Goal: Task Accomplishment & Management: Use online tool/utility

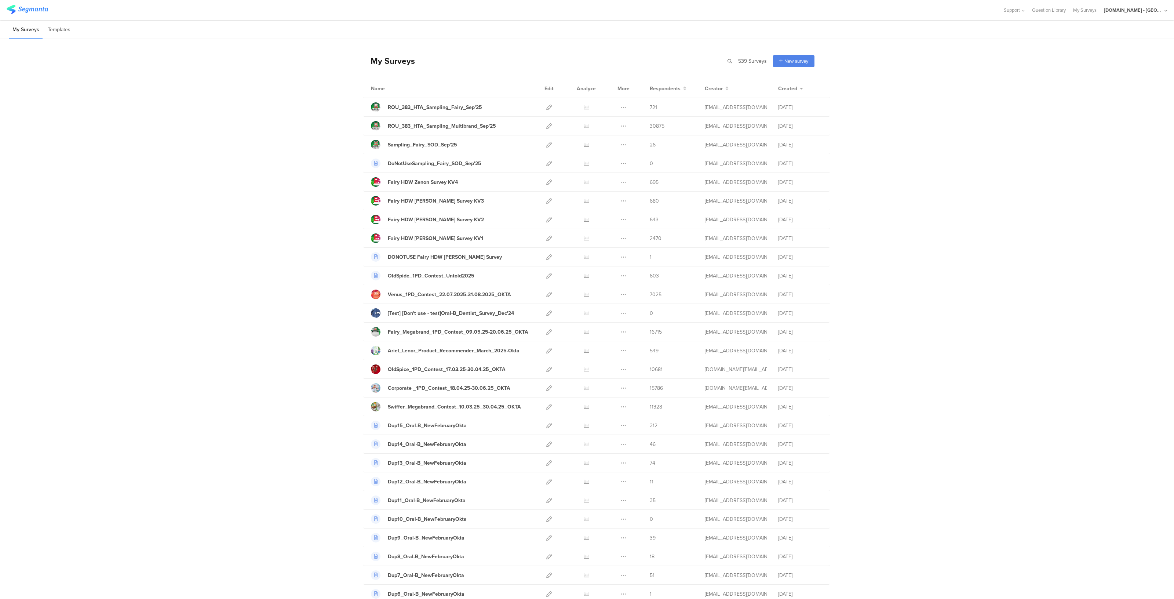
click at [1141, 9] on div "[DOMAIN_NAME] - [GEOGRAPHIC_DATA]" at bounding box center [1133, 10] width 59 height 7
click at [1105, 50] on span "JoltX [GEOGRAPHIC_DATA]" at bounding box center [1110, 47] width 57 height 7
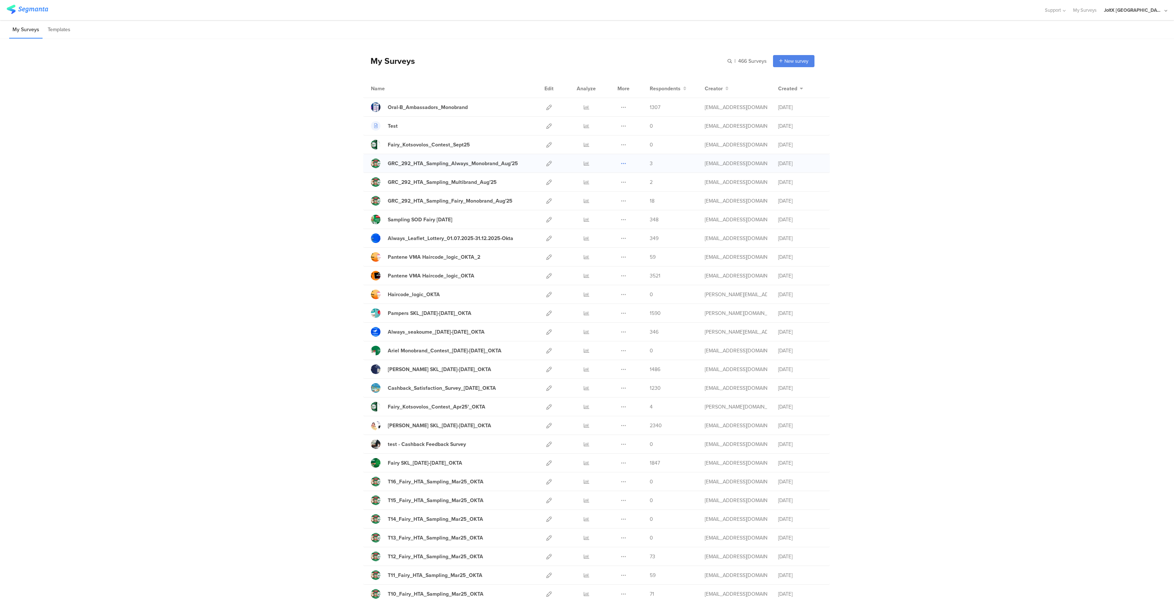
click at [621, 164] on icon at bounding box center [624, 164] width 6 height 6
click at [466, 162] on div "GRC_292_HTA_Sampling_Always_Monobrand_Aug'25" at bounding box center [453, 164] width 130 height 8
click at [549, 163] on div at bounding box center [549, 163] width 16 height 18
click at [546, 162] on icon at bounding box center [549, 164] width 6 height 6
click at [546, 180] on icon at bounding box center [549, 182] width 6 height 6
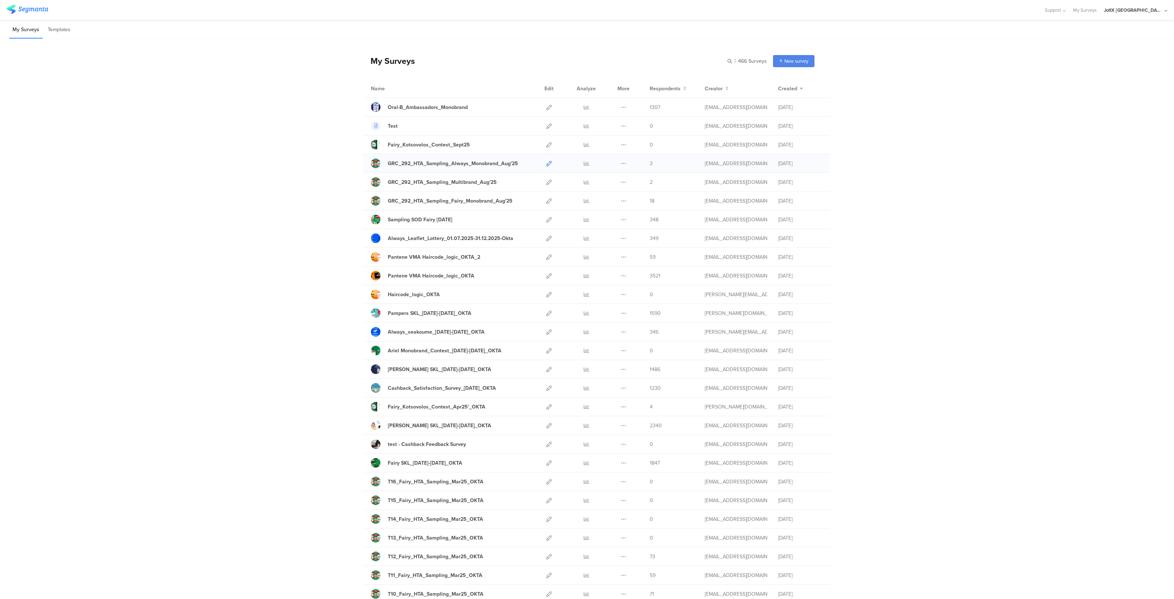
click at [546, 161] on icon at bounding box center [549, 164] width 6 height 6
click at [546, 180] on icon at bounding box center [549, 182] width 6 height 6
click at [546, 198] on icon at bounding box center [549, 201] width 6 height 6
click at [546, 184] on icon at bounding box center [549, 182] width 6 height 6
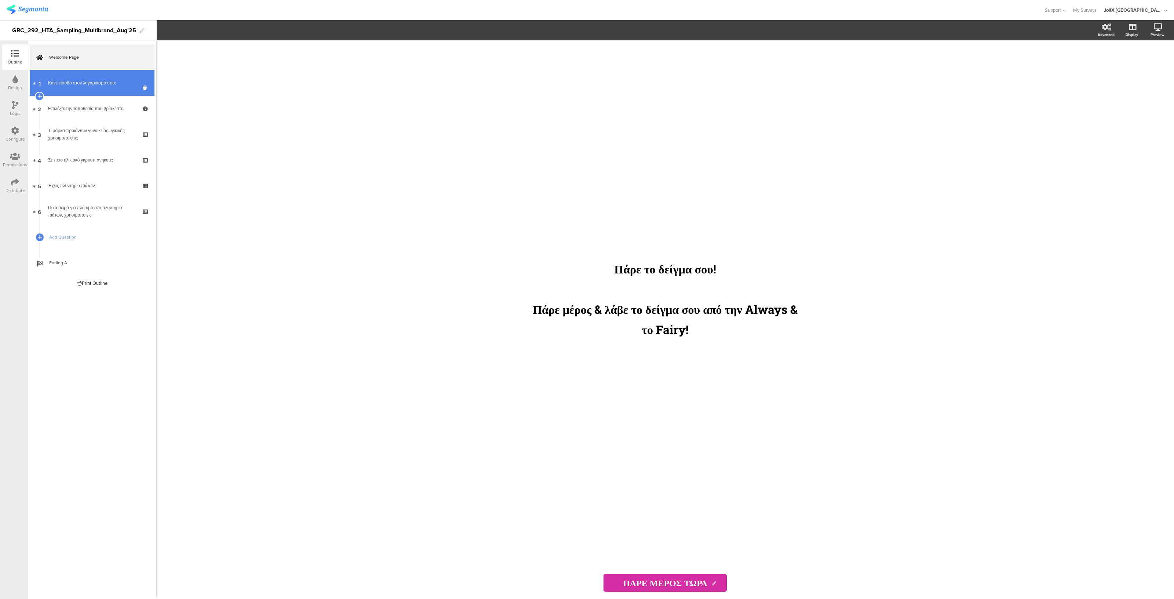
click at [99, 85] on div "Κάνε είσοδο στον λογαριασμό σου:" at bounding box center [92, 82] width 88 height 7
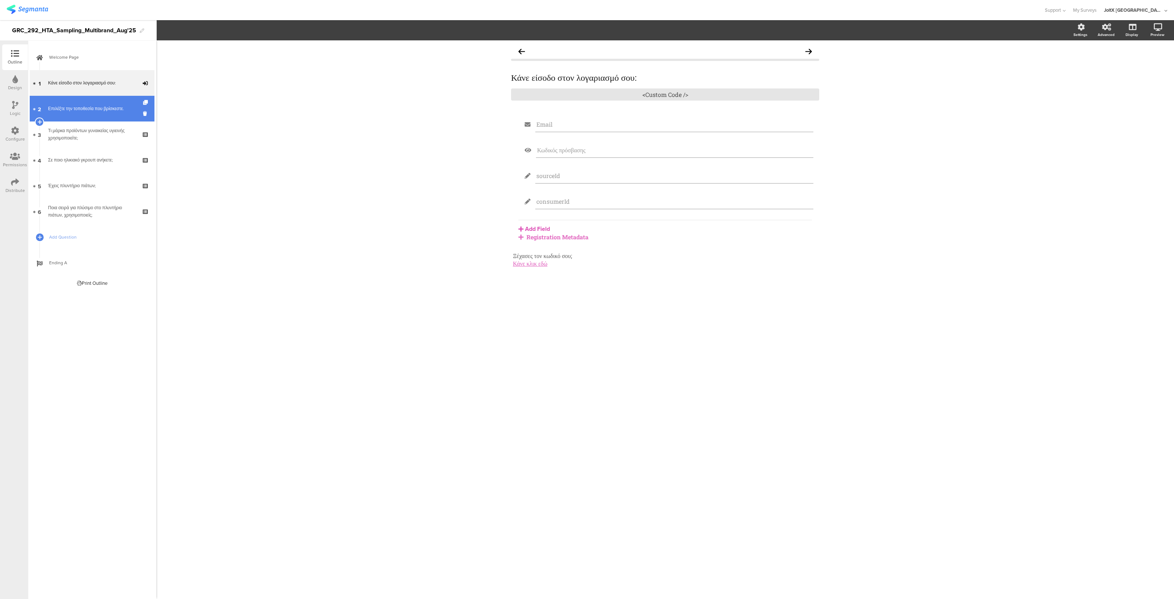
click at [60, 107] on div "Επιλέξτε την τοποθεσία που βρίσκεστε." at bounding box center [92, 108] width 88 height 7
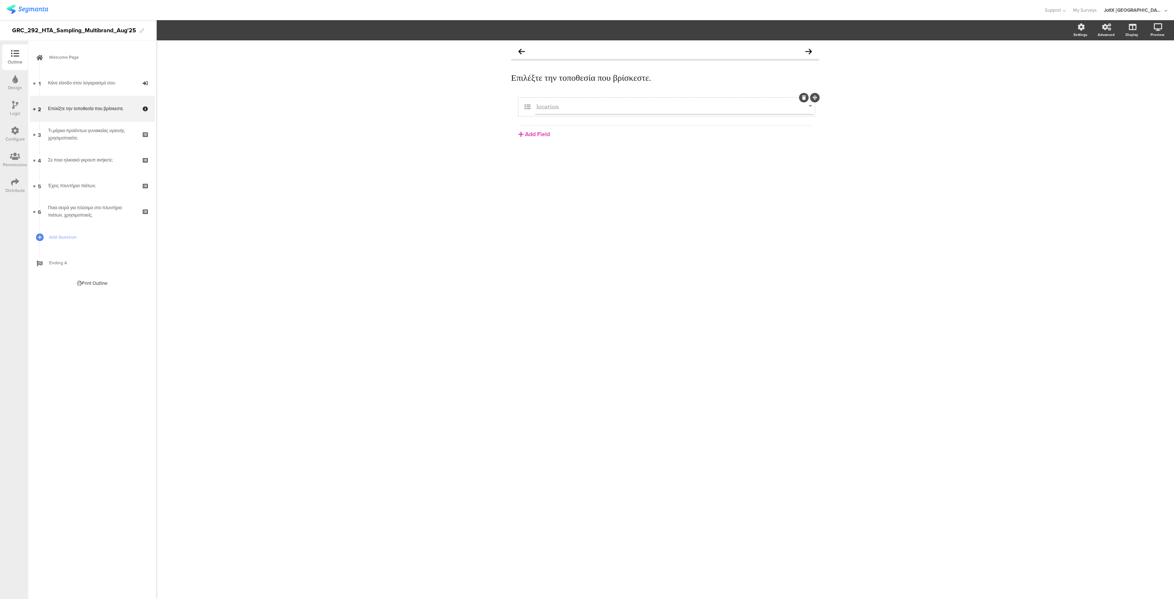
click at [641, 110] on div "location" at bounding box center [674, 106] width 278 height 15
click at [1158, 29] on icon at bounding box center [1157, 26] width 8 height 7
click at [1133, 65] on icon at bounding box center [1131, 65] width 8 height 7
click at [14, 81] on icon at bounding box center [15, 79] width 6 height 8
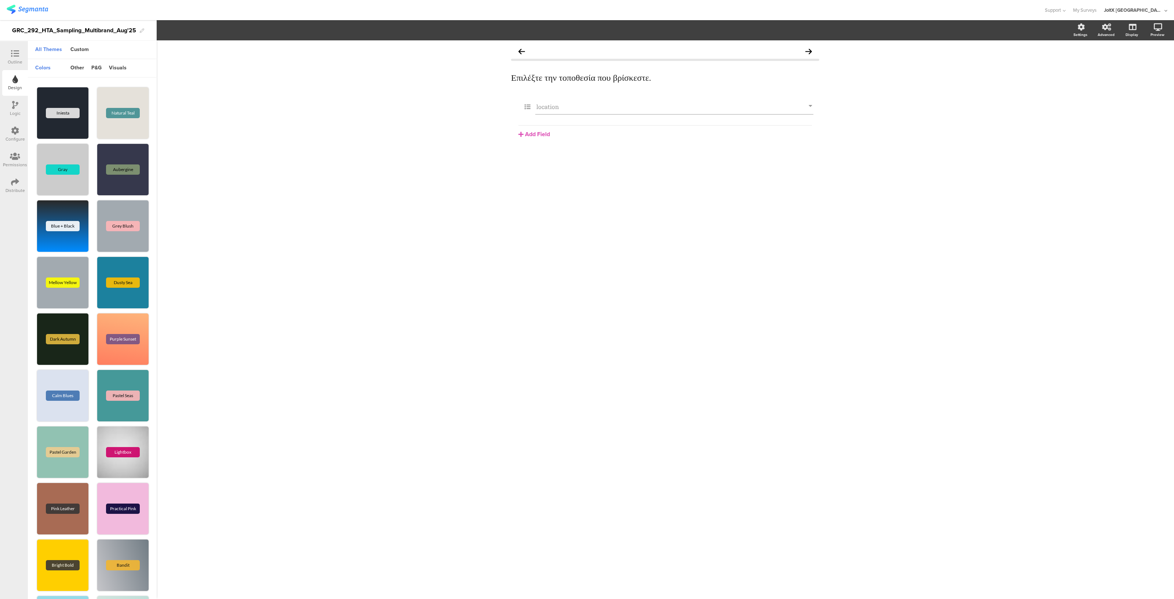
click at [15, 111] on div "Logic" at bounding box center [15, 113] width 11 height 7
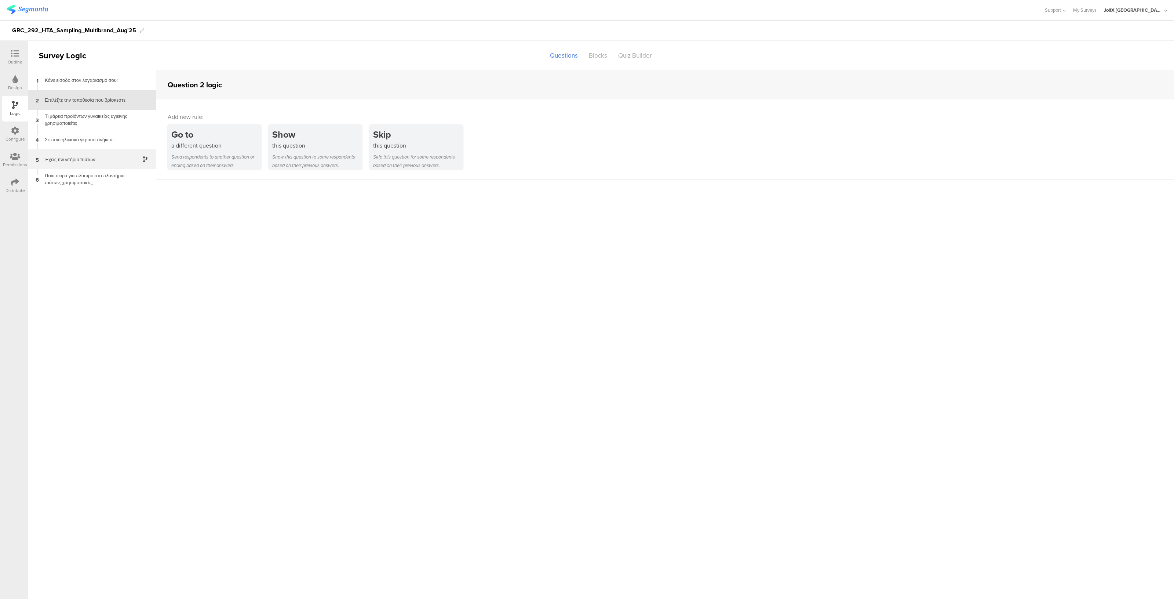
click at [79, 161] on div "Έχεις πλυντήριο πιάτων;" at bounding box center [86, 159] width 92 height 7
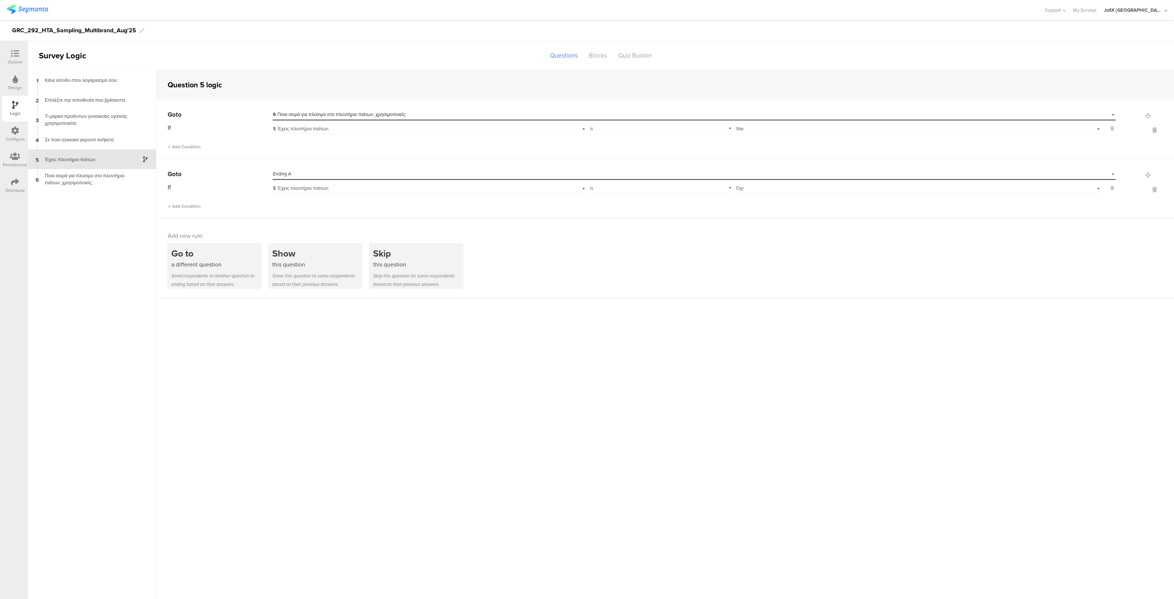
click at [18, 67] on div "Outline" at bounding box center [15, 57] width 26 height 26
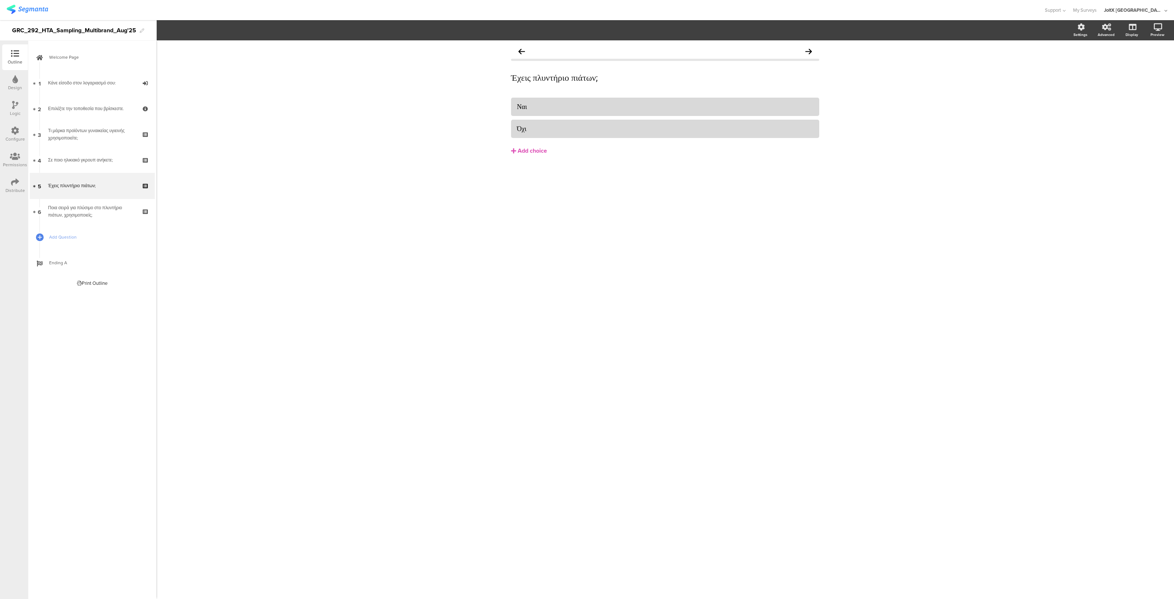
click at [18, 56] on icon at bounding box center [15, 54] width 8 height 8
click at [82, 212] on div "Ποια σειρά για πλύσιμο στο πλυντήριο πιάτων, χρησιμοποιείς;" at bounding box center [92, 211] width 88 height 15
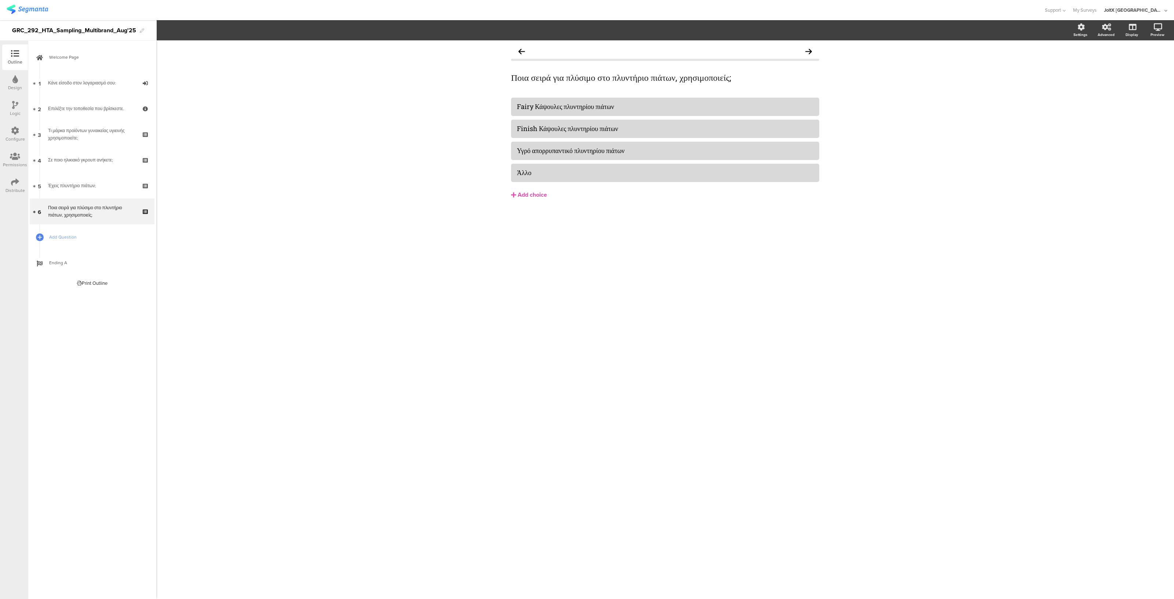
click at [10, 83] on div "Design" at bounding box center [15, 83] width 26 height 26
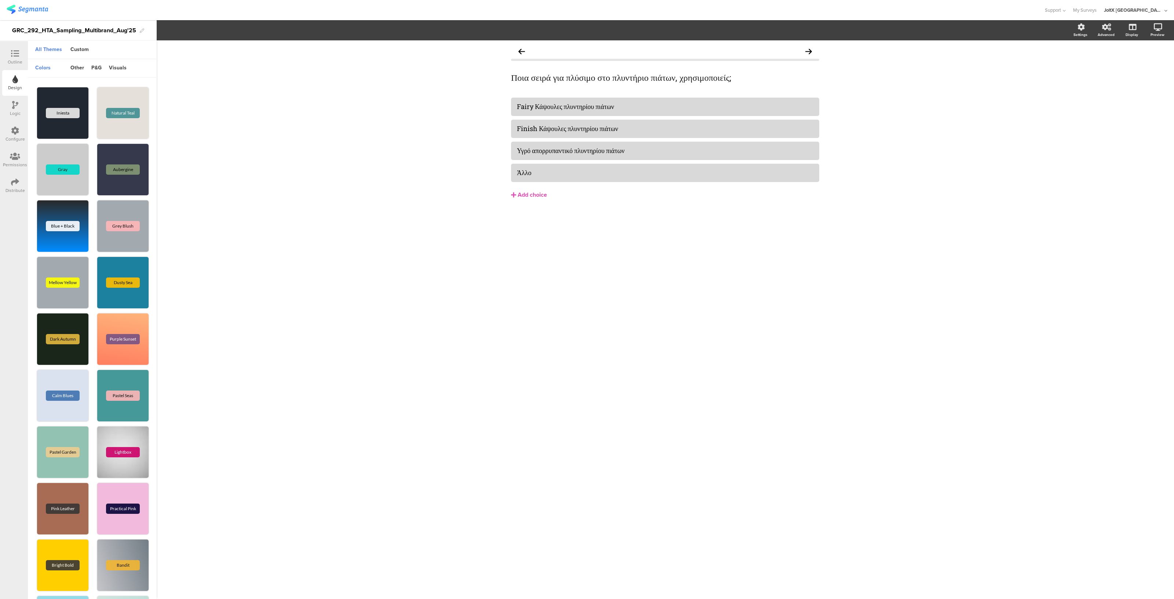
click at [14, 51] on icon at bounding box center [15, 54] width 8 height 8
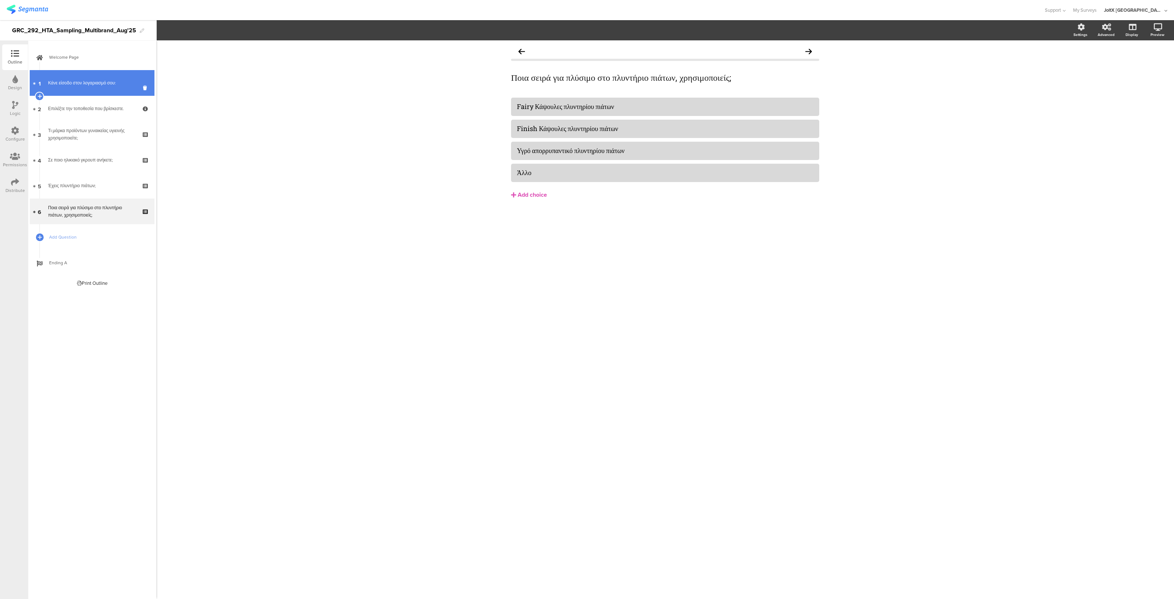
click at [126, 84] on div "Κάνε είσοδο στον λογαριασμό σου:" at bounding box center [92, 82] width 88 height 7
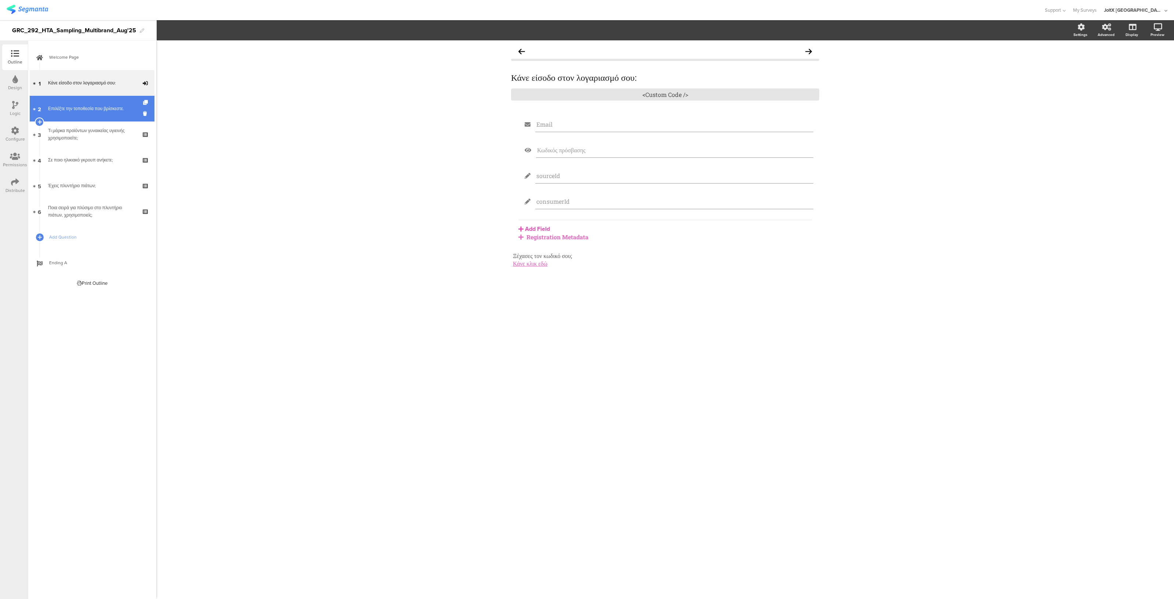
click at [95, 110] on div "Επιλέξτε την τοποθεσία που βρίσκεστε." at bounding box center [92, 108] width 88 height 7
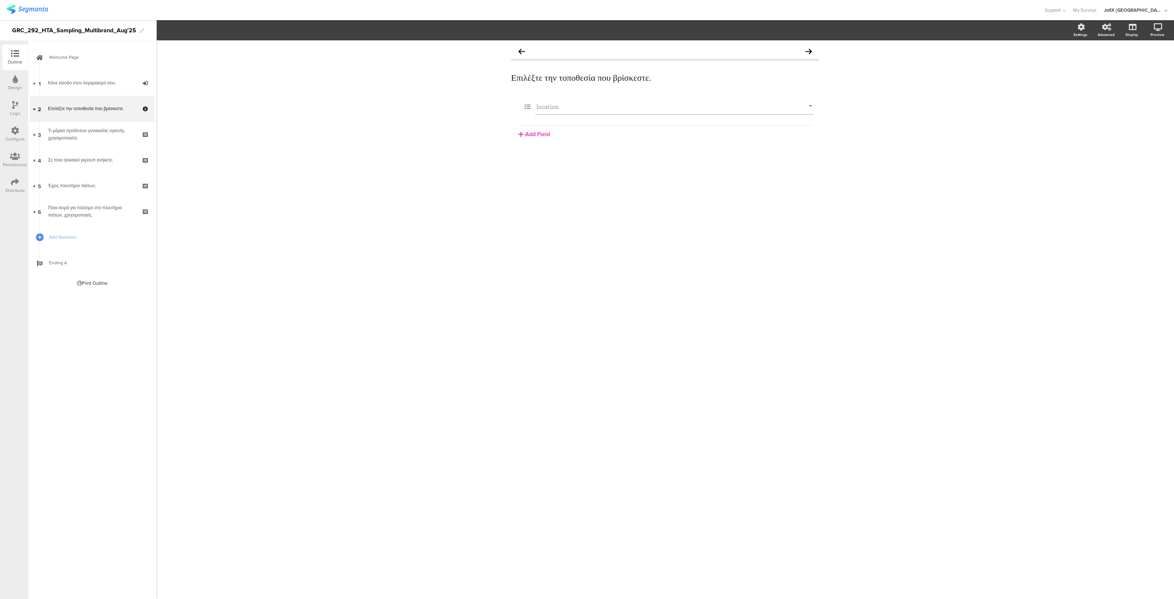
click at [11, 194] on div "Distribute" at bounding box center [15, 186] width 26 height 26
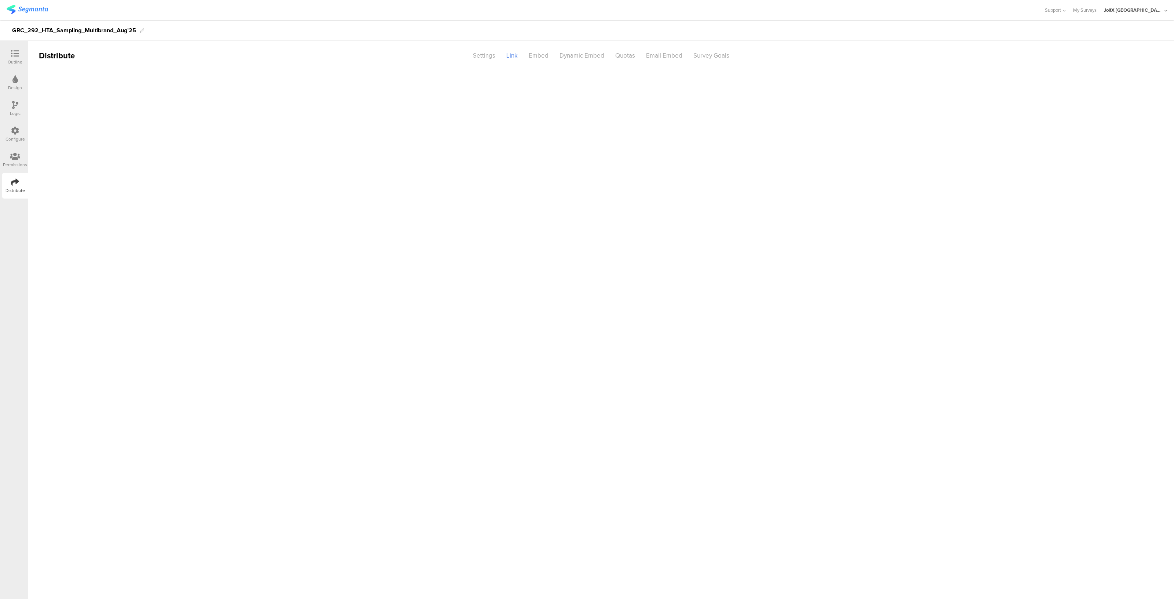
click at [15, 134] on icon at bounding box center [15, 131] width 8 height 8
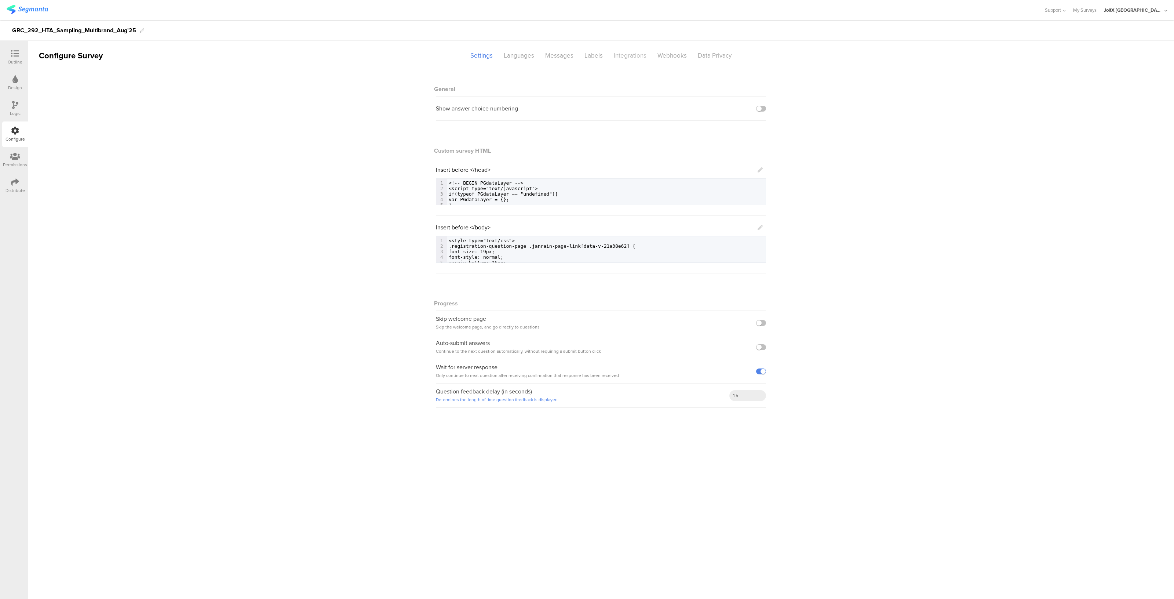
click at [635, 52] on div "Integrations" at bounding box center [630, 55] width 44 height 13
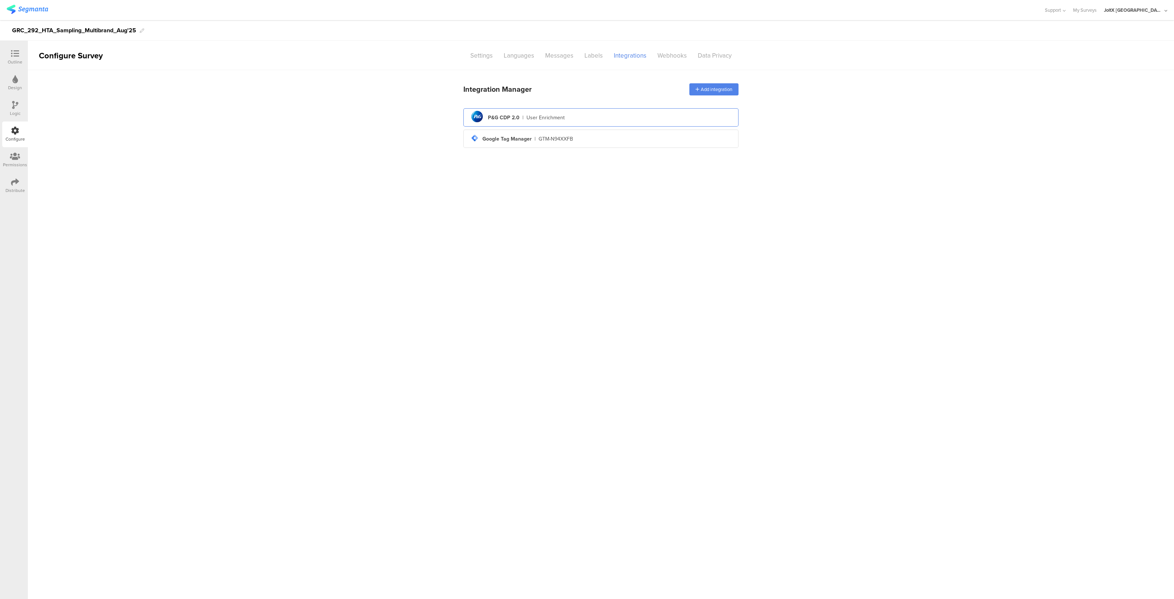
click at [567, 120] on div "pg logo P&G CDP 2.0 | User Enrichment" at bounding box center [600, 118] width 263 height 18
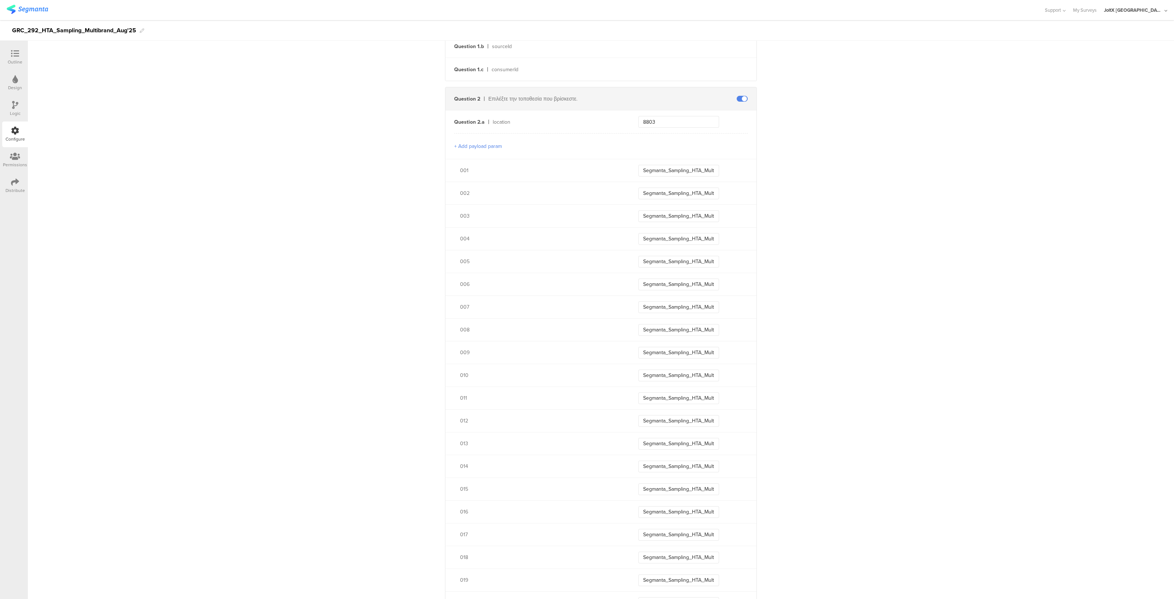
scroll to position [262, 0]
click at [698, 167] on input "Segmanta_Sampling_HTA_Multibrand_Aug25_001" at bounding box center [678, 168] width 81 height 12
click at [698, 190] on input "Segmanta_Sampling_HTA_Multibrand_Aug25_002" at bounding box center [678, 190] width 81 height 12
click at [706, 207] on input "Segmanta_Sampling_HTA_Multibrand_Aug25_003" at bounding box center [678, 213] width 81 height 12
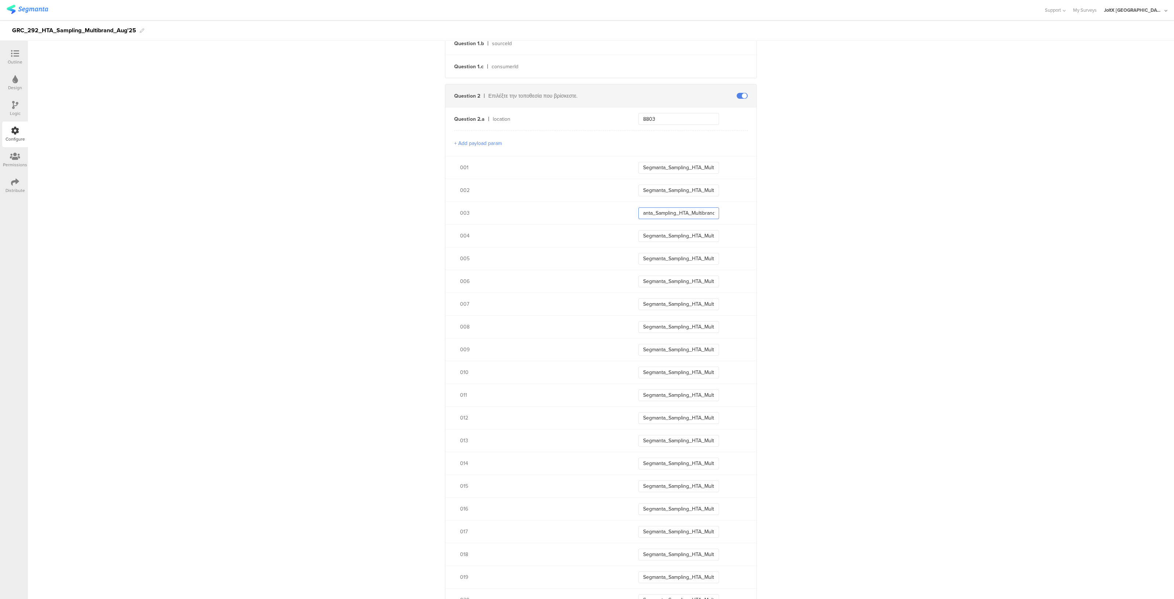
click at [706, 207] on input "Segmanta_Sampling_HTA_Multibrand_Aug25_003" at bounding box center [678, 213] width 81 height 12
click at [699, 233] on input "Segmanta_Sampling_HTA_Multibrand_Aug25_004" at bounding box center [678, 236] width 81 height 12
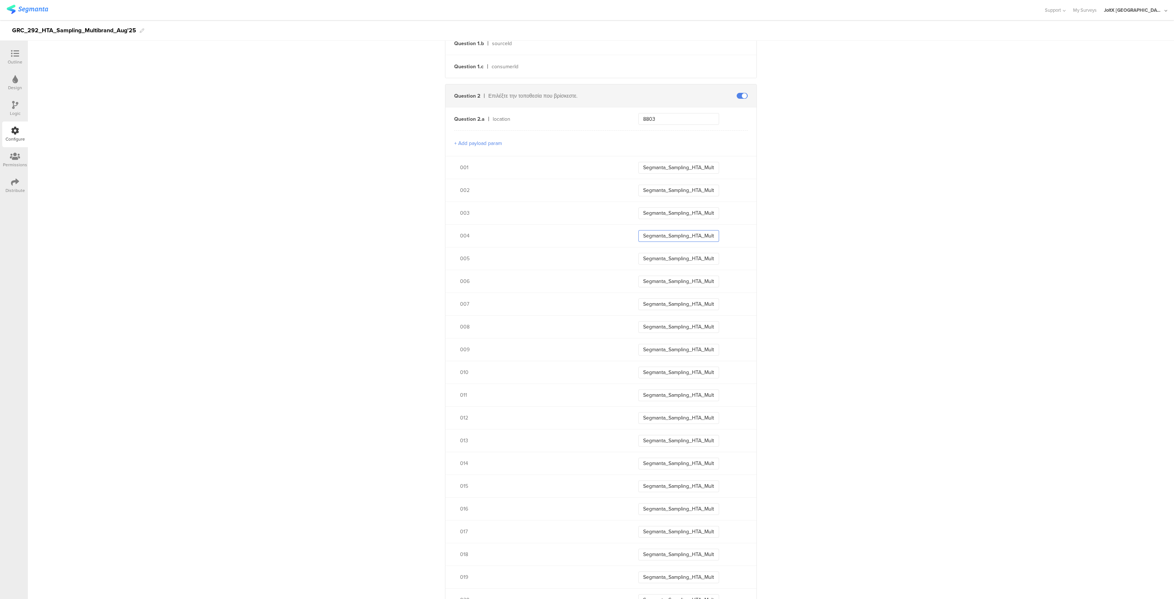
click at [699, 233] on input "Segmanta_Sampling_HTA_Multibrand_Aug25_004" at bounding box center [678, 236] width 81 height 12
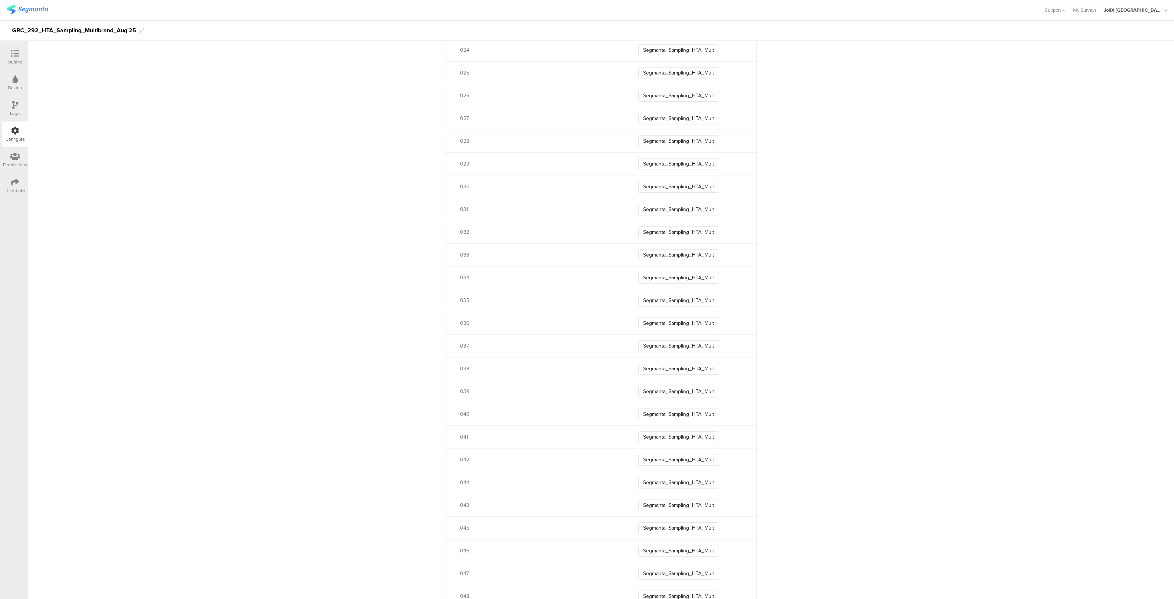
click at [17, 53] on icon at bounding box center [15, 54] width 8 height 8
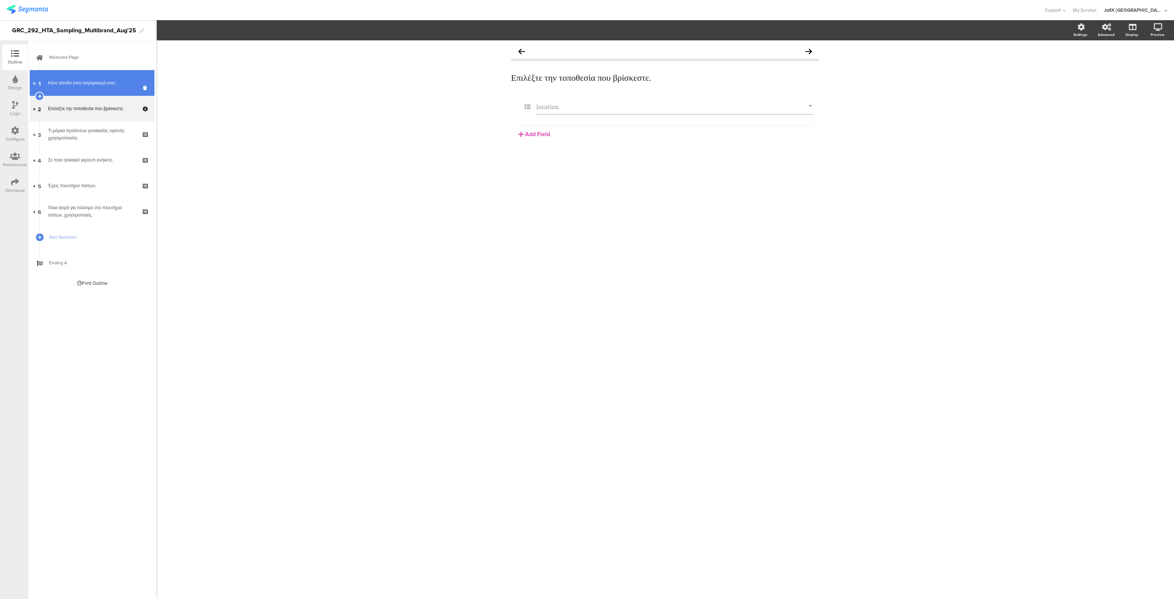
click at [79, 77] on link "1 Κάνε είσοδο στον λογαριασμό σου:" at bounding box center [92, 83] width 125 height 26
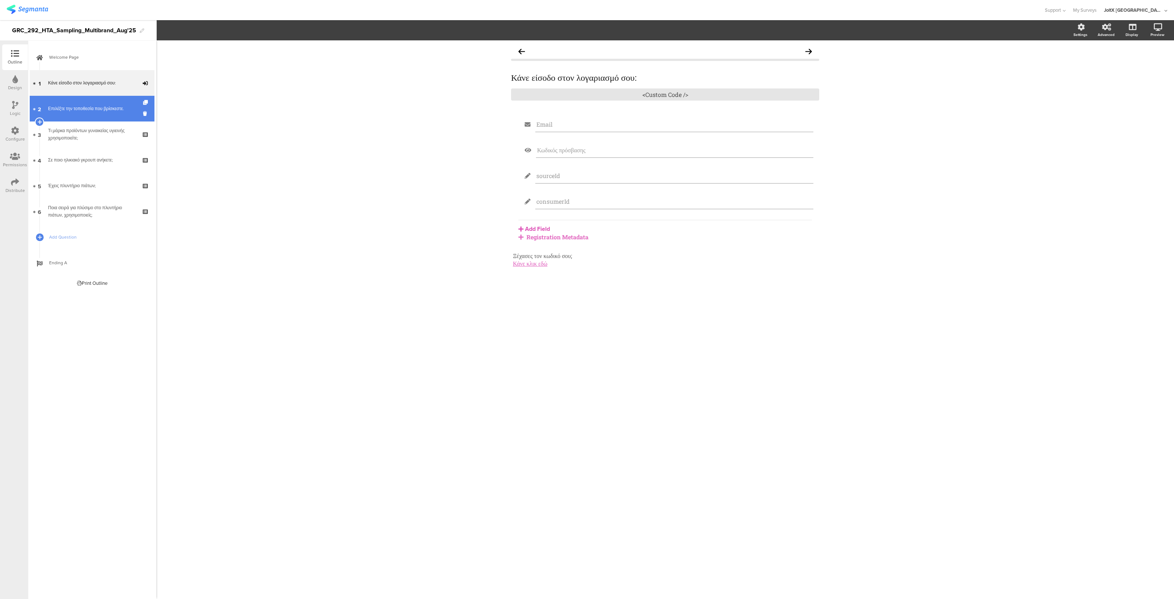
click at [76, 96] on link "2 Επιλέξτε την τοποθεσία που βρίσκεστε." at bounding box center [92, 109] width 125 height 26
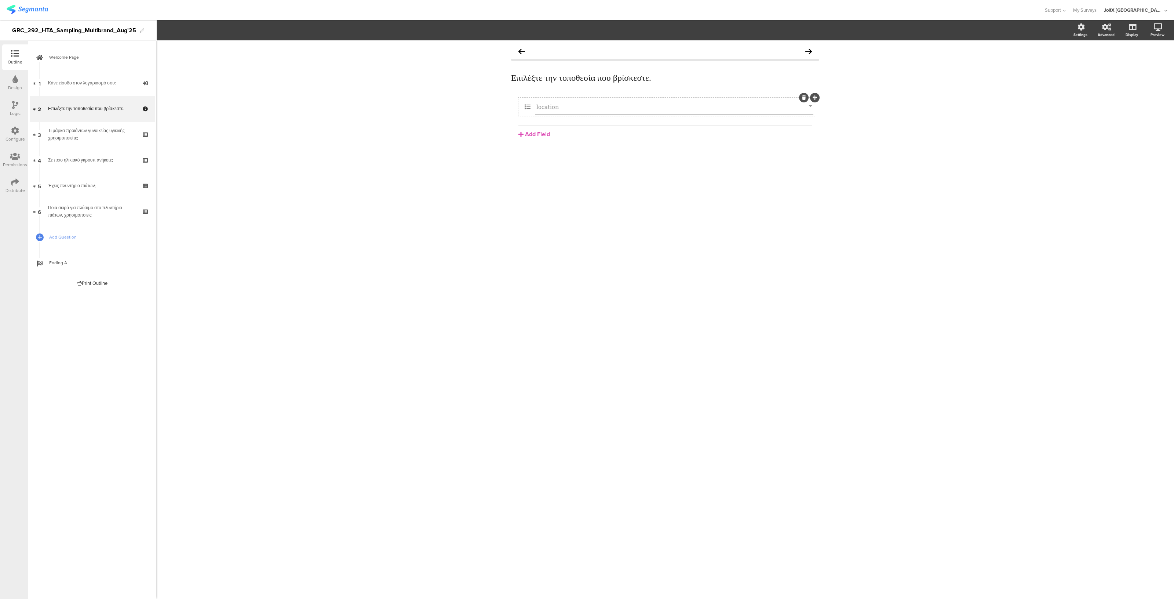
click at [812, 102] on div at bounding box center [808, 98] width 22 height 10
click at [809, 104] on icon at bounding box center [810, 107] width 4 height 8
click at [810, 107] on icon at bounding box center [810, 107] width 4 height 8
click at [531, 108] on icon at bounding box center [527, 107] width 15 height 10
click at [219, 31] on icon "button" at bounding box center [215, 30] width 7 height 6
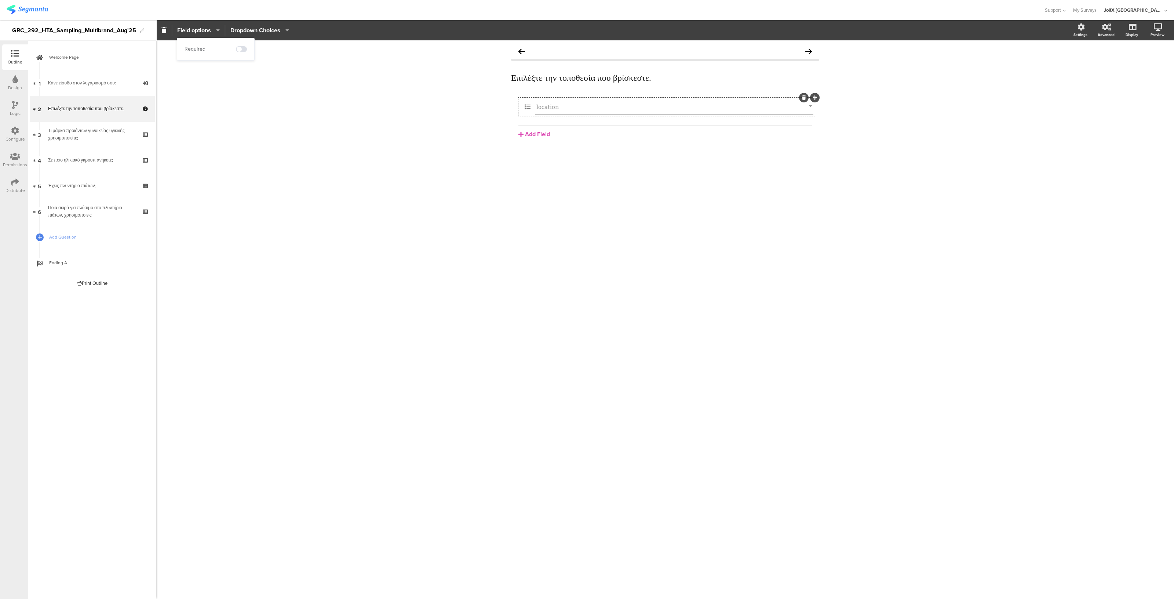
click at [289, 29] on button "Dropdown Choices" at bounding box center [259, 30] width 59 height 16
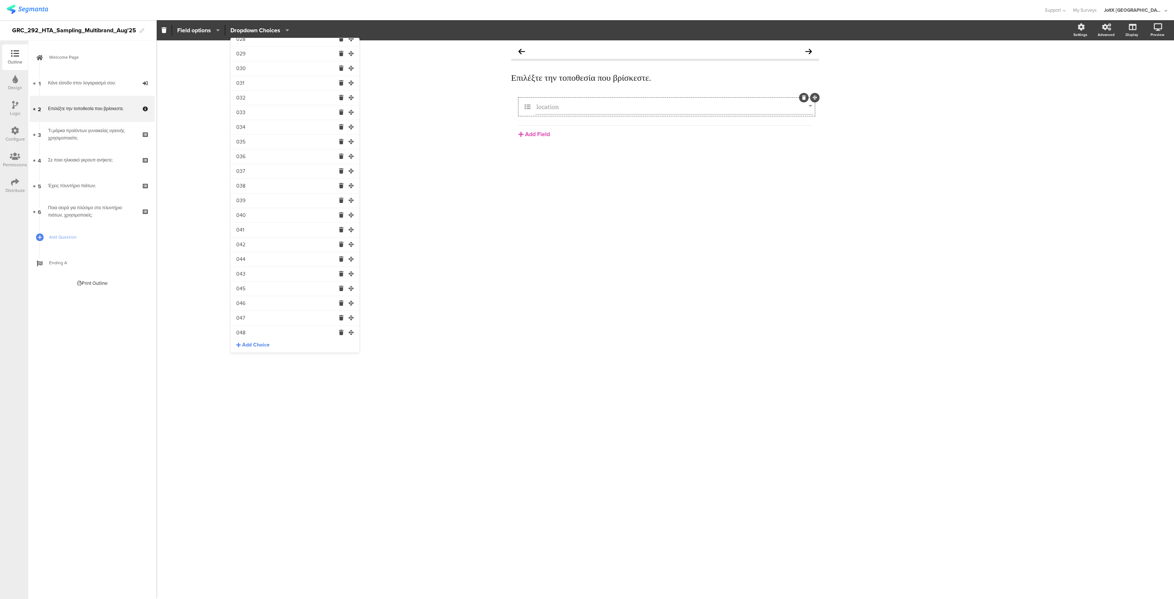
scroll to position [403, 0]
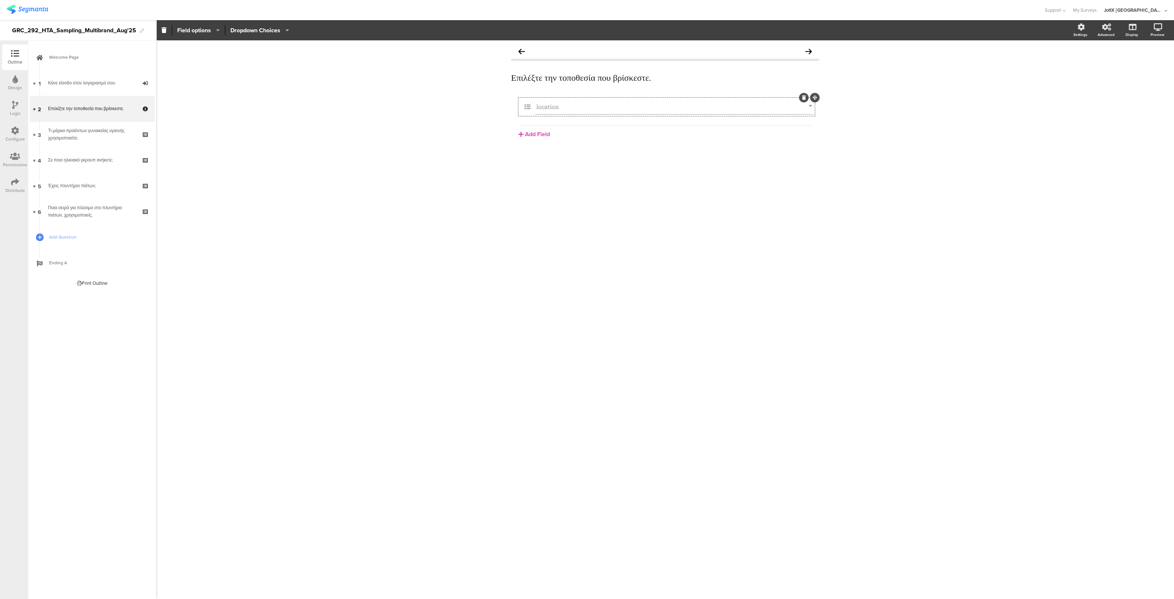
click at [529, 296] on div "Επιλέξτε την τοποθεσία που βρίσκεστε. Επιλέξτε την τοποθεσία που βρίσκεστε. loc…" at bounding box center [664, 319] width 1017 height 558
click at [15, 134] on icon at bounding box center [15, 131] width 8 height 8
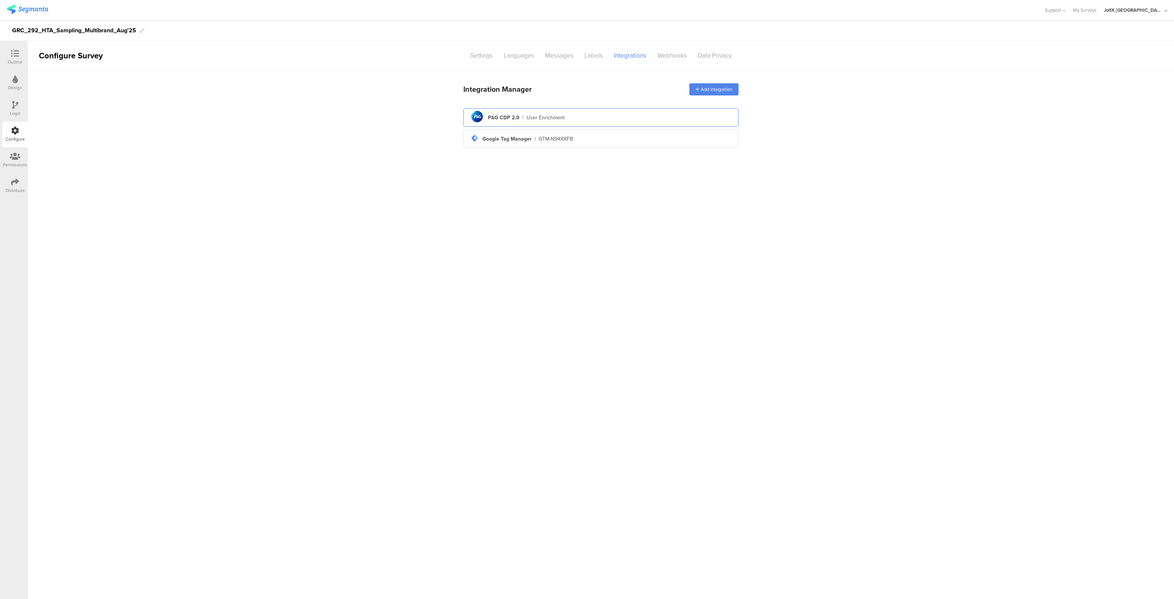
click at [575, 118] on div "pg logo P&G CDP 2.0 | User Enrichment" at bounding box center [600, 118] width 263 height 18
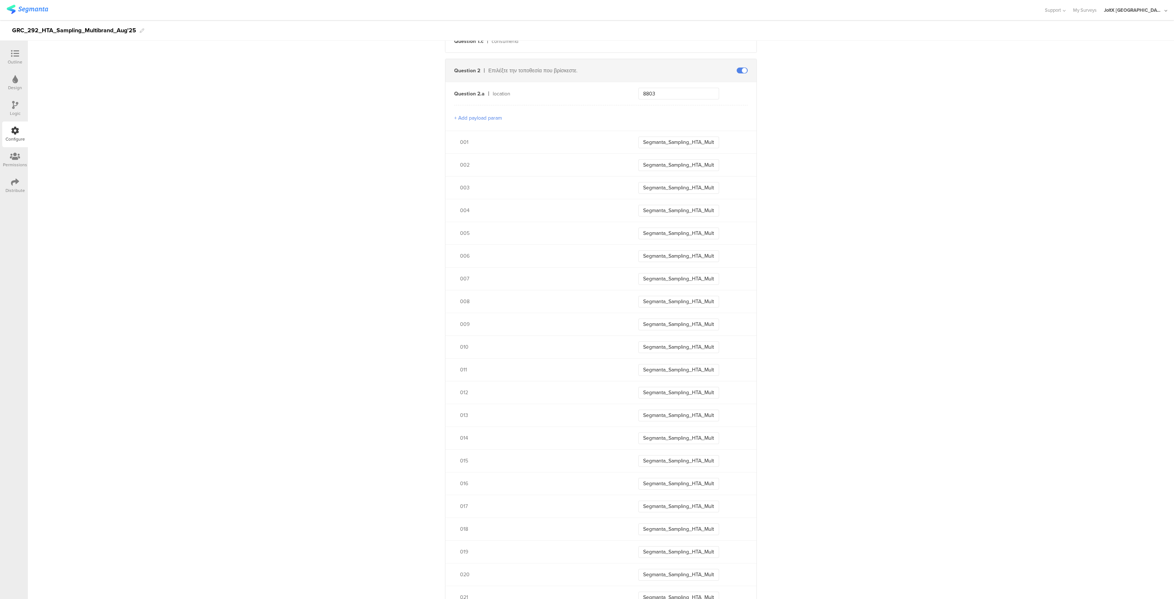
scroll to position [293, 0]
click at [661, 381] on input "Segmanta_Sampling_HTA_Multibrand_Aug25_012" at bounding box center [678, 387] width 81 height 12
click at [694, 397] on input "Segmanta_Sampling_HTA_Multibrand_Aug25_031" at bounding box center [678, 396] width 81 height 12
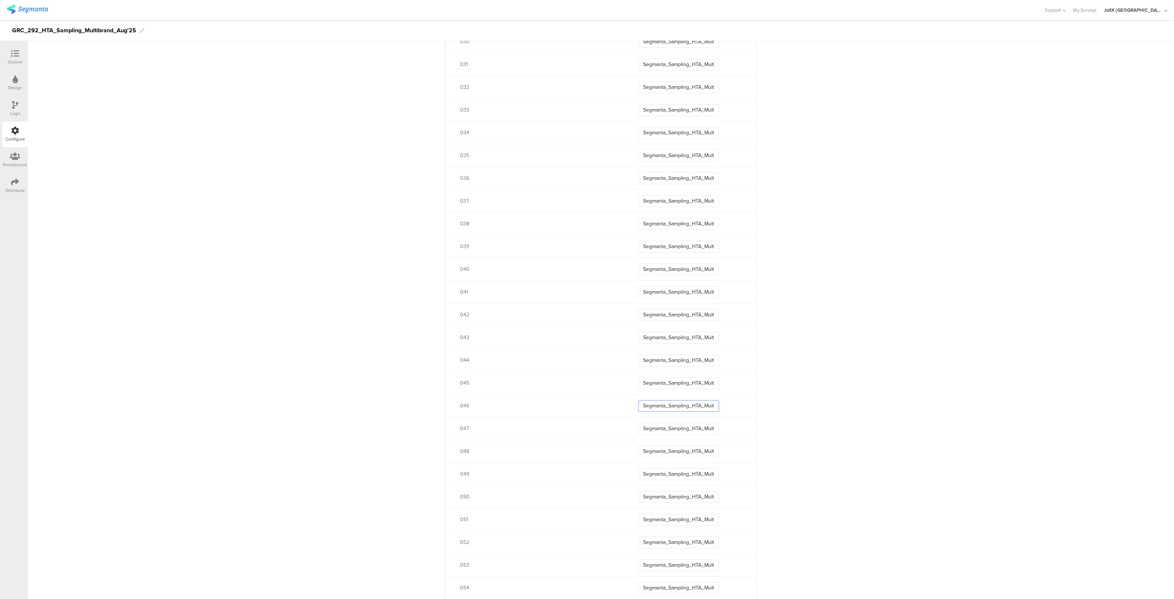
click at [687, 406] on input "Segmanta_Sampling_HTA_Multibrand_Aug25_046" at bounding box center [678, 406] width 81 height 12
click at [683, 338] on input "Segmanta_Sampling_HTA_Multibrand_Aug25_043" at bounding box center [678, 338] width 81 height 12
click at [684, 358] on input "Segmanta_Sampling_HTA_Multibrand_Aug25_044" at bounding box center [678, 360] width 81 height 12
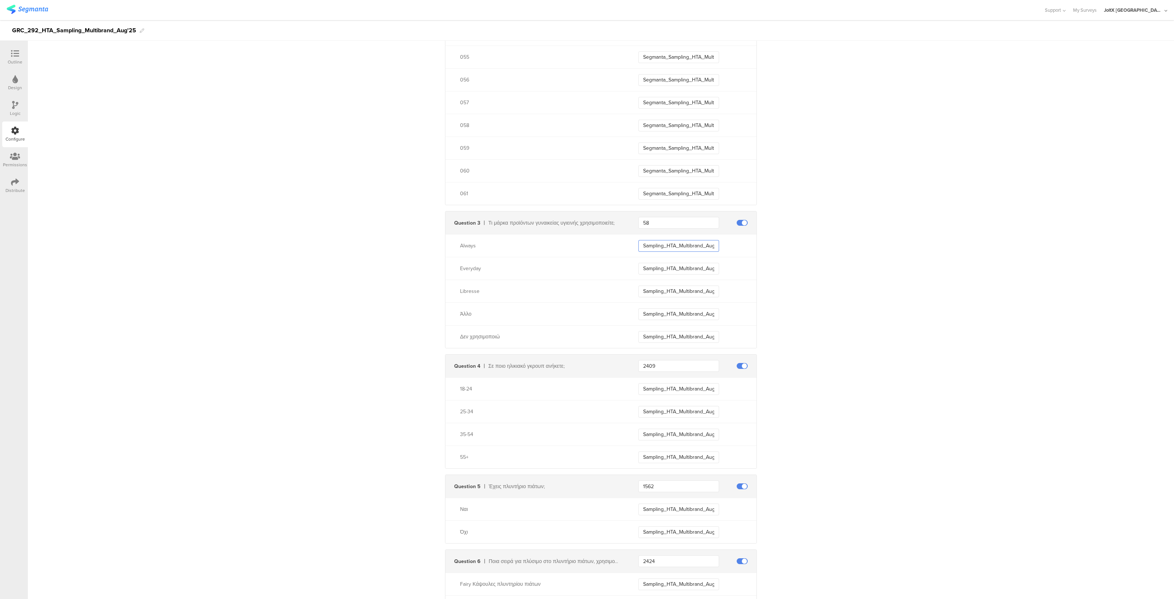
click at [692, 242] on input "Sampling_HTA_Multibrand_Aug25_1" at bounding box center [678, 246] width 81 height 12
type input "Sampling_HTA_Multibrand_Aug25_Always"
click at [694, 266] on input "Sampling_HTA_Multibrand_Aug25_2" at bounding box center [678, 269] width 81 height 12
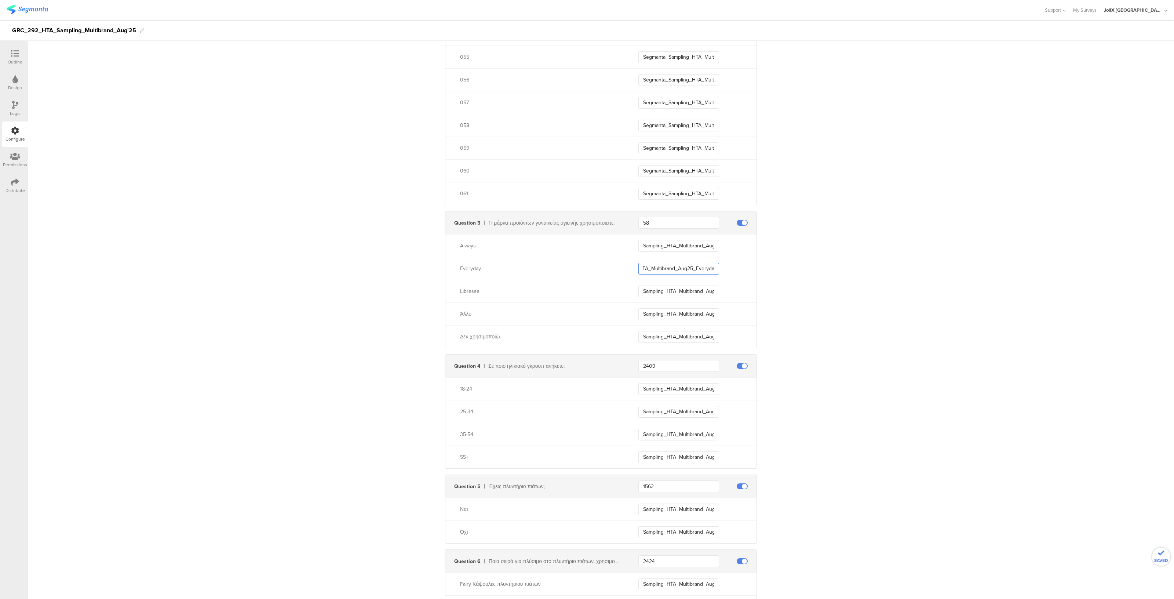
scroll to position [0, 30]
type input "Sampling_HTA_Multibrand_Aug25_Everyday"
click at [697, 293] on input "Sampling_HTA_Multibrand_Aug25_3" at bounding box center [678, 291] width 81 height 12
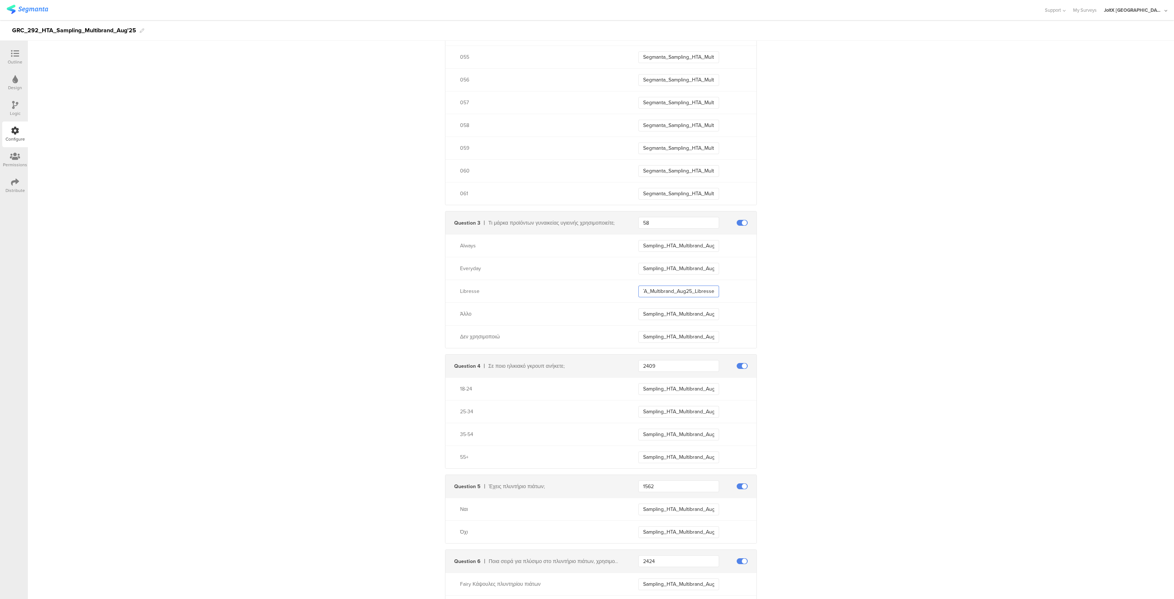
type input "Sampling_HTA_Multibrand_Aug25_Libresse"
click at [698, 314] on input "Sampling_HTA_Multibrand_Aug25_4" at bounding box center [678, 314] width 81 height 12
type input "Sampling_HTA_Multibrand_Aug25_Other"
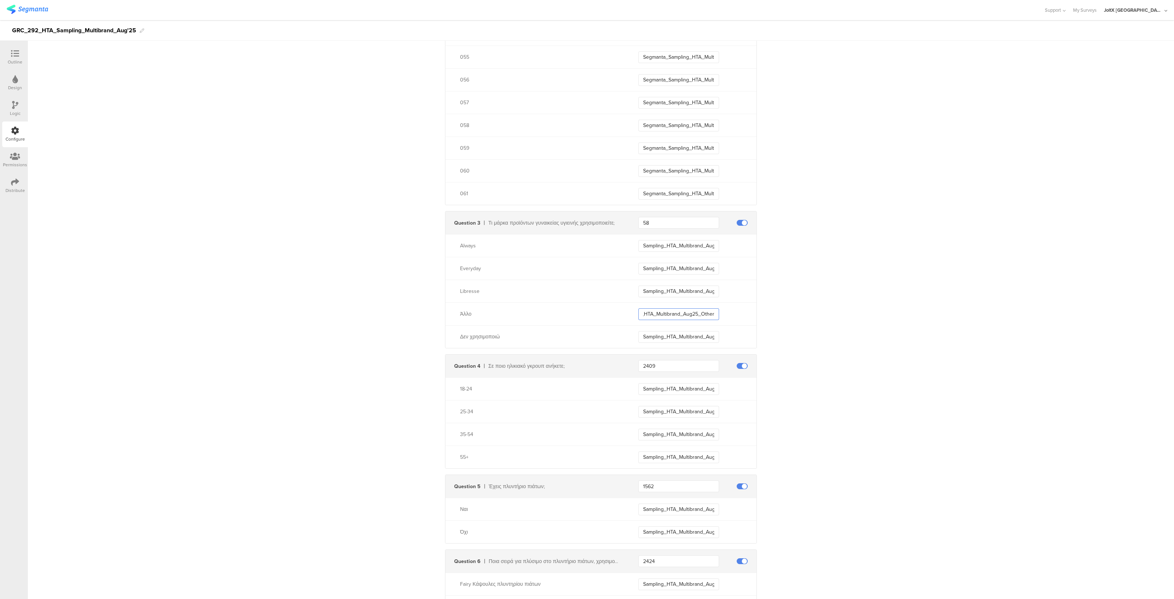
scroll to position [0, 0]
click at [694, 314] on input "Sampling_HTA_Multibrand_Aug25_Other" at bounding box center [678, 314] width 81 height 12
click at [699, 333] on input "Sampling_HTA_Multibrand_Aug25_5+" at bounding box center [678, 337] width 81 height 12
type input "Sampling_HTA_Multibrand_Aug25_DoNotUse"
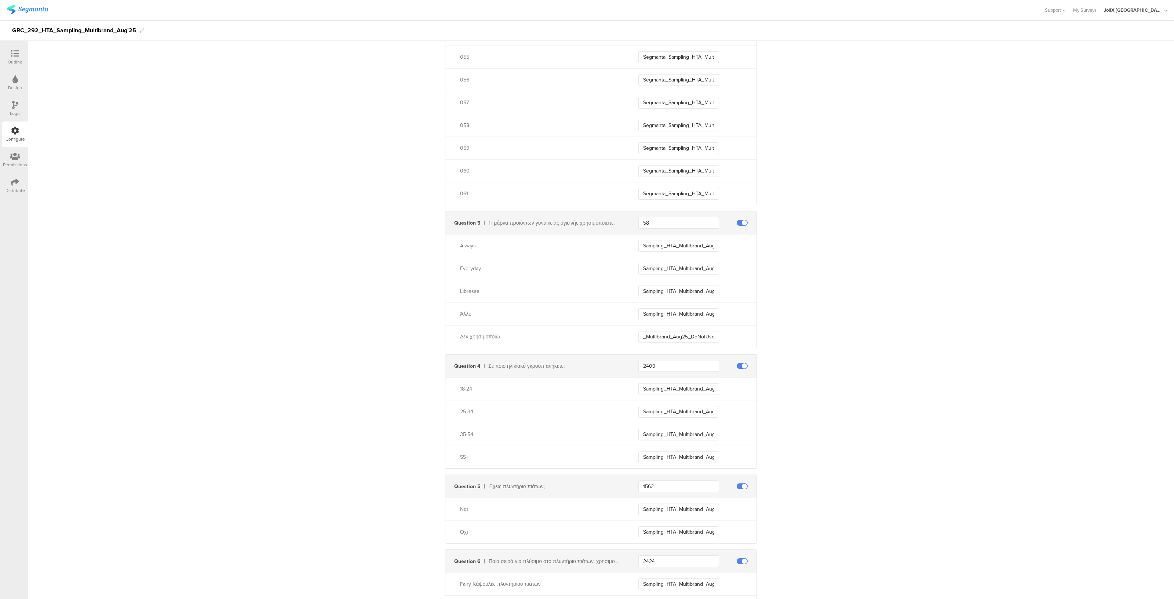
scroll to position [0, 0]
click at [659, 220] on input "58" at bounding box center [678, 223] width 81 height 12
paste input "2364"
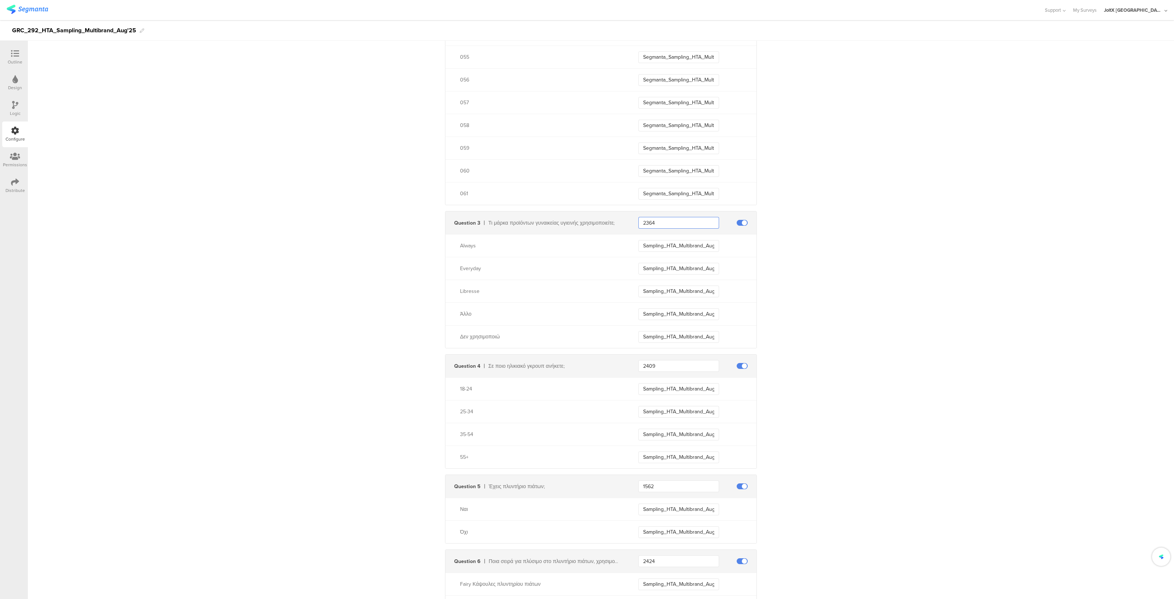
type input "2364"
click at [692, 245] on input "Sampling_HTA_Multibrand_Aug25_Always" at bounding box center [678, 246] width 81 height 12
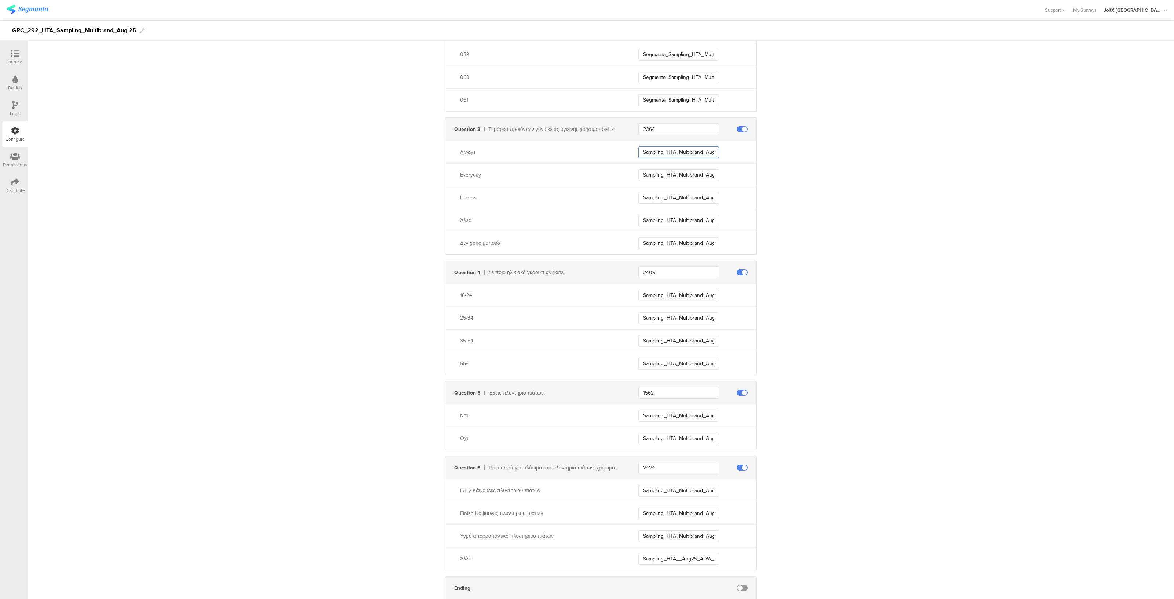
scroll to position [1694, 0]
click at [677, 296] on input "Sampling_HTA_Multibrand_Aug25_1824" at bounding box center [678, 295] width 81 height 12
click at [684, 312] on input "Sampling_HTA_Multibrand_Aug25_2534" at bounding box center [678, 318] width 81 height 12
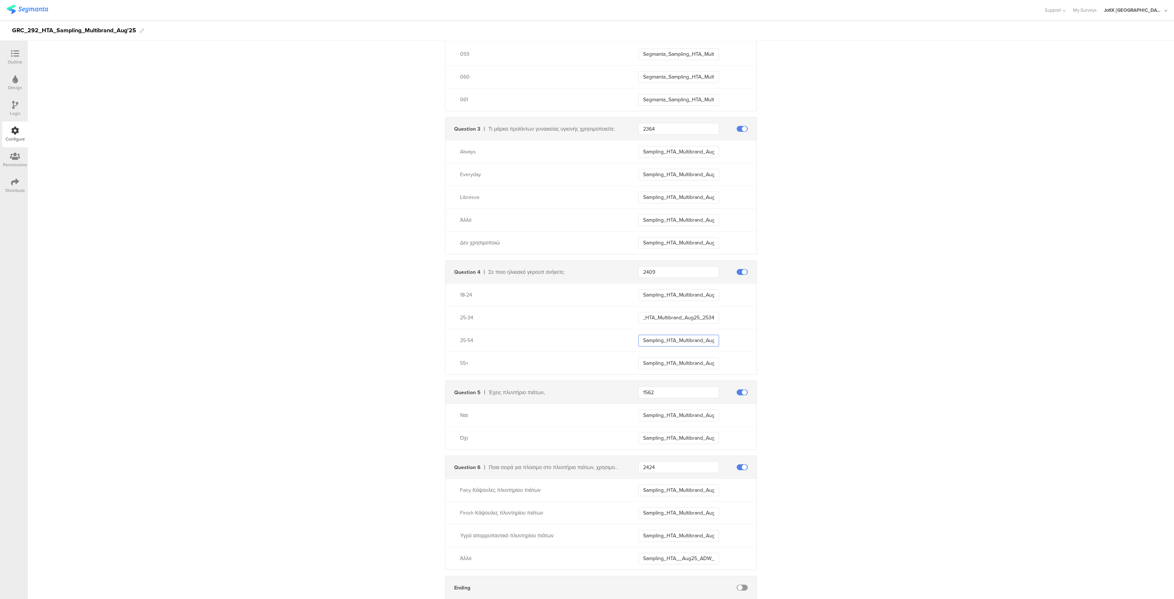
click at [684, 339] on input "Sampling_HTA_Multibrand_Aug25_3554" at bounding box center [678, 340] width 81 height 12
click at [683, 357] on input "Sampling_HTA_Multibrand_Aug25_55+" at bounding box center [678, 363] width 81 height 12
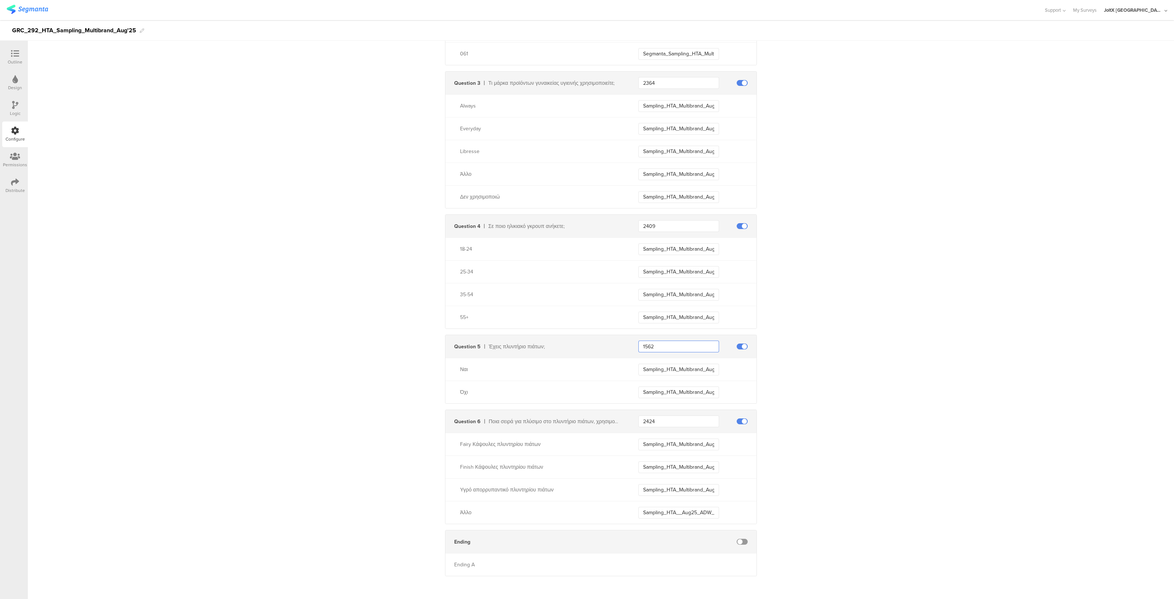
click at [664, 347] on input "1562" at bounding box center [678, 346] width 81 height 12
click at [680, 366] on input "Sampling_HTA_Multibrand_Aug25_ADW_Owner" at bounding box center [678, 369] width 81 height 12
click at [679, 393] on input "Sampling_HTA_Multibrand_Aug25_non_ADW_Owner" at bounding box center [678, 392] width 81 height 12
click at [692, 444] on input "Sampling_HTA_Multibrand_Aug25_ADW_Fairy" at bounding box center [678, 444] width 81 height 12
click at [679, 467] on input "Sampling_HTA_Multibrand_Aug25_ADW_Finish" at bounding box center [678, 467] width 81 height 12
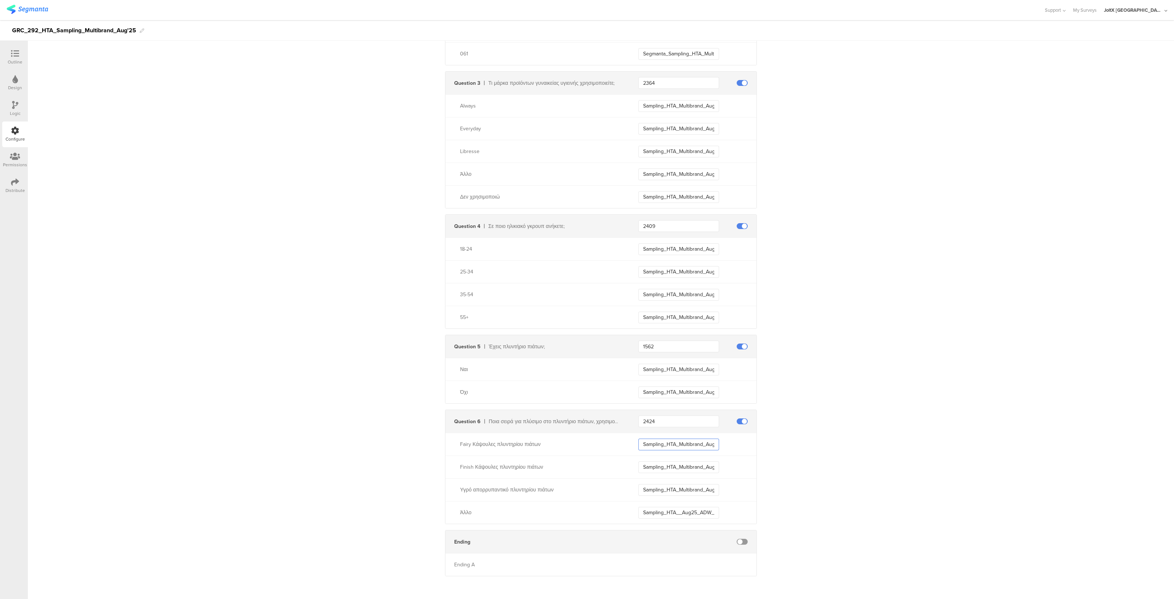
click at [698, 441] on input "Sampling_HTA_Multibrand_Aug25_ADW_Fairy" at bounding box center [678, 444] width 81 height 12
type input "Sampling_HTA_Multibrand_Aug25_Fairy"
click at [696, 468] on input "Sampling_HTA_Multibrand_Aug25_ADW_Finish" at bounding box center [678, 467] width 81 height 12
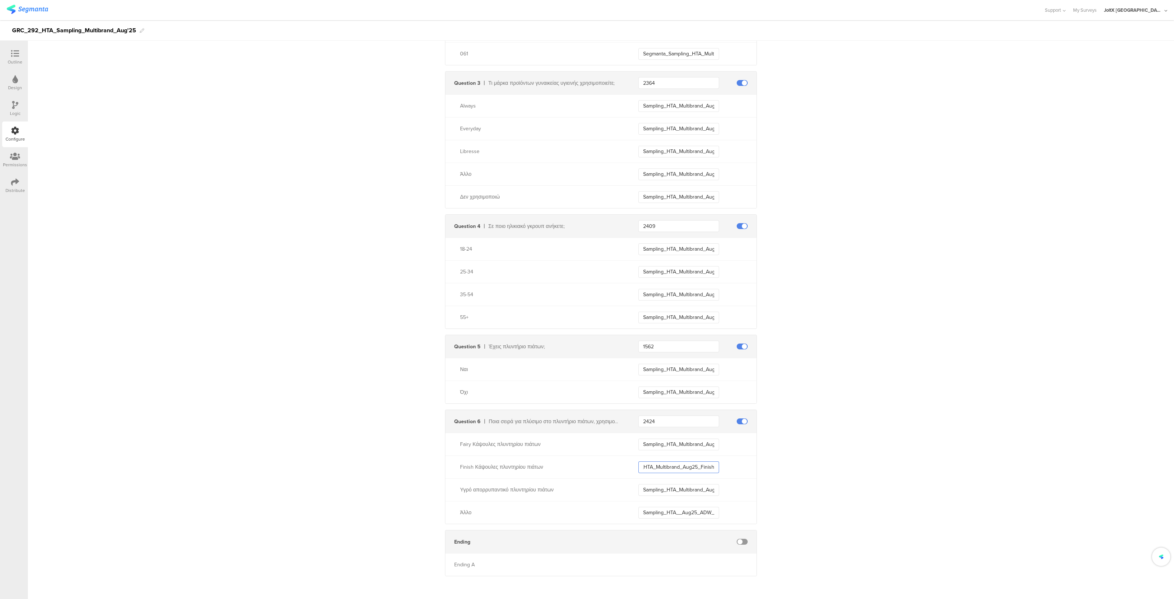
scroll to position [0, 23]
type input "Sampling_HTA_Multibrand_Aug25_Finish"
click at [688, 490] on input "Sampling_HTA_Multibrand_Aug25_ADW_Liquid" at bounding box center [678, 490] width 81 height 12
click at [689, 516] on input "Sampling_HTA__Aug25_ADW_Other" at bounding box center [678, 513] width 81 height 12
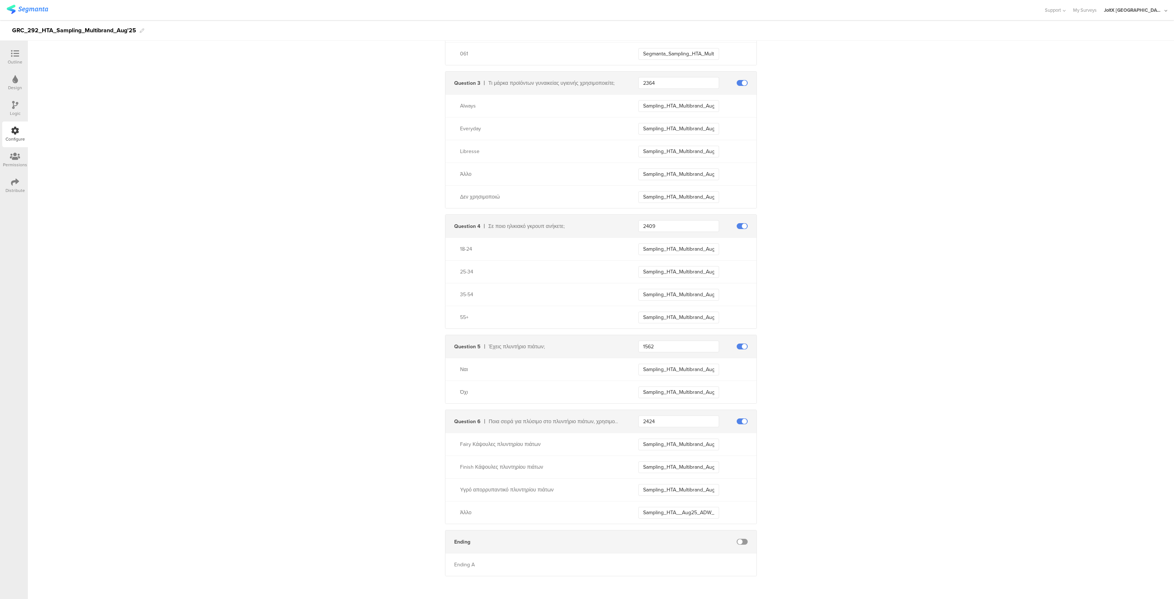
click at [699, 486] on input "Sampling_HTA_Multibrand_Aug25_ADW_Liquid" at bounding box center [678, 490] width 81 height 12
click at [676, 507] on input "Sampling_HTA__Aug25_ADW_Other" at bounding box center [678, 513] width 81 height 12
type input "Sampling_HTA_Multibrand_Aug25_ADW_Other"
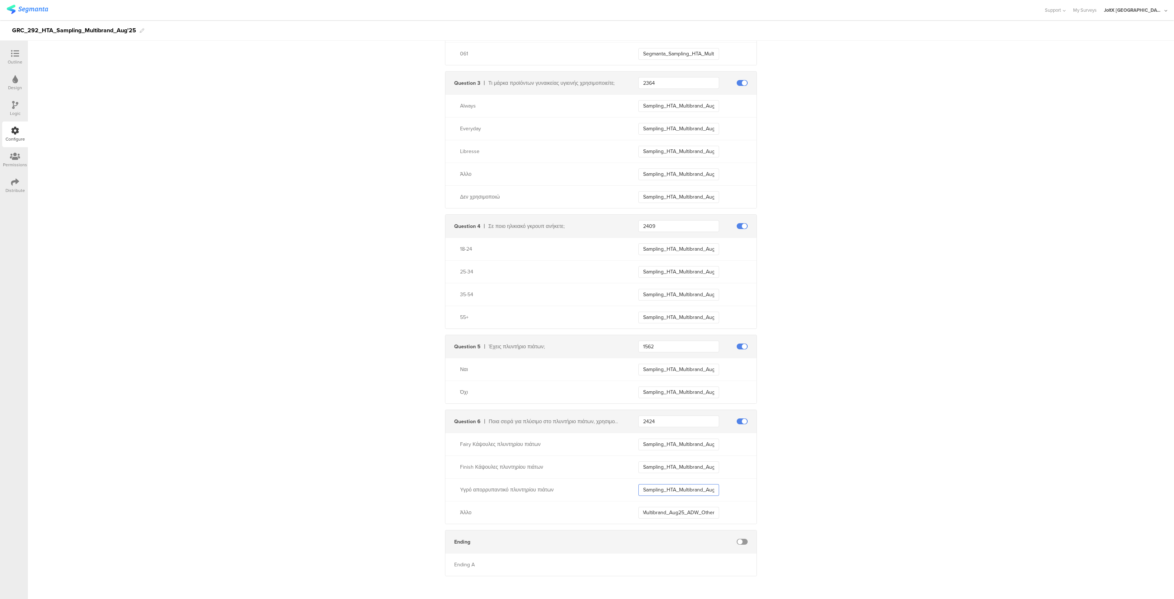
scroll to position [0, 0]
click at [688, 492] on input "Sampling_HTA_Multibrand_Aug25_ADW_Liquid" at bounding box center [678, 490] width 81 height 12
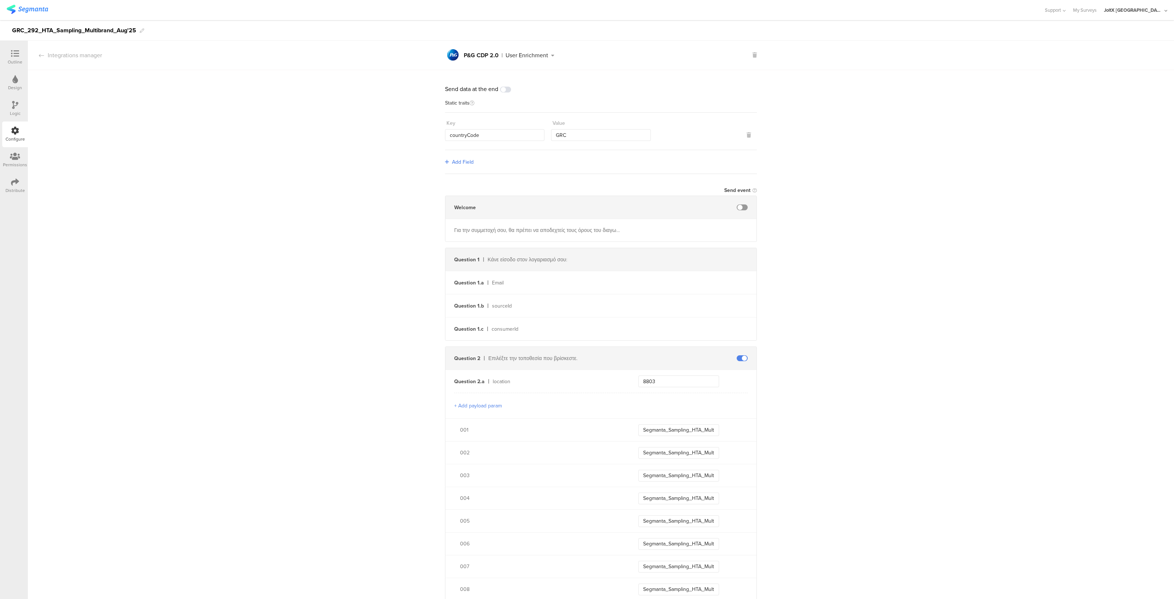
click at [15, 156] on icon at bounding box center [15, 156] width 10 height 8
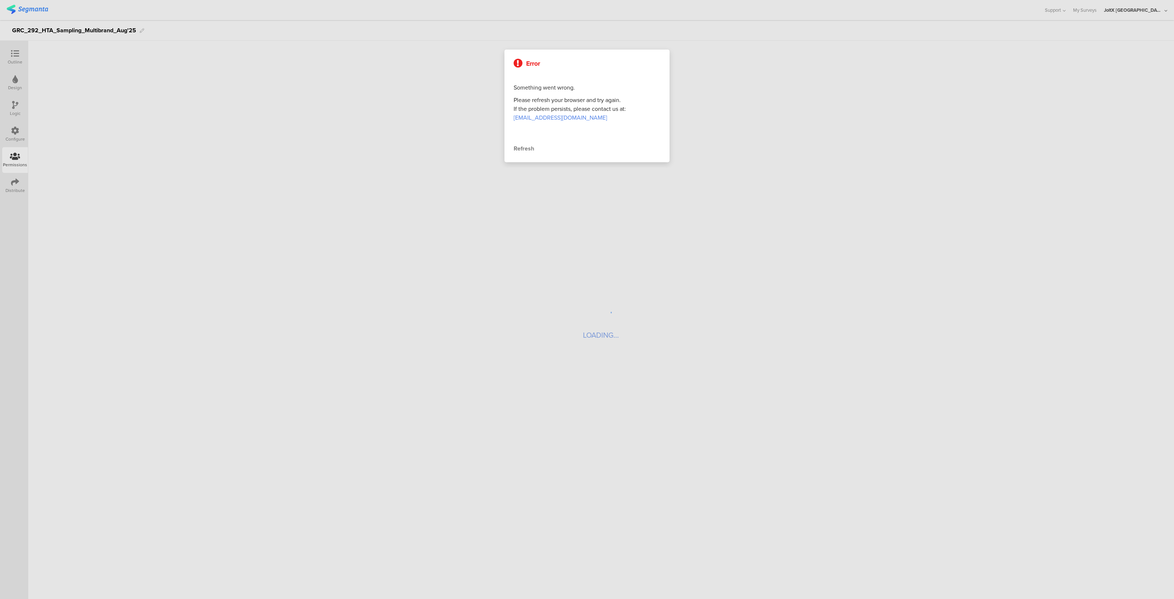
click at [15, 186] on div at bounding box center [587, 299] width 1174 height 599
click at [523, 149] on div "Refresh" at bounding box center [586, 148] width 147 height 9
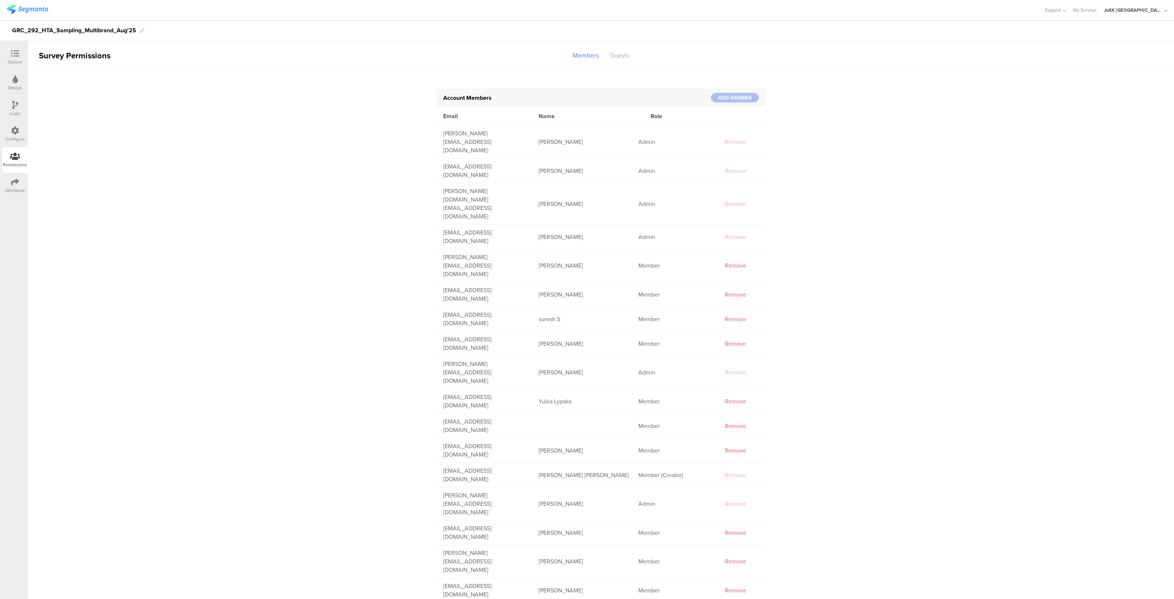
click at [11, 184] on icon at bounding box center [15, 182] width 8 height 8
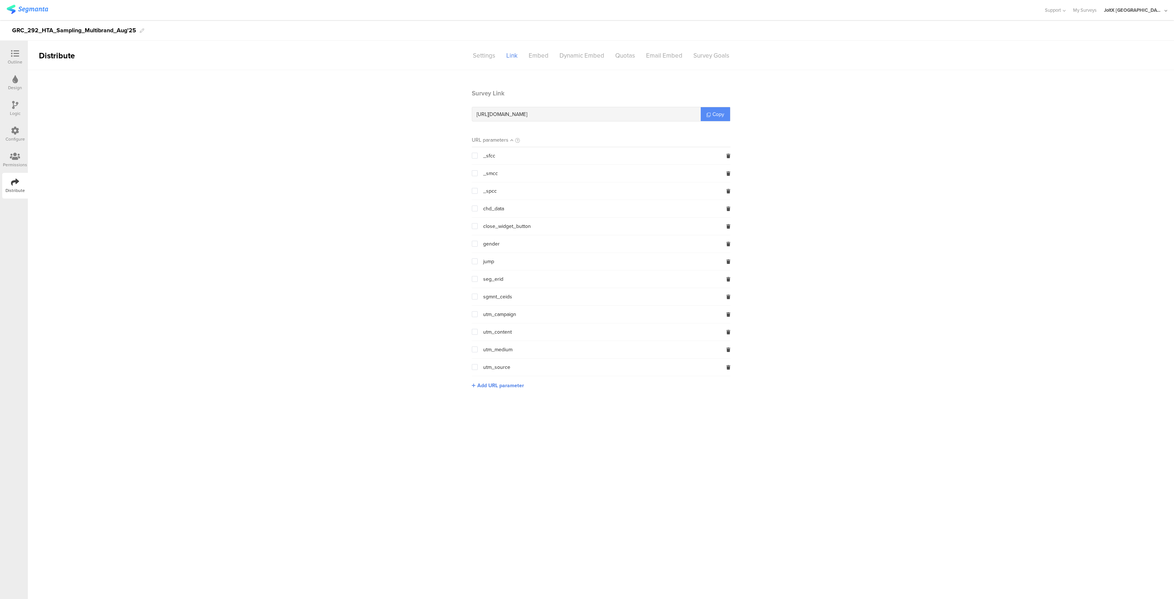
click at [726, 114] on link "Copy" at bounding box center [715, 114] width 29 height 14
click at [707, 115] on icon at bounding box center [708, 115] width 4 height 4
click at [13, 55] on icon at bounding box center [15, 54] width 8 height 8
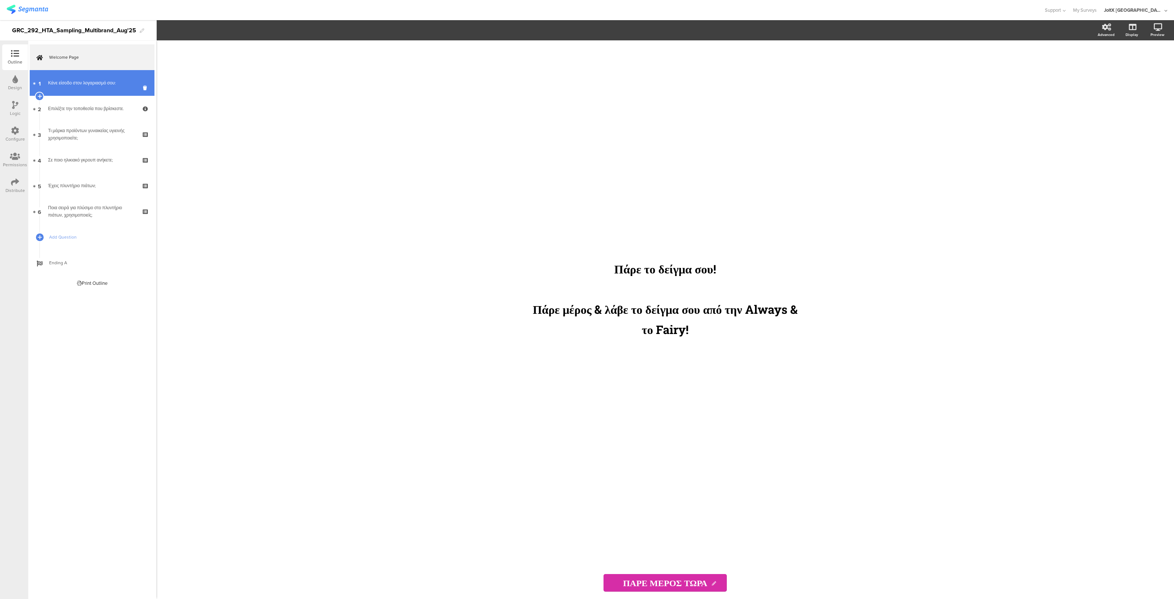
click at [87, 74] on link "1 Κάνε είσοδο στον λογαριασμό σου:" at bounding box center [92, 83] width 125 height 26
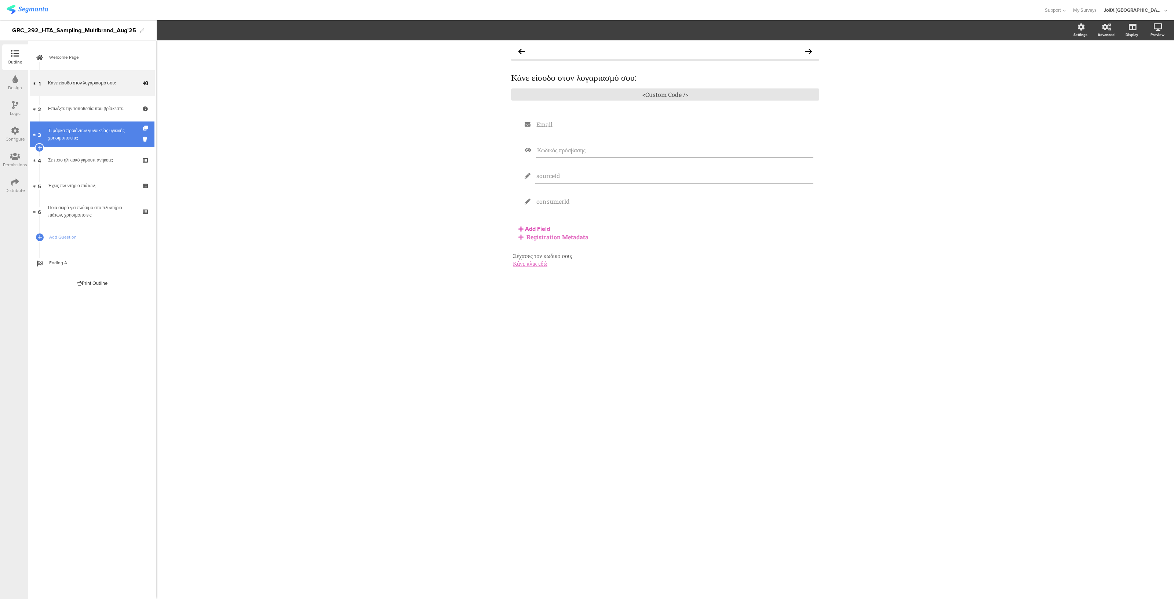
click at [75, 135] on div "Τι μάρκα προϊόντων γυναικείας υγιεινής χρησιμοποιείτε;" at bounding box center [92, 134] width 88 height 15
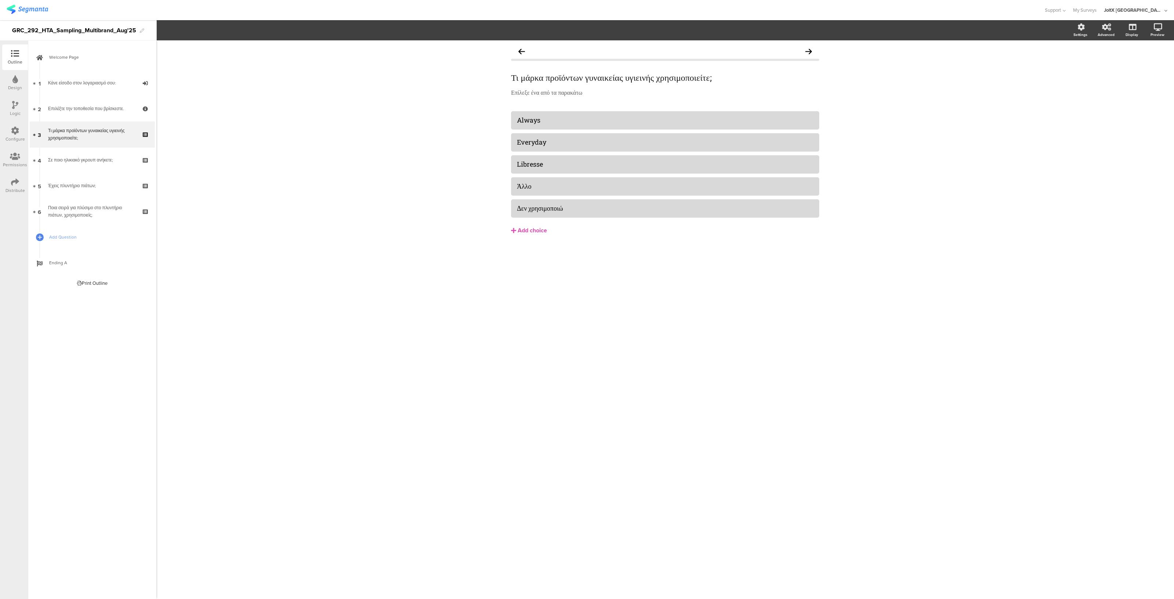
click at [18, 129] on icon at bounding box center [15, 131] width 8 height 8
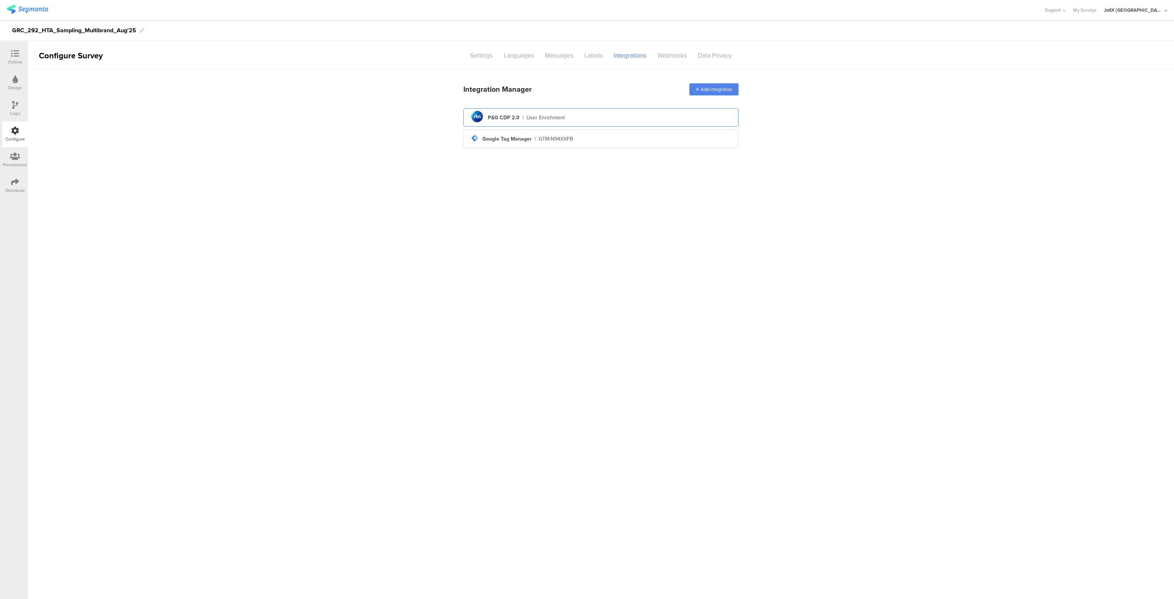
click at [541, 120] on div "User Enrichment" at bounding box center [545, 118] width 38 height 8
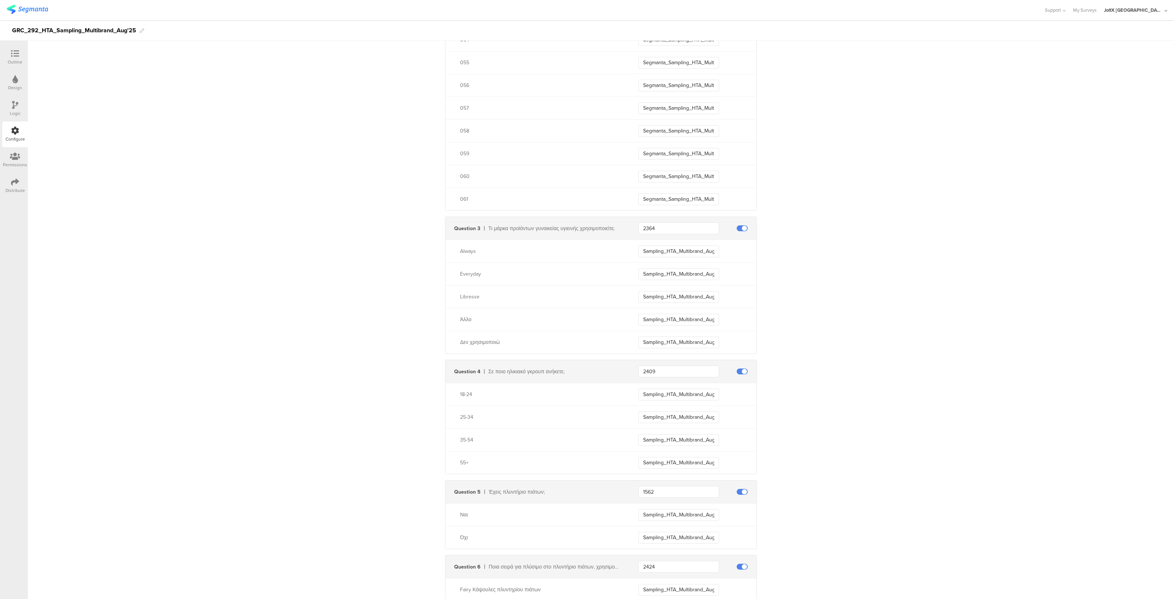
scroll to position [1740, 0]
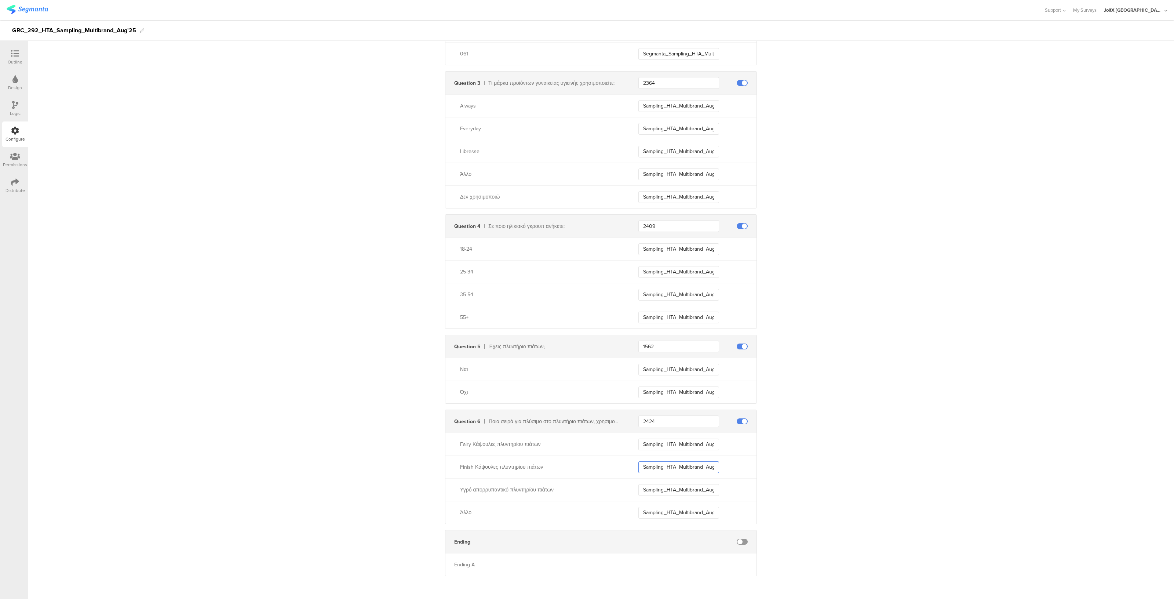
click at [682, 461] on input "Sampling_HTA_Multibrand_Aug25_Finish" at bounding box center [678, 467] width 81 height 12
click at [690, 485] on input "Sampling_HTA_Multibrand_Aug25_ADW_Liquid" at bounding box center [678, 490] width 81 height 12
click at [689, 512] on input "Sampling_HTA_Multibrand_Aug25_ADW_Other" at bounding box center [678, 513] width 81 height 12
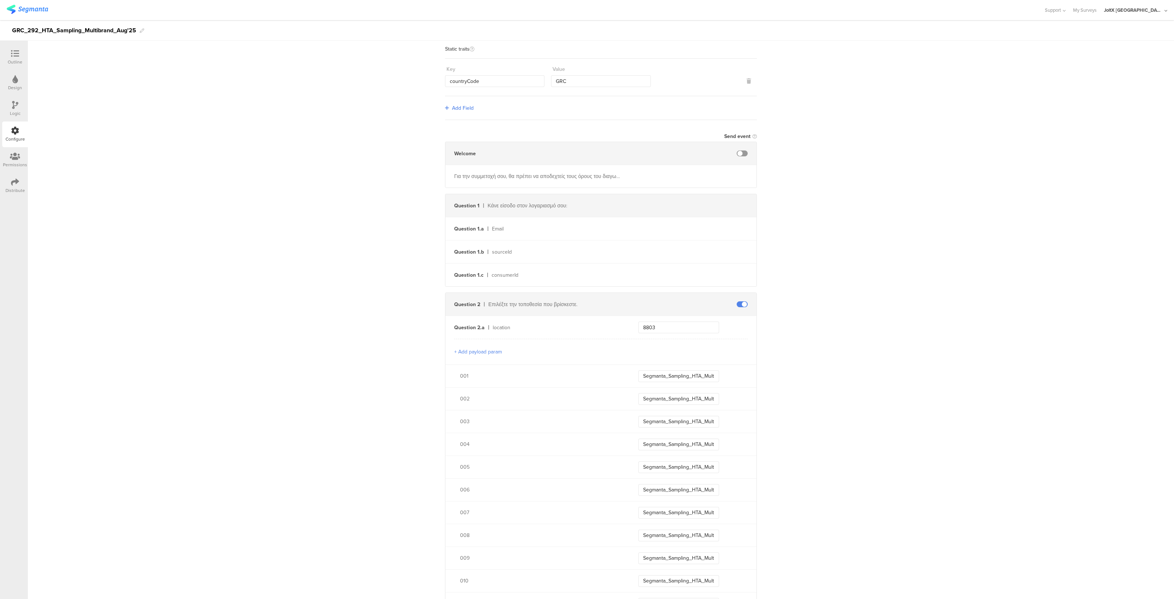
scroll to position [0, 0]
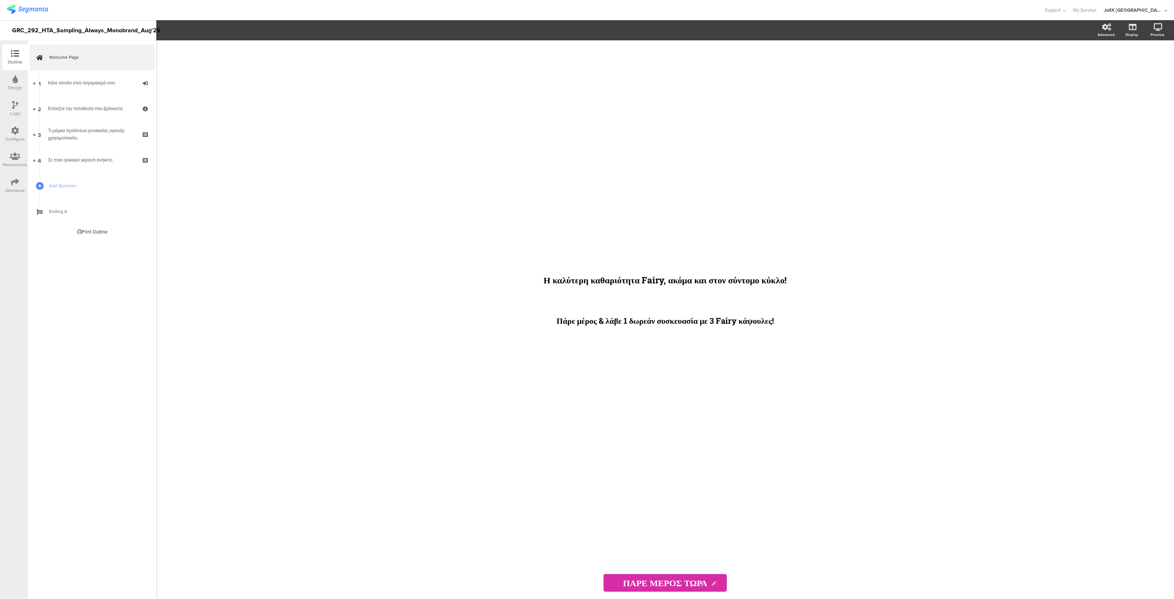
click at [15, 134] on icon at bounding box center [15, 131] width 8 height 8
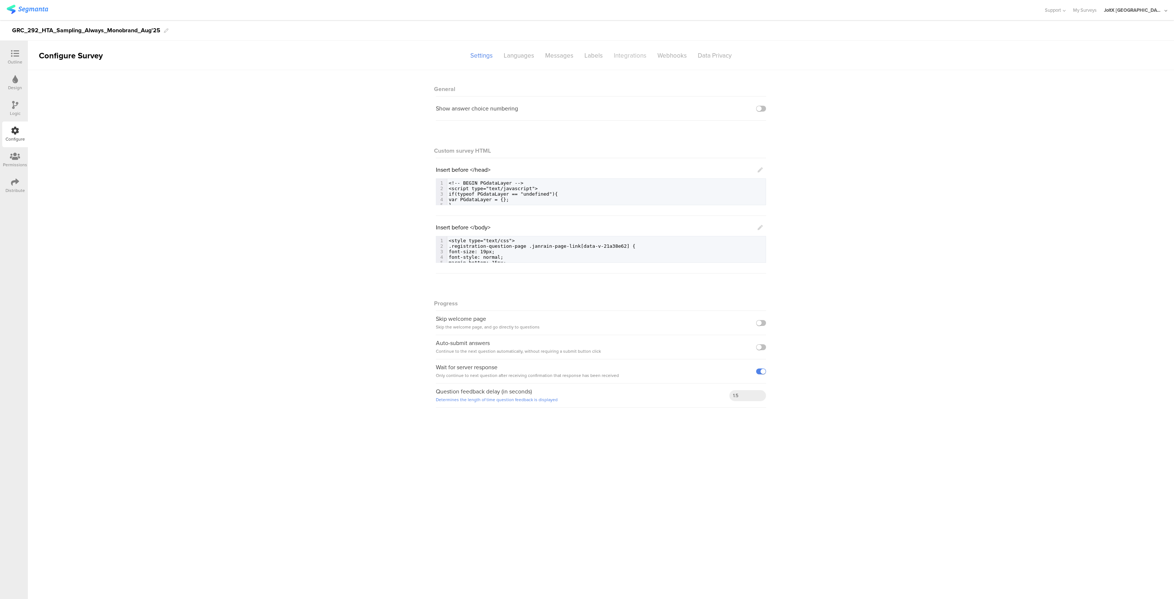
click at [641, 52] on div "Integrations" at bounding box center [630, 55] width 44 height 13
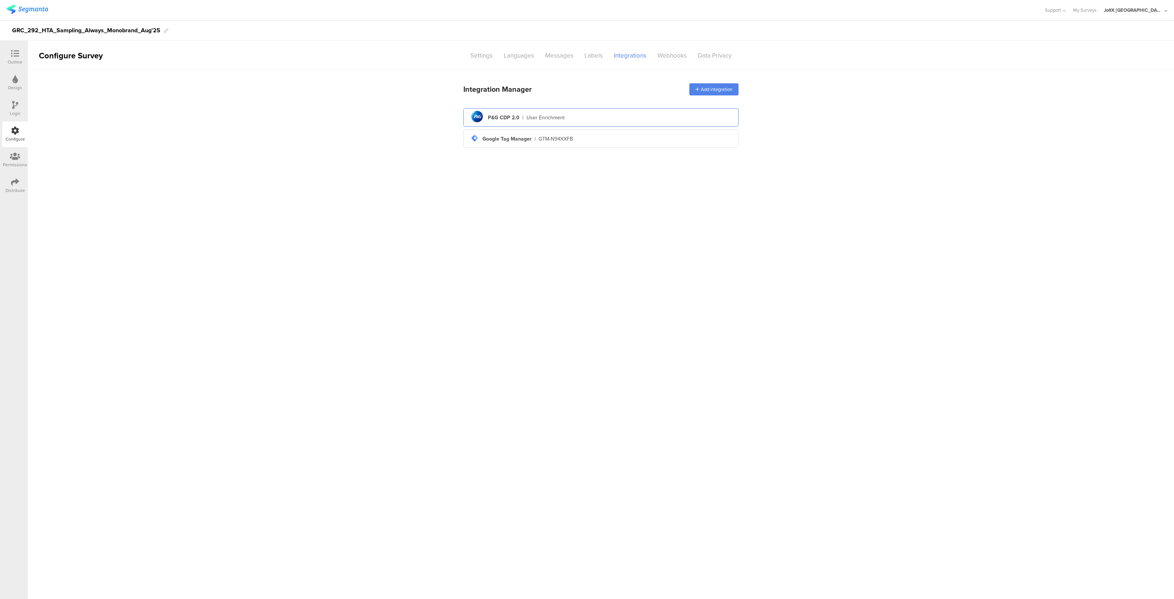
click at [545, 123] on div "pg logo P&G CDP 2.0 | User Enrichment" at bounding box center [600, 118] width 263 height 18
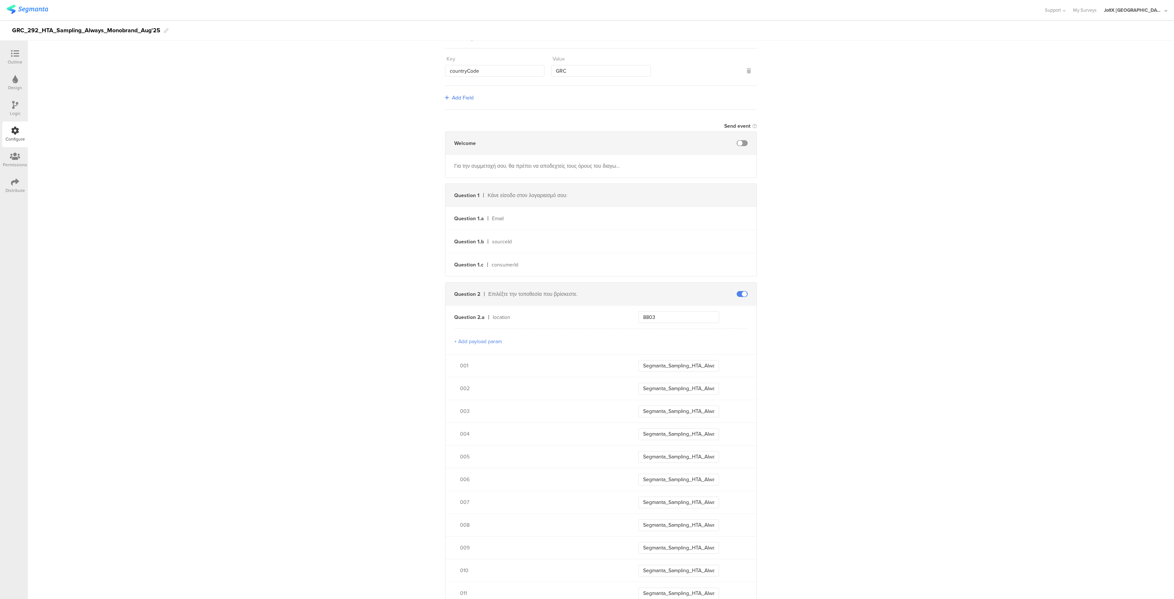
scroll to position [65, 0]
drag, startPoint x: 662, startPoint y: 367, endPoint x: 622, endPoint y: 361, distance: 40.8
click at [622, 361] on div "001 Segmanta_Sampling_HTA_Always_Aug25_001" at bounding box center [600, 365] width 311 height 23
type input "Segmanta_Sampling_HTA_Always_Aug25_001"
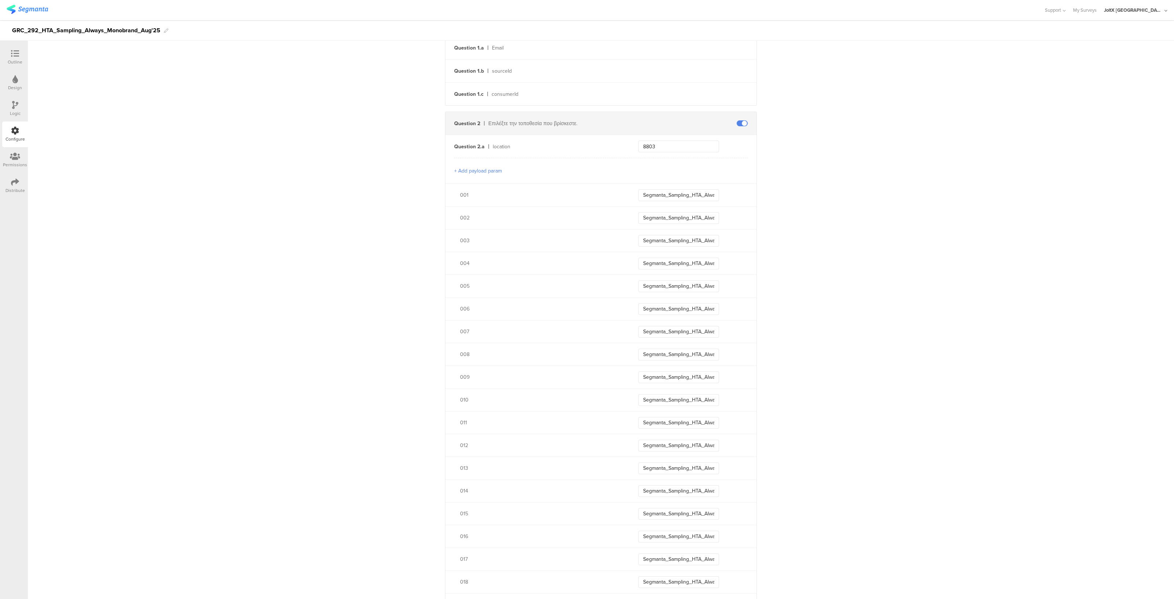
scroll to position [235, 0]
click at [684, 194] on input "Segmanta_Sampling_HTA_Always_Aug25_001" at bounding box center [678, 195] width 81 height 12
click at [683, 219] on input "Segmanta_Sampling_HTA_Always_Aug25_002" at bounding box center [678, 218] width 81 height 12
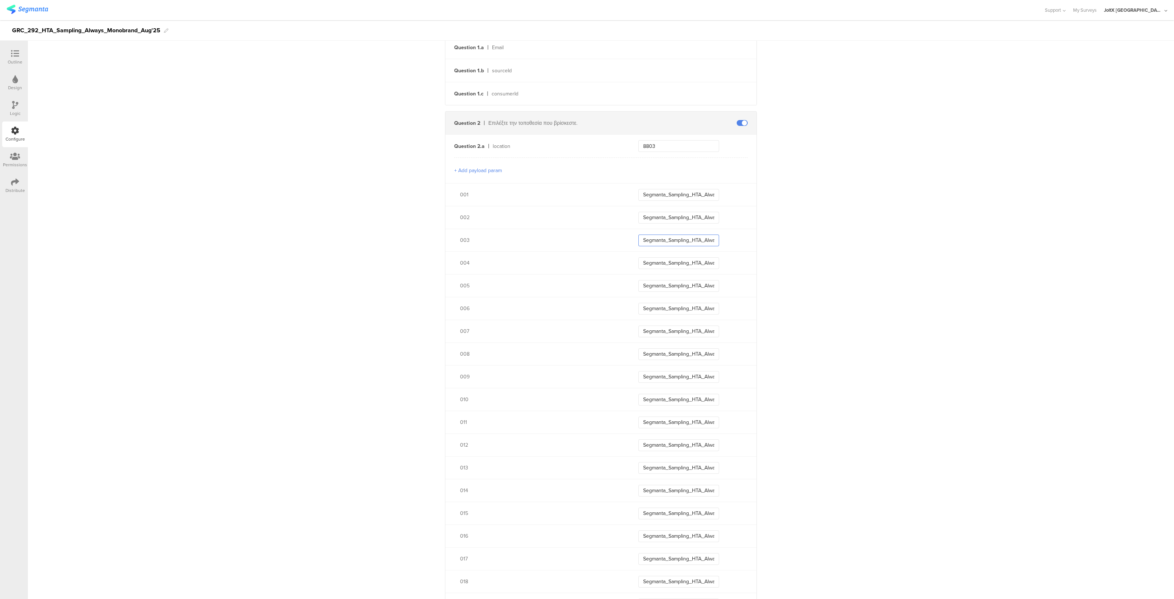
click at [683, 234] on input "Segmanta_Sampling_HTA_Always_Aug25_003" at bounding box center [678, 240] width 81 height 12
click at [686, 257] on input "Segmanta_Sampling_HTA_Always_Aug25_004" at bounding box center [678, 263] width 81 height 12
click at [690, 289] on input "Segmanta_Sampling_HTA_Always_Aug25_005" at bounding box center [678, 286] width 81 height 12
click at [692, 306] on input "Segmanta_Sampling_HTA_Always_Aug25_006" at bounding box center [678, 309] width 81 height 12
click at [698, 325] on input "Segmanta_Sampling_HTA_Always_Aug25_007" at bounding box center [678, 331] width 81 height 12
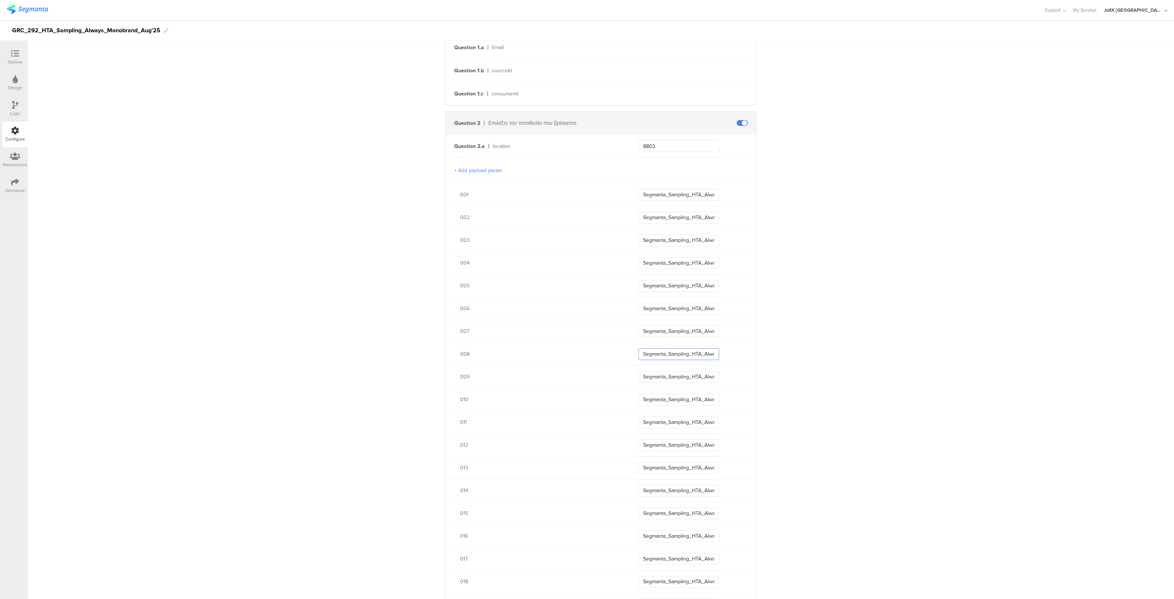
click at [698, 348] on input "Segmanta_Sampling_HTA_Always_Aug25_008" at bounding box center [678, 354] width 81 height 12
click at [697, 371] on input "Segmanta_Sampling_HTA_Always_Aug25_009" at bounding box center [678, 377] width 81 height 12
click at [695, 394] on input "Segmanta_Sampling_HTA_Always_Aug25_010" at bounding box center [678, 400] width 81 height 12
click at [696, 418] on input "Segmanta_Sampling_HTA_Always_Aug25_011" at bounding box center [678, 422] width 81 height 12
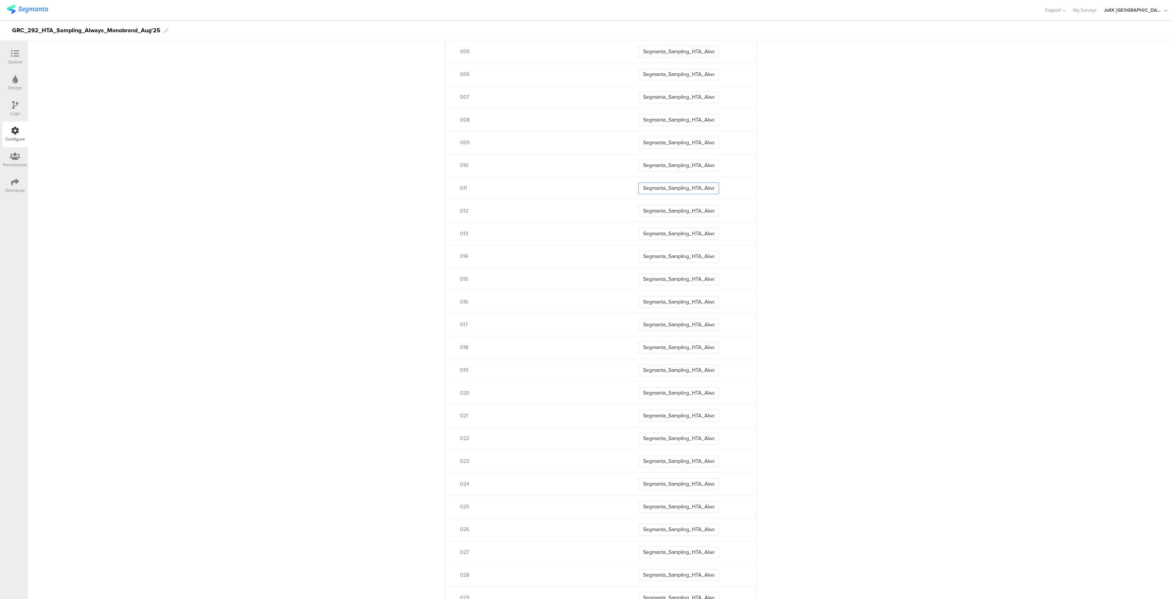
scroll to position [470, 0]
click at [680, 298] on input "Segmanta_Sampling_HTA_Always_Aug25_016" at bounding box center [678, 301] width 81 height 12
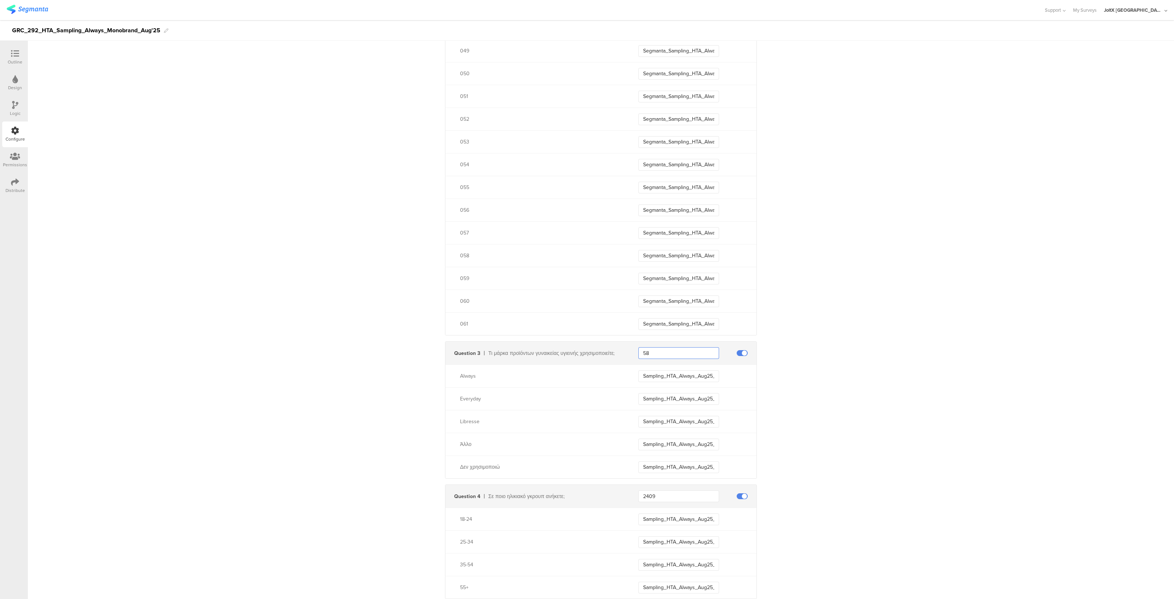
scroll to position [0, 0]
click at [672, 353] on input "58" at bounding box center [678, 353] width 81 height 12
paste input "2364"
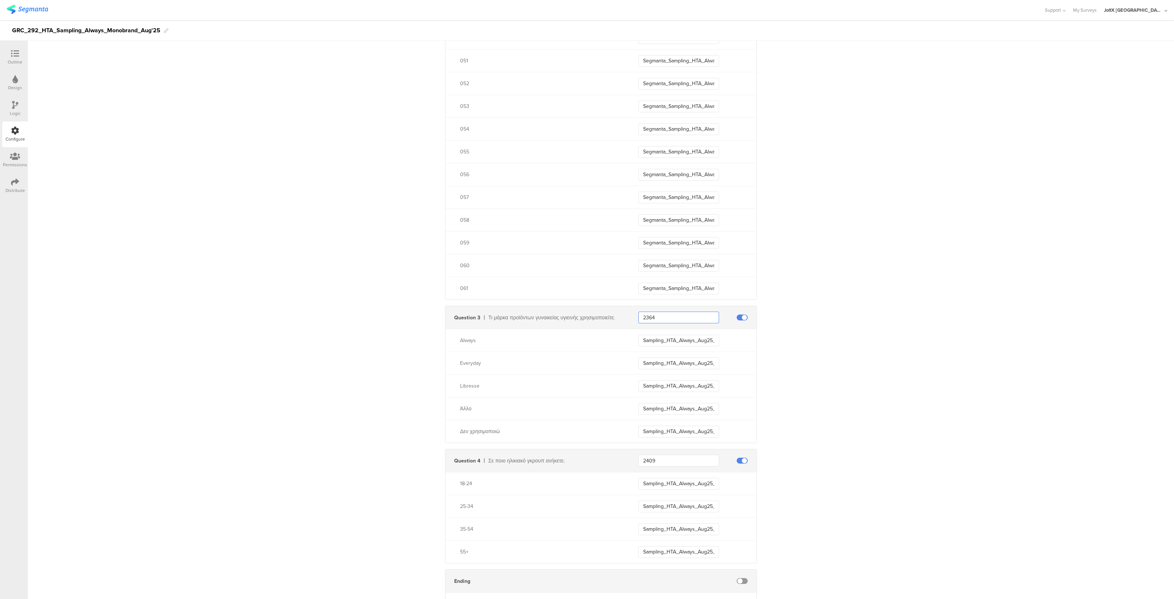
type input "2364"
click at [688, 340] on input "Sampling_HTA_Always_Aug25_1" at bounding box center [678, 340] width 81 height 12
type input "Sampling_HTA_Always_Aug25_Always"
click at [681, 363] on input "Sampling_HTA_Always_Aug25_2" at bounding box center [678, 363] width 81 height 12
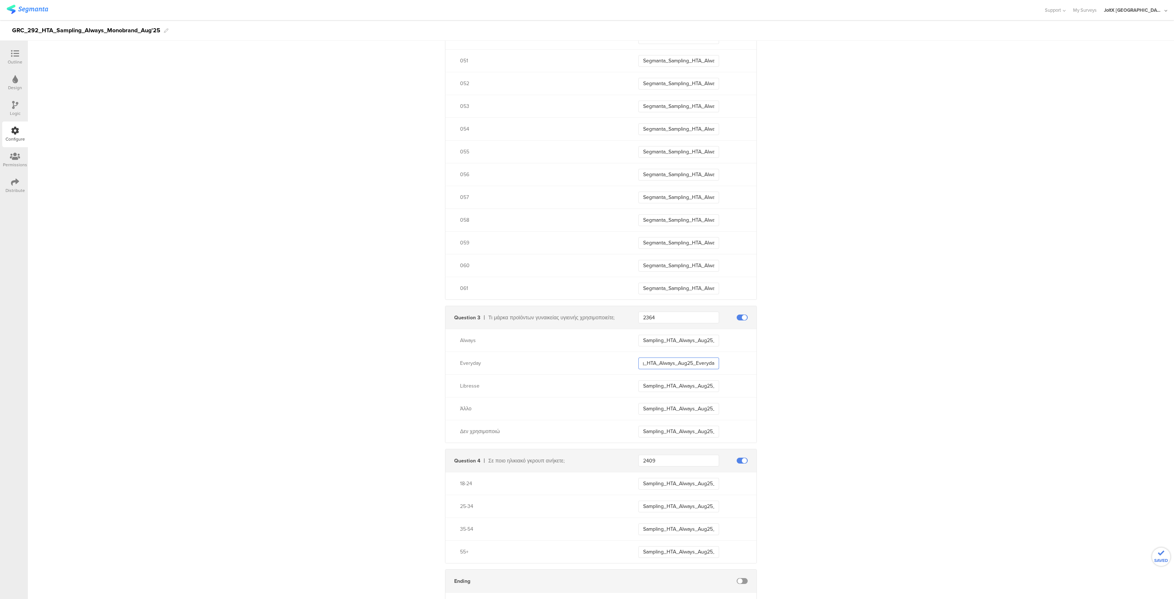
scroll to position [0, 22]
type input "Sampling_HTA_Always_Aug25_Everyday"
click at [703, 386] on input "Sampling_HTA_Always_Aug25_3" at bounding box center [678, 386] width 81 height 12
type input "Sampling_HTA_Always_Aug25_Libresse"
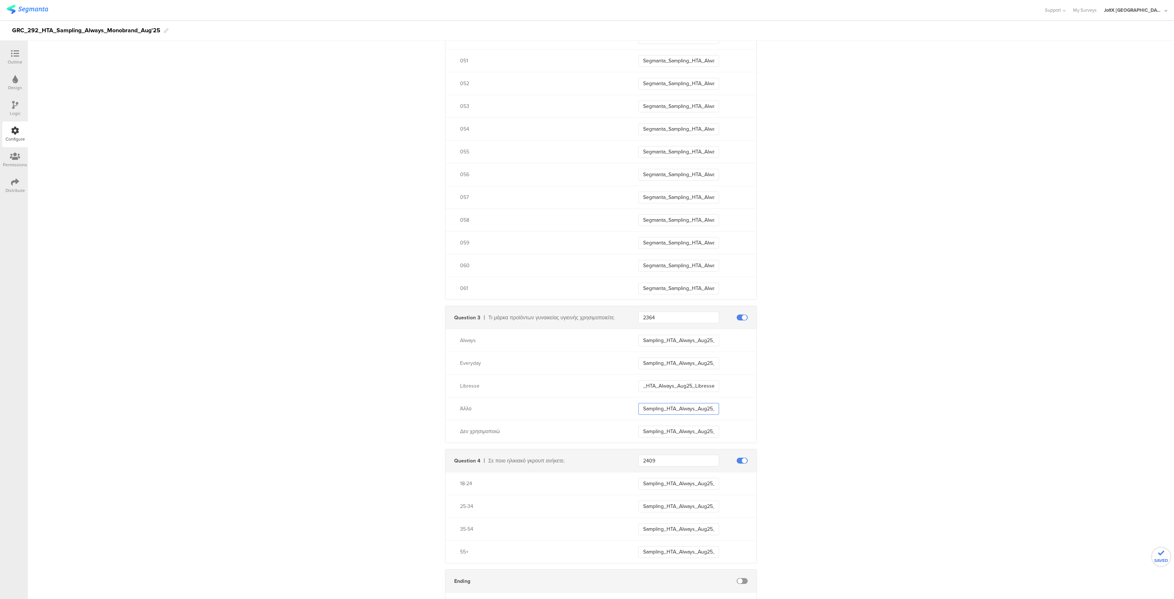
scroll to position [0, 0]
click at [697, 405] on input "Sampling_HTA_Always_Aug25_4" at bounding box center [678, 409] width 81 height 12
type input "Sampling_HTA_Always_Aug25_Other"
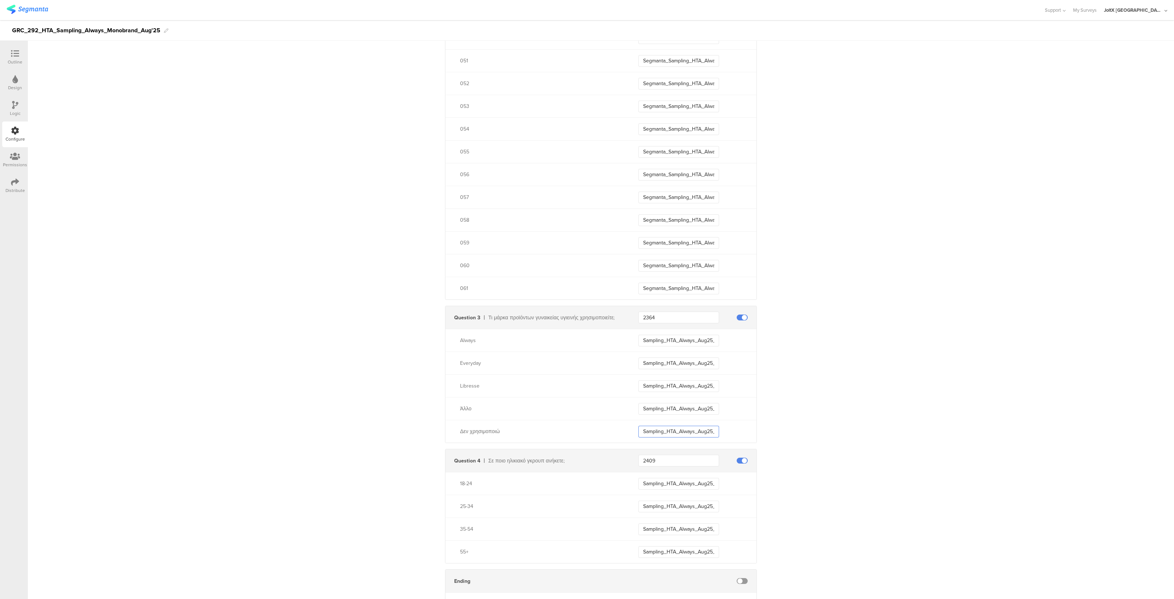
click at [700, 425] on input "Sampling_HTA_Always_Aug25_5+" at bounding box center [678, 431] width 81 height 12
type input "Sampling_HTA_Always_Aug25_DoNotUse"
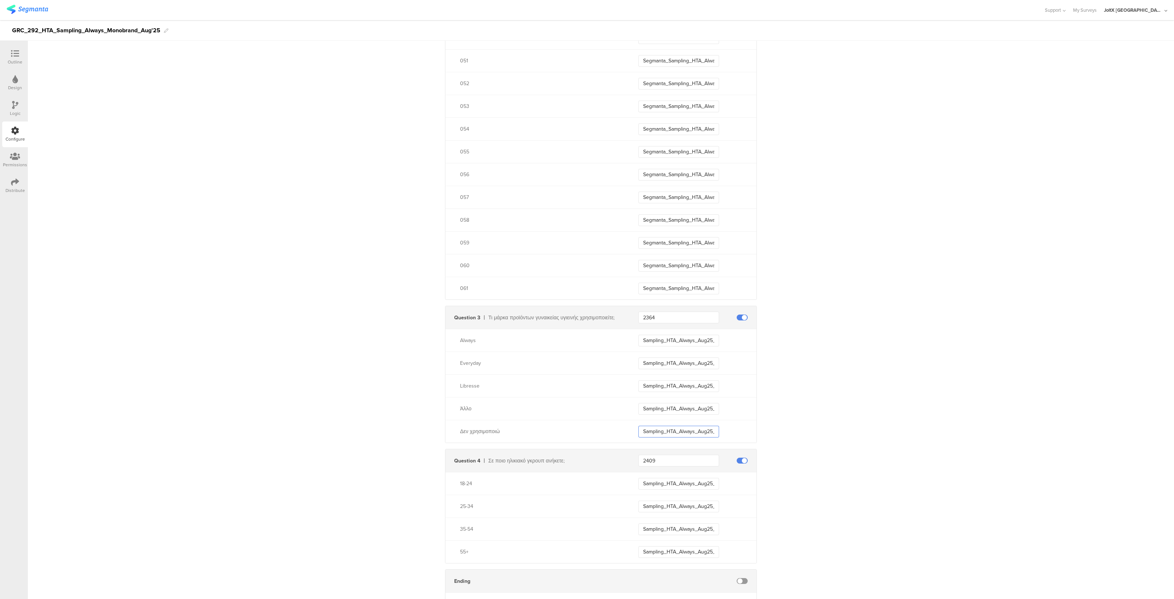
click at [699, 431] on input "Sampling_HTA_Always_Aug25_DoNotUse" at bounding box center [678, 431] width 81 height 12
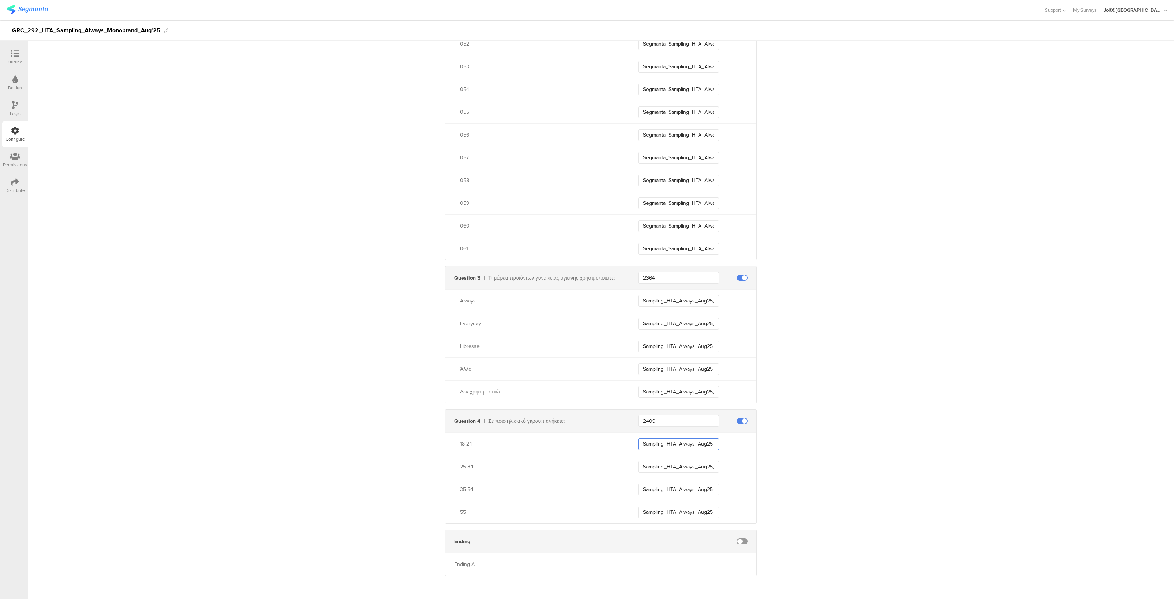
click at [685, 443] on input "Sampling_HTA_Always_Aug25_1824" at bounding box center [678, 444] width 81 height 12
click at [693, 469] on input "Sampling_HTA_Always_Aug25_2534" at bounding box center [678, 467] width 81 height 12
click at [695, 493] on input "Sampling_HTA_Always_Aug25_3554" at bounding box center [678, 489] width 81 height 12
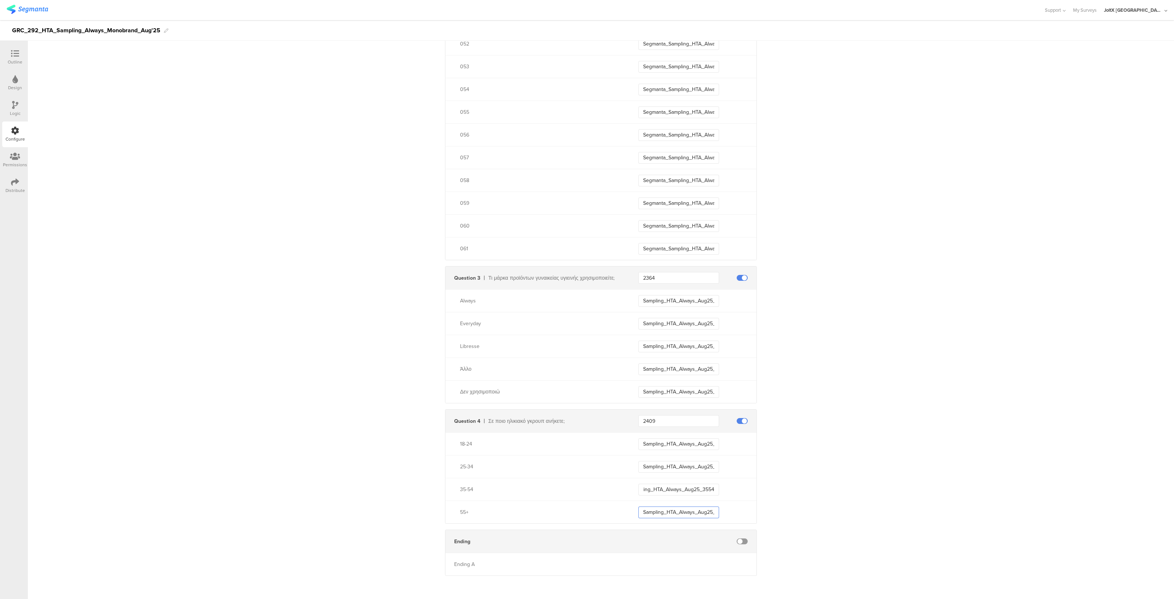
scroll to position [0, 0]
click at [698, 512] on input "Sampling_HTA_Always_Aug25_55+" at bounding box center [678, 512] width 81 height 12
click at [700, 513] on input "Sampling_HTA_Always_Aug25_55+" at bounding box center [678, 512] width 81 height 12
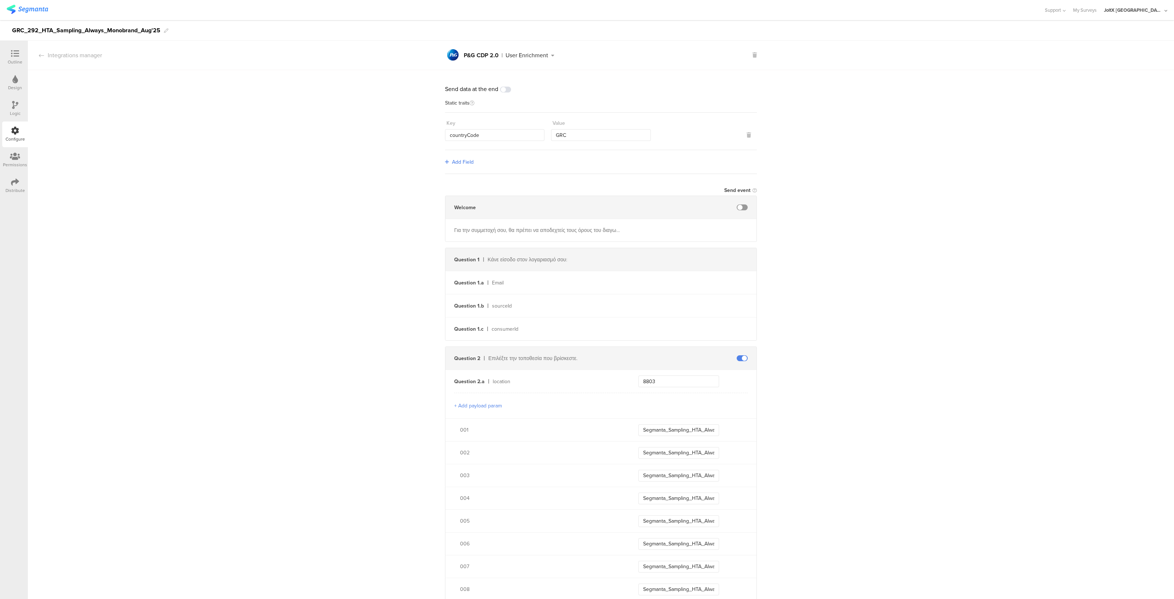
click at [15, 110] on div "Logic" at bounding box center [15, 113] width 11 height 7
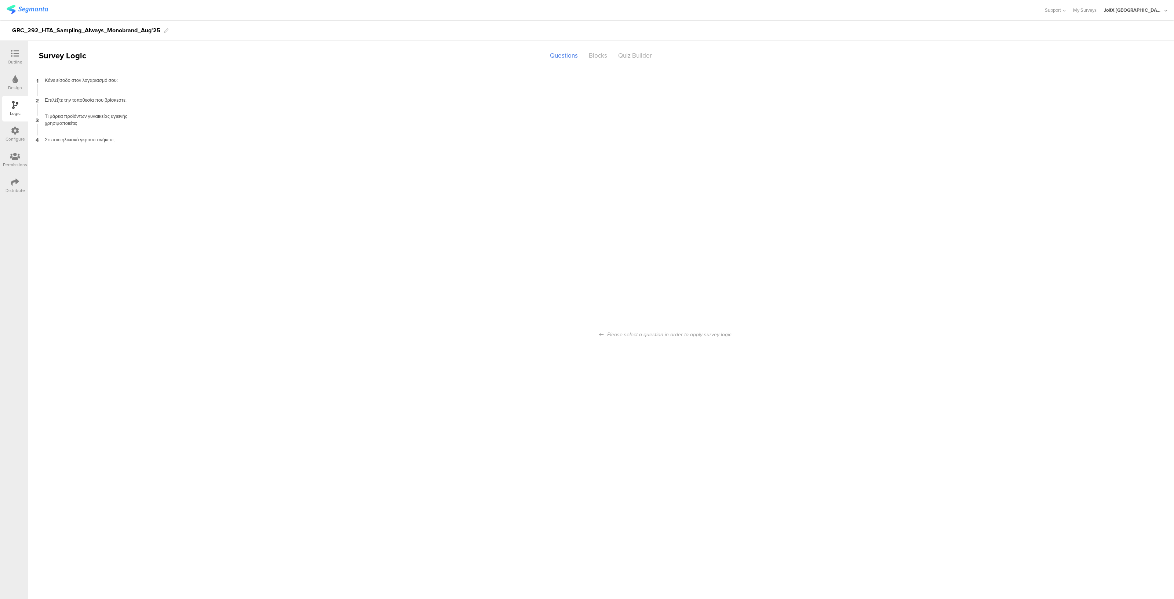
click at [19, 59] on div "Outline" at bounding box center [15, 62] width 15 height 7
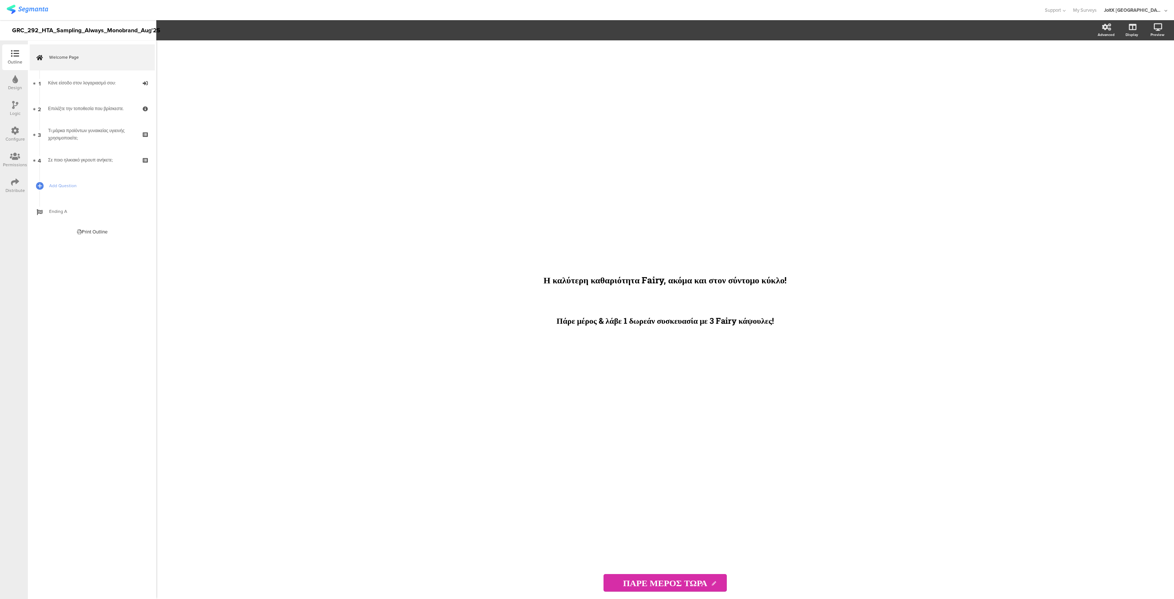
click at [16, 178] on icon at bounding box center [15, 182] width 8 height 8
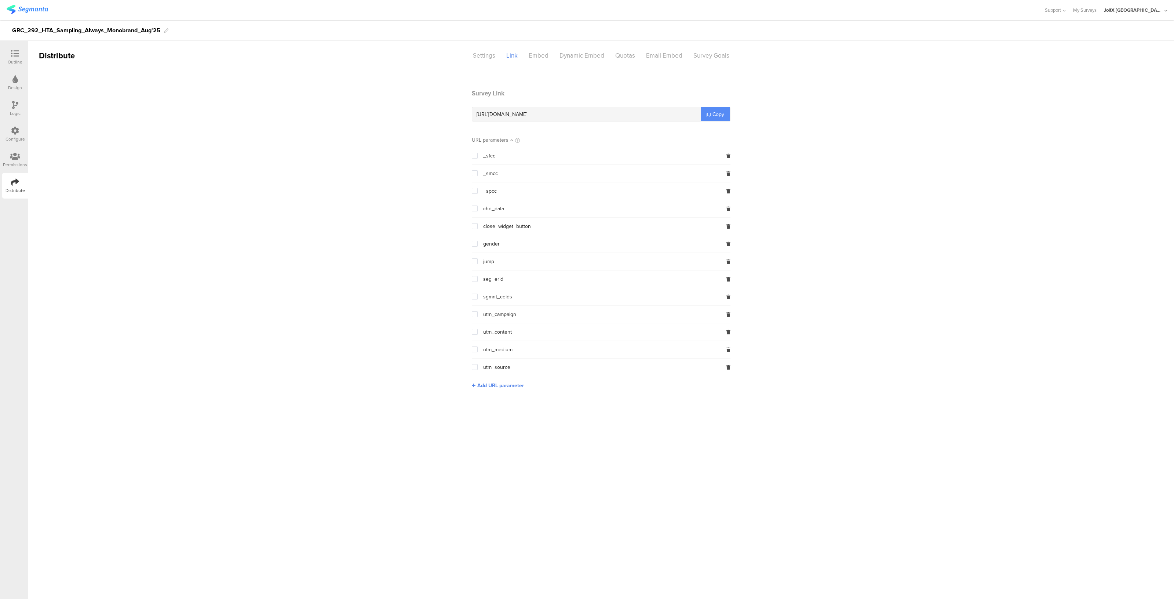
click at [718, 107] on link "Copy" at bounding box center [715, 114] width 29 height 14
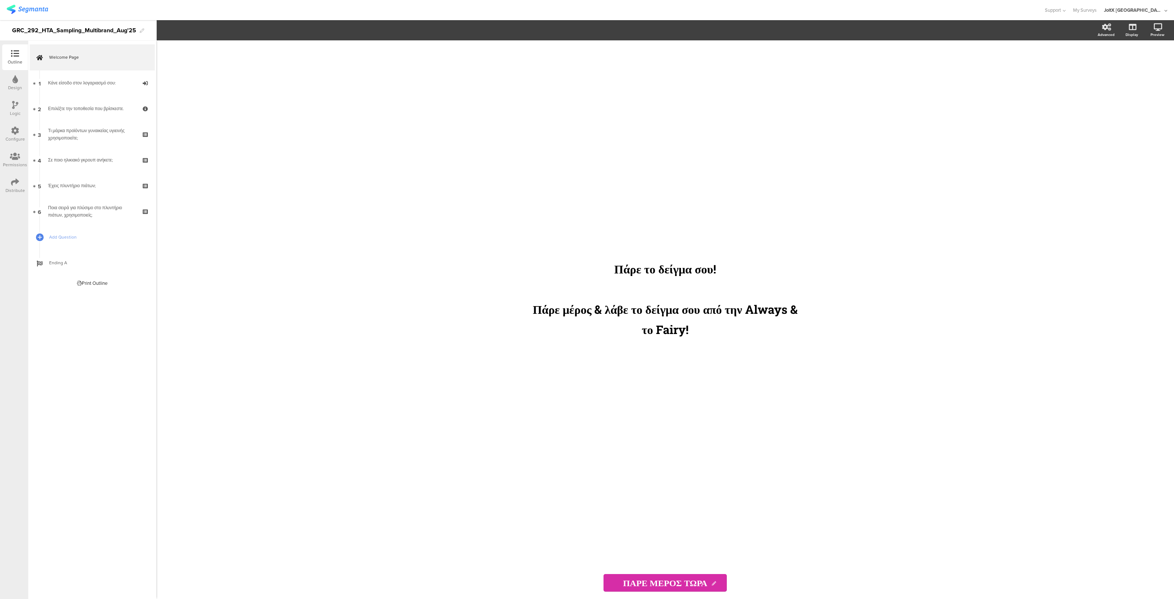
click at [18, 136] on div "Configure" at bounding box center [15, 139] width 19 height 7
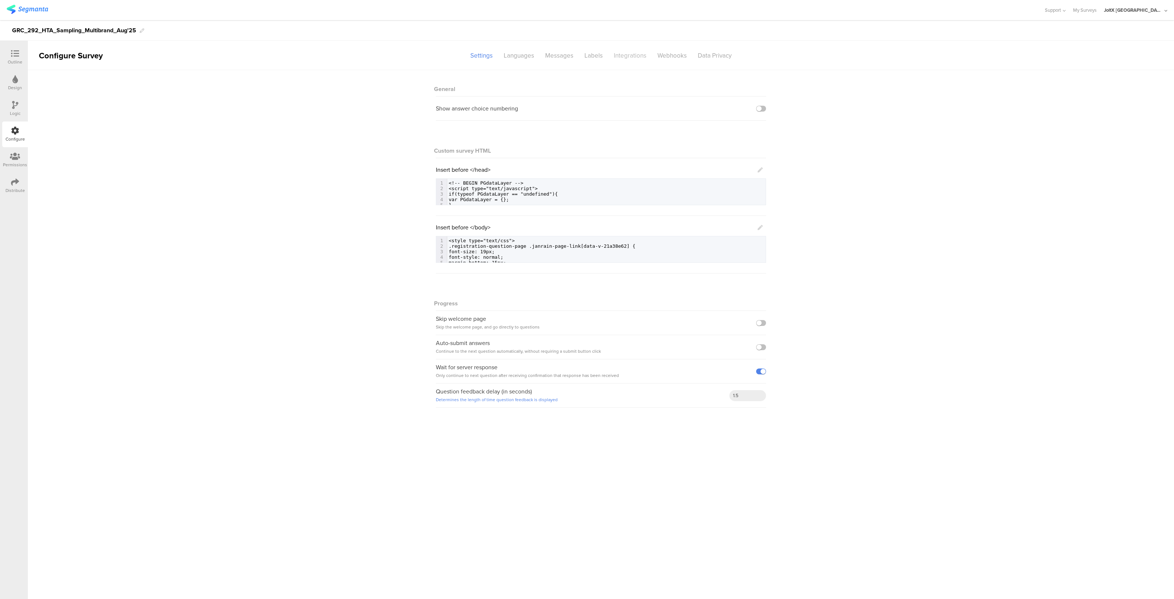
click at [628, 54] on div "Integrations" at bounding box center [630, 55] width 44 height 13
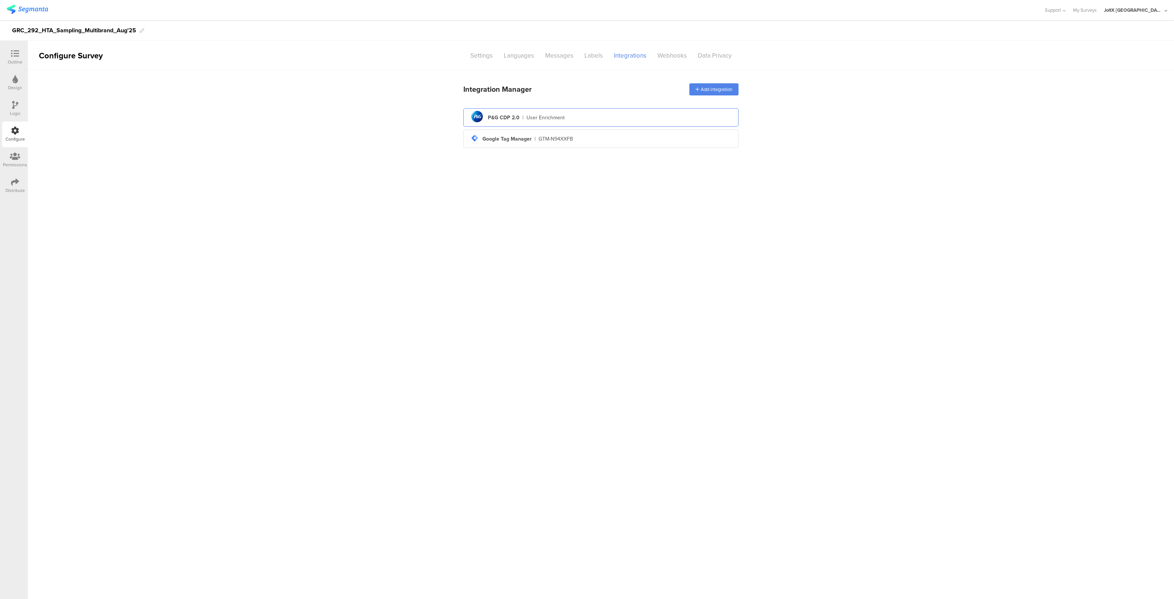
click at [579, 124] on div "pg logo P&G CDP 2.0 | User Enrichment" at bounding box center [600, 118] width 263 height 18
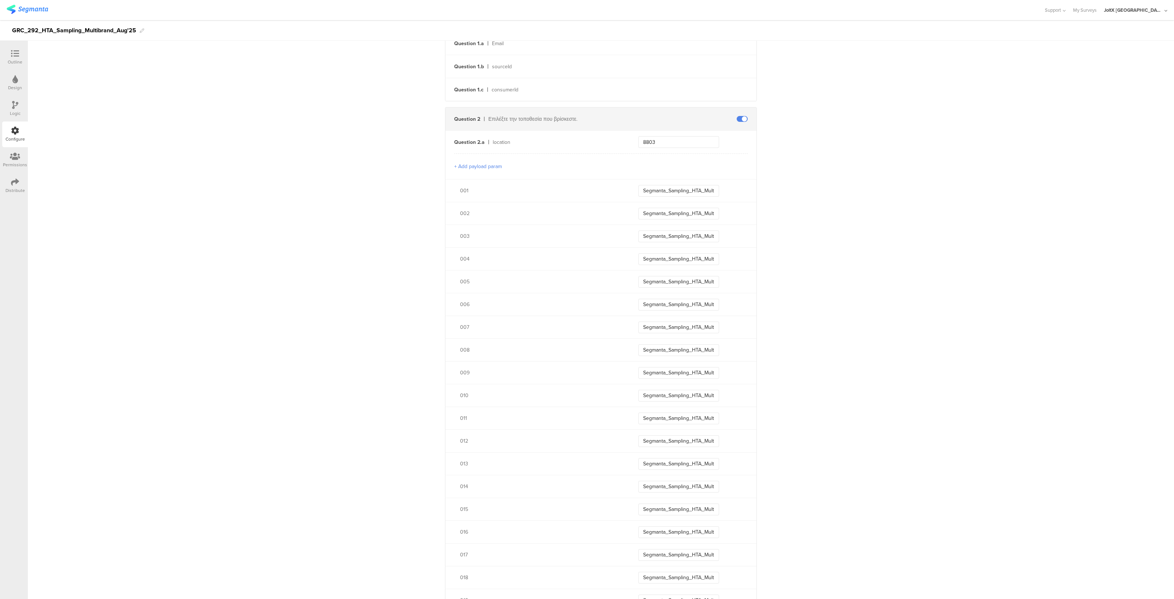
scroll to position [240, 0]
drag, startPoint x: 665, startPoint y: 191, endPoint x: 624, endPoint y: 190, distance: 40.7
click at [624, 190] on div "001 Segmanta_Sampling_HTA_Multibrand_Aug25_001" at bounding box center [600, 189] width 311 height 23
type input "Sampling_HTA_Multibrand_Aug25_001"
drag, startPoint x: 665, startPoint y: 210, endPoint x: 635, endPoint y: 211, distance: 30.1
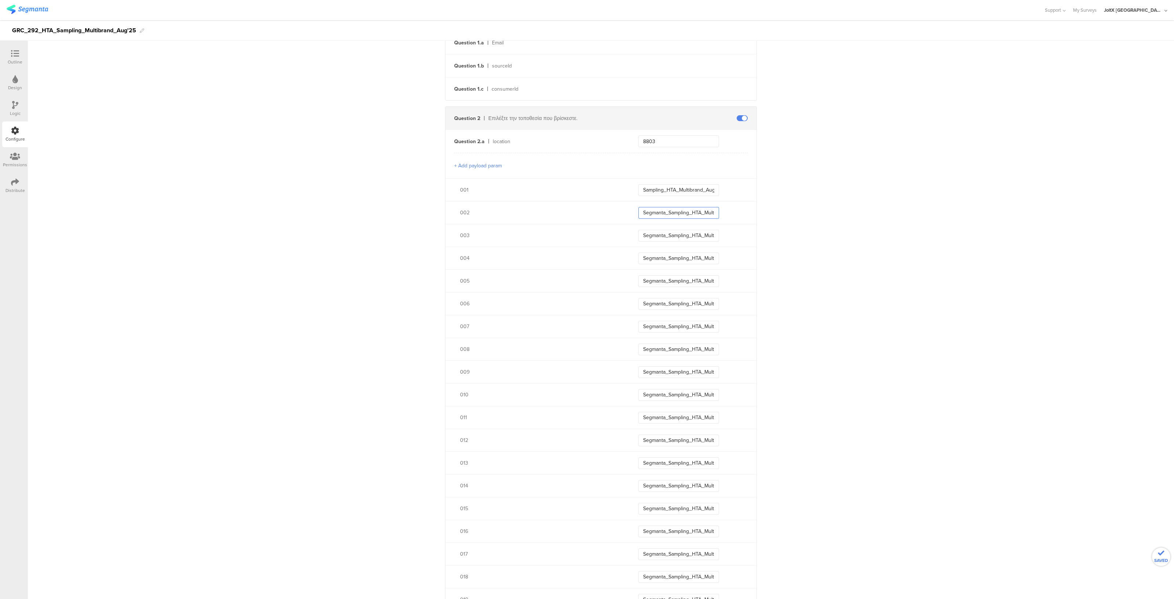
click at [638, 211] on input "Segmanta_Sampling_HTA_Multibrand_Aug25_002" at bounding box center [678, 213] width 81 height 12
type input "Sampling_HTA_Multibrand_Aug25_002"
drag, startPoint x: 666, startPoint y: 233, endPoint x: 629, endPoint y: 231, distance: 37.1
click at [629, 231] on div "003 Segmanta_Sampling_HTA_Multibrand_Aug25_003" at bounding box center [600, 235] width 311 height 23
type input "Sampling_HTA_Multibrand_Aug25_003"
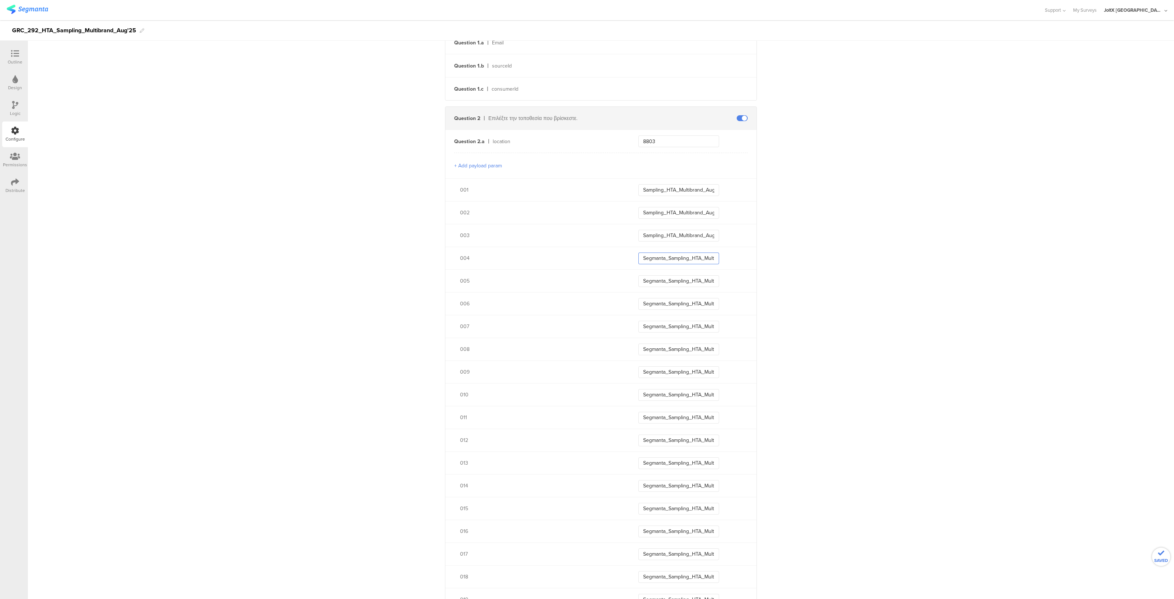
drag, startPoint x: 665, startPoint y: 256, endPoint x: 612, endPoint y: 256, distance: 53.5
click at [612, 256] on div "004 Segmanta_Sampling_HTA_Multibrand_Aug25_004" at bounding box center [600, 257] width 311 height 23
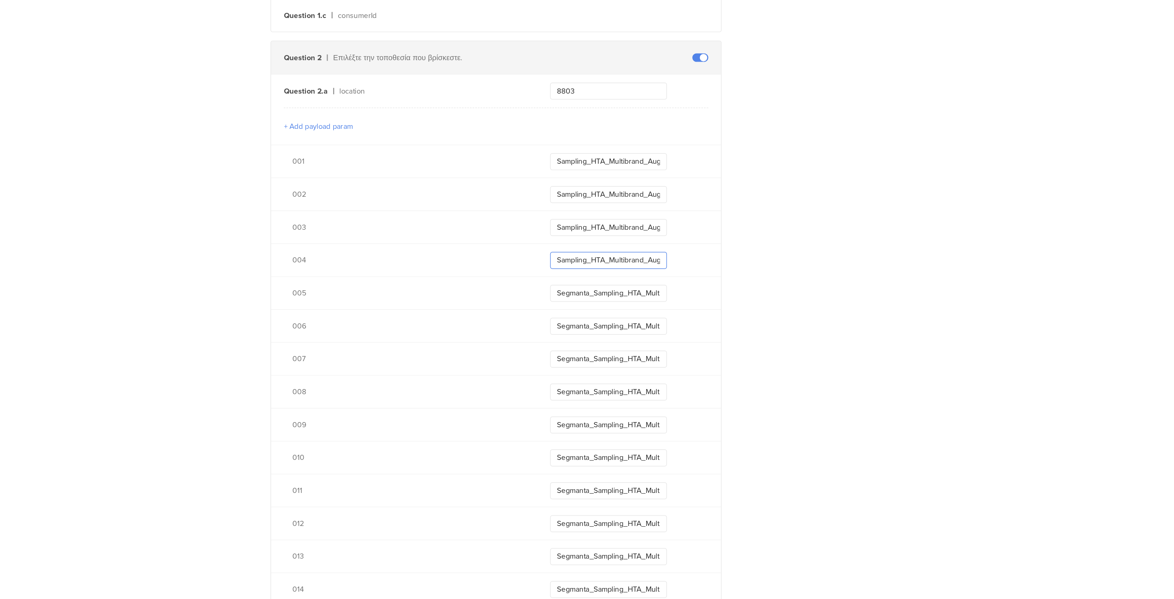
type input "Sampling_HTA_Multibrand_Aug25_004"
drag, startPoint x: 666, startPoint y: 279, endPoint x: 631, endPoint y: 279, distance: 34.8
click at [631, 279] on div "005 Segmanta_Sampling_HTA_Multibrand_Aug25_005" at bounding box center [600, 280] width 311 height 23
type input "Sampling_HTA_Multibrand_Aug25_005"
drag, startPoint x: 666, startPoint y: 303, endPoint x: 620, endPoint y: 303, distance: 45.9
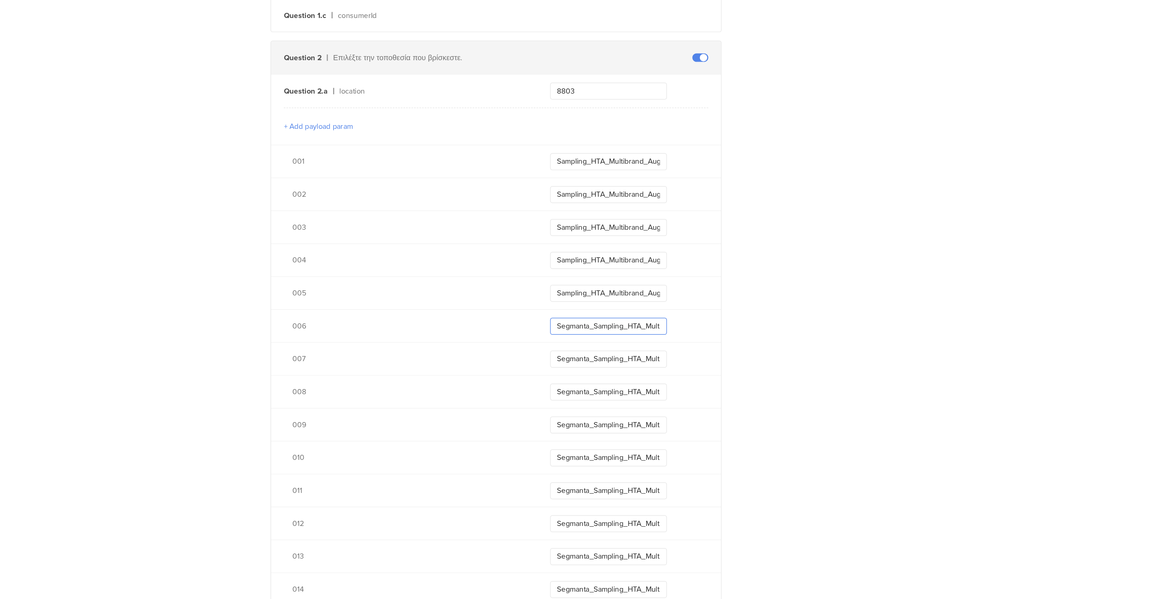
click at [620, 303] on div "006 Segmanta_Sampling_HTA_Multibrand_Aug25_006" at bounding box center [600, 303] width 311 height 23
type input "Sampling_HTA_Multibrand_Aug25_006"
drag, startPoint x: 665, startPoint y: 326, endPoint x: 615, endPoint y: 323, distance: 50.3
click at [615, 323] on div "007 Segmanta_Sampling_HTA_Multibrand_Aug25_007" at bounding box center [600, 326] width 311 height 23
type input "Sampling_HTA_Multibrand_Aug25_007"
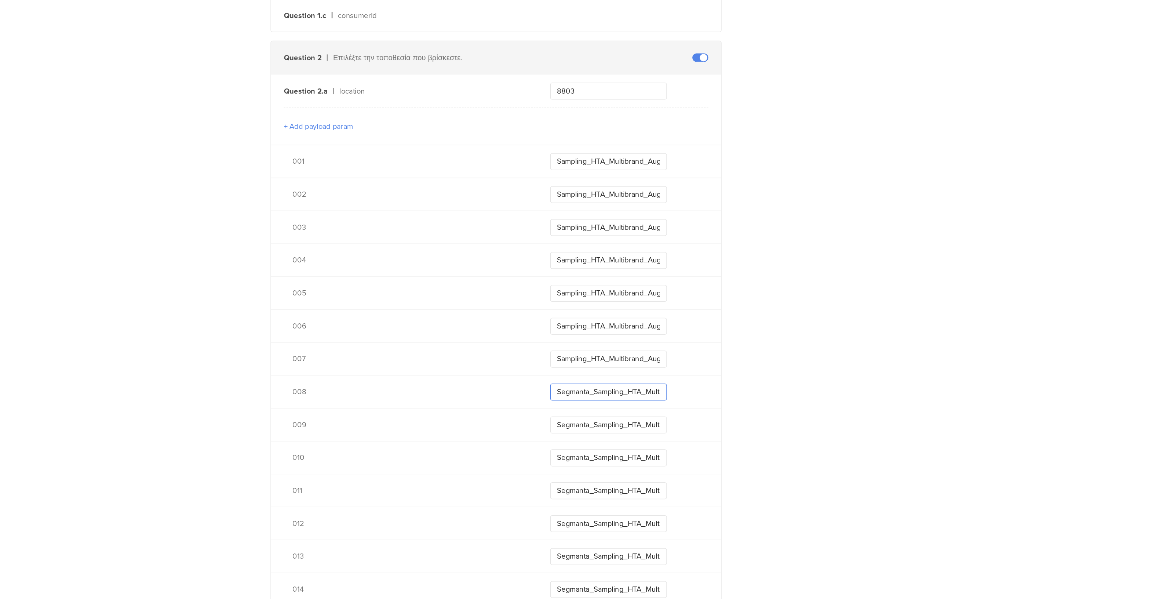
drag, startPoint x: 664, startPoint y: 347, endPoint x: 621, endPoint y: 346, distance: 43.7
click at [621, 346] on div "008 Segmanta_Sampling_HTA_Multibrand_Aug25_008" at bounding box center [600, 348] width 311 height 23
type input "Sampling_HTA_Multibrand_Aug25_008"
drag, startPoint x: 665, startPoint y: 371, endPoint x: 604, endPoint y: 365, distance: 61.1
click at [604, 365] on div "009 Segmanta_Sampling_HTA_Multibrand_Aug25_009" at bounding box center [600, 371] width 311 height 23
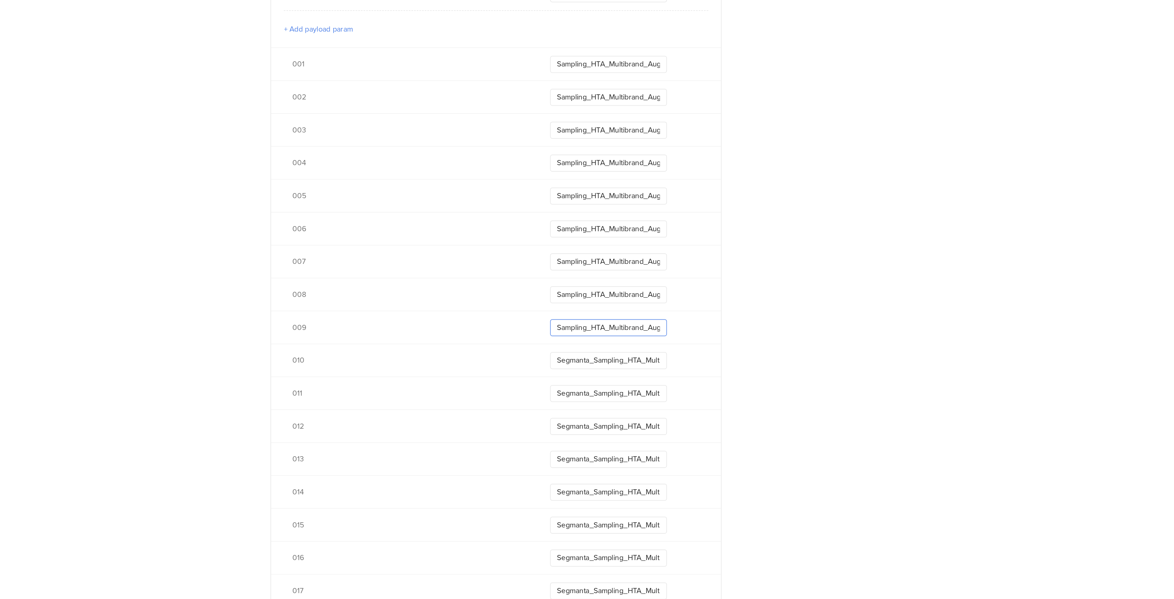
scroll to position [308, 0]
type input "Sampling_HTA_Multibrand_Aug25_009"
drag, startPoint x: 666, startPoint y: 327, endPoint x: 597, endPoint y: 320, distance: 68.6
click at [597, 320] on div "010 Segmanta_Sampling_HTA_Multibrand_Aug25_010" at bounding box center [600, 326] width 311 height 23
type input "Sampling_HTA_Multibrand_Aug25_010"
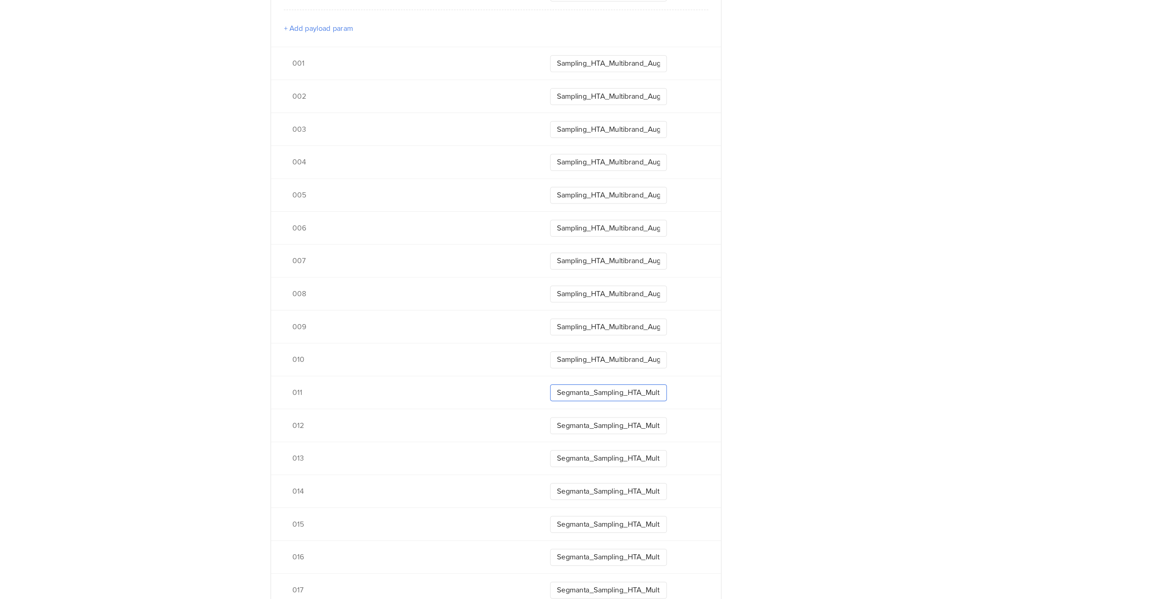
drag, startPoint x: 666, startPoint y: 350, endPoint x: 608, endPoint y: 344, distance: 57.5
click at [608, 344] on div "011 Segmanta_Sampling_HTA_Multibrand_Aug25_011" at bounding box center [600, 349] width 311 height 23
type input "Sampling_HTA_Multibrand_Aug25_011"
drag, startPoint x: 666, startPoint y: 374, endPoint x: 610, endPoint y: 363, distance: 58.0
click at [610, 363] on div "012 Segmanta_Sampling_HTA_Multibrand_Aug25_012" at bounding box center [600, 372] width 311 height 23
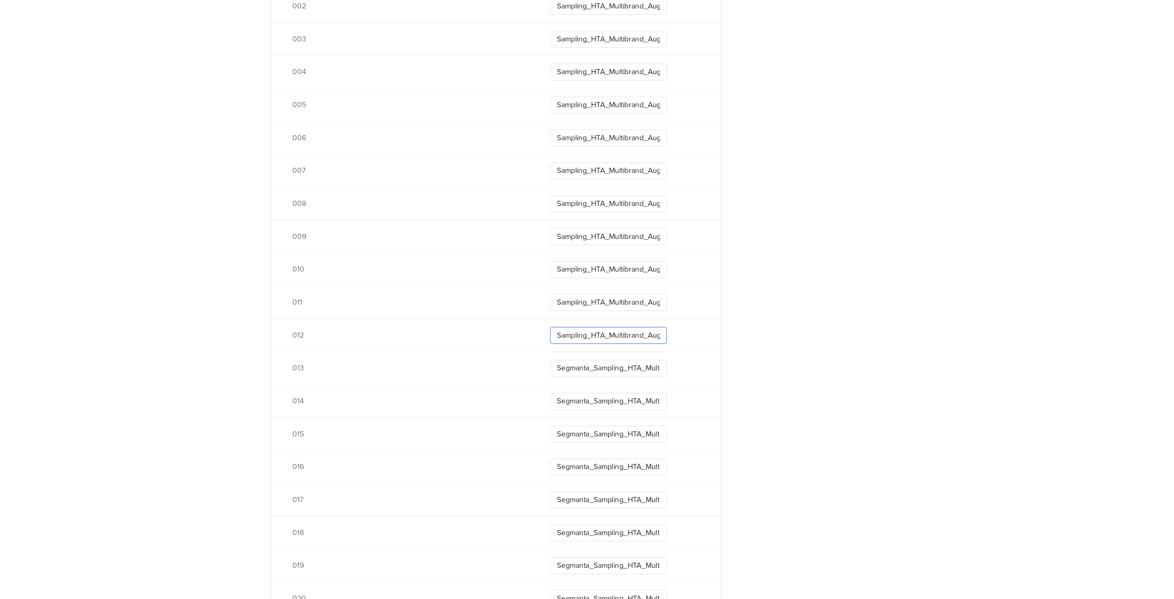
scroll to position [374, 0]
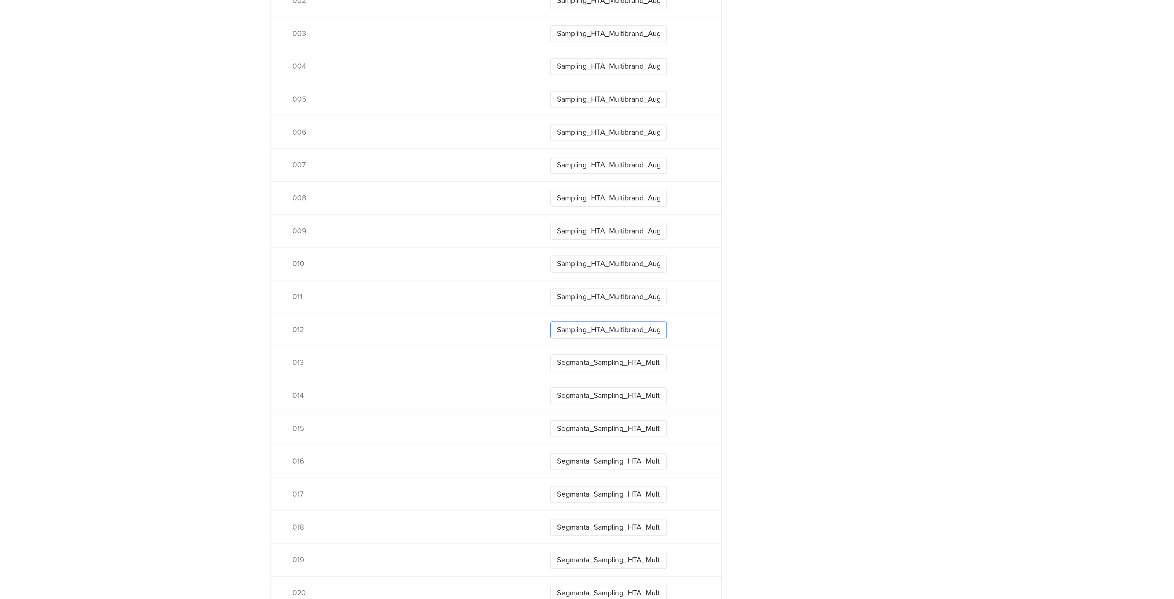
type input "Sampling_HTA_Multibrand_Aug25_012"
drag, startPoint x: 667, startPoint y: 327, endPoint x: 614, endPoint y: 321, distance: 53.6
click at [614, 321] on div "013 Segmanta_Sampling_HTA_Multibrand_Aug25_013" at bounding box center [600, 328] width 311 height 23
type input "Sampling_HTA_Multibrand_Aug25_013"
drag, startPoint x: 665, startPoint y: 350, endPoint x: 623, endPoint y: 351, distance: 42.2
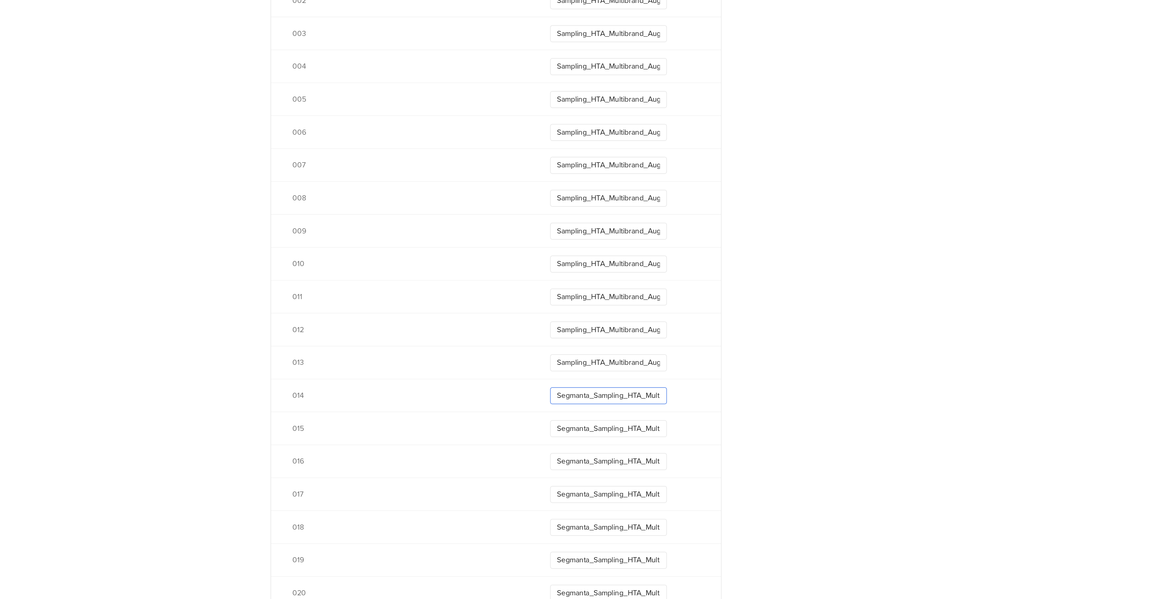
click at [623, 351] on div "014 Segmanta_Sampling_HTA_Multibrand_Aug25_014" at bounding box center [600, 351] width 311 height 23
type input "Sampling_HTA_Multibrand_Aug25_014"
drag, startPoint x: 665, startPoint y: 374, endPoint x: 621, endPoint y: 374, distance: 44.4
click at [621, 374] on div "015 Segmanta_Sampling_HTA_Multibrand_Aug25_015" at bounding box center [600, 374] width 311 height 23
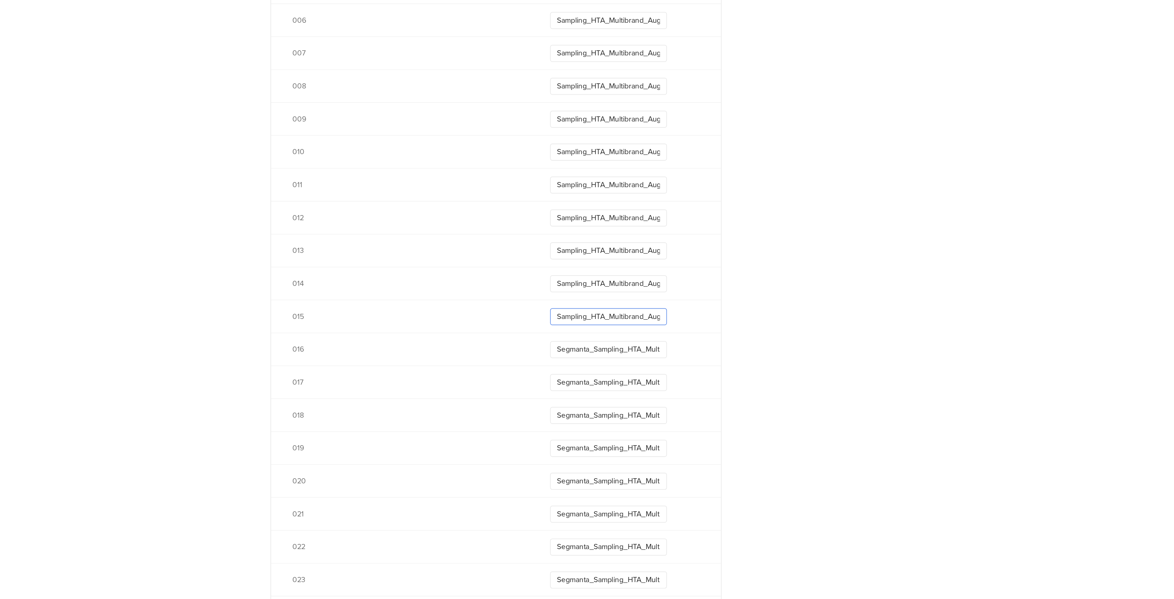
type input "Sampling_HTA_Multibrand_Aug25_015"
drag, startPoint x: 664, startPoint y: 320, endPoint x: 619, endPoint y: 321, distance: 45.5
click at [619, 321] on div "016 Segmanta_Sampling_HTA_Multibrand_Aug25_016" at bounding box center [600, 319] width 311 height 23
type input "Sampling_HTA_Multibrand_Aug25_016"
drag, startPoint x: 665, startPoint y: 342, endPoint x: 611, endPoint y: 338, distance: 54.4
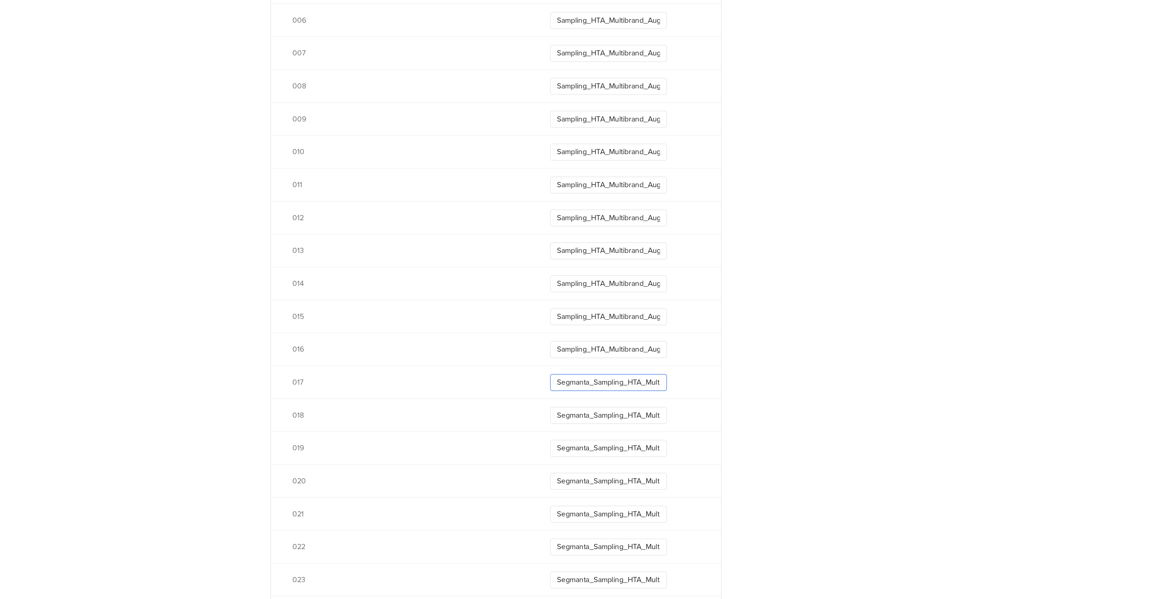
click at [611, 338] on div "017 Segmanta_Sampling_HTA_Multibrand_Aug25_017" at bounding box center [600, 342] width 311 height 23
type input "Sampling_HTA_Multibrand_Aug25_017"
drag, startPoint x: 665, startPoint y: 317, endPoint x: 628, endPoint y: 313, distance: 36.9
click at [628, 313] on div "018 Segmanta_Sampling_HTA_Multibrand_Aug25_018" at bounding box center [600, 318] width 311 height 23
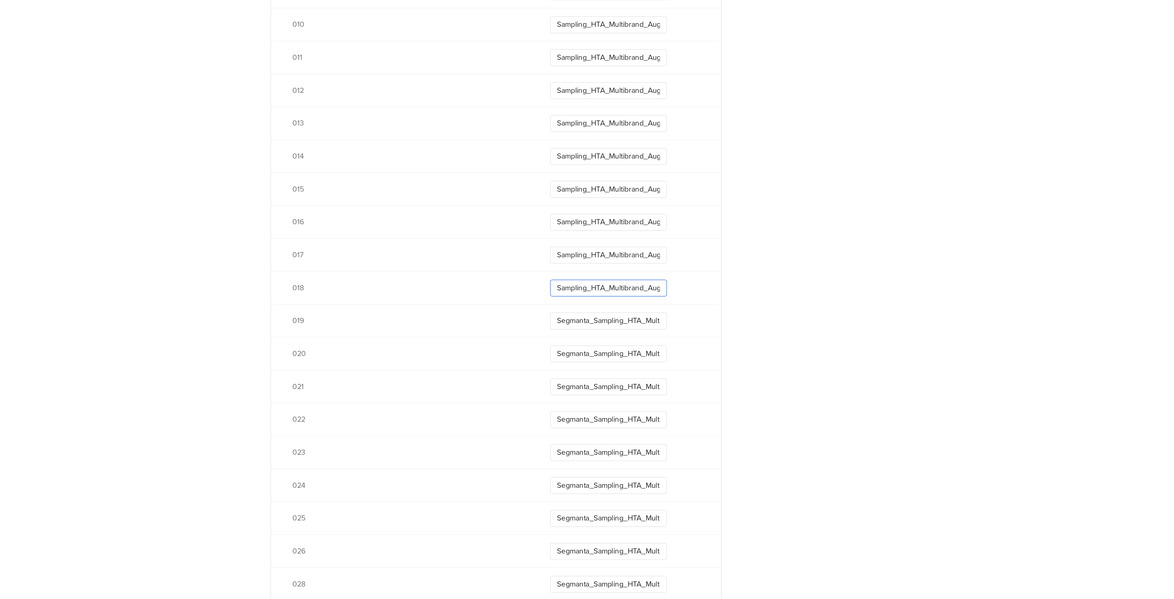
scroll to position [540, 0]
type input "Sampling_HTA_Multibrand_Aug25_018"
drag, startPoint x: 666, startPoint y: 299, endPoint x: 602, endPoint y: 294, distance: 63.6
click at [602, 294] on div "019 Segmanta_Sampling_HTA_Multibrand_Aug25_019" at bounding box center [600, 299] width 311 height 23
type input "Sampling_HTA_Multibrand_Aug25_019"
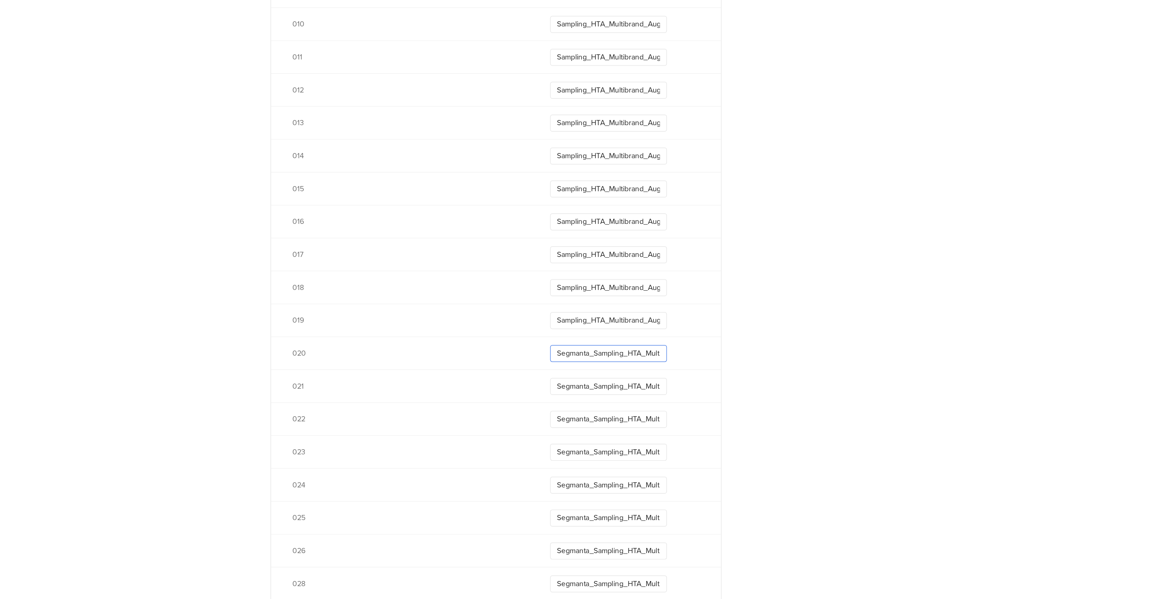
drag, startPoint x: 665, startPoint y: 324, endPoint x: 623, endPoint y: 319, distance: 42.4
click at [623, 319] on div "020 Segmanta_Sampling_HTA_Multibrand_Aug25_020" at bounding box center [600, 322] width 311 height 23
type input "Sampling_HTA_Multibrand_Aug25_020"
drag, startPoint x: 665, startPoint y: 344, endPoint x: 617, endPoint y: 337, distance: 49.3
click at [617, 337] on div "021 Segmanta_Sampling_HTA_Multibrand_Aug25_021" at bounding box center [600, 344] width 311 height 23
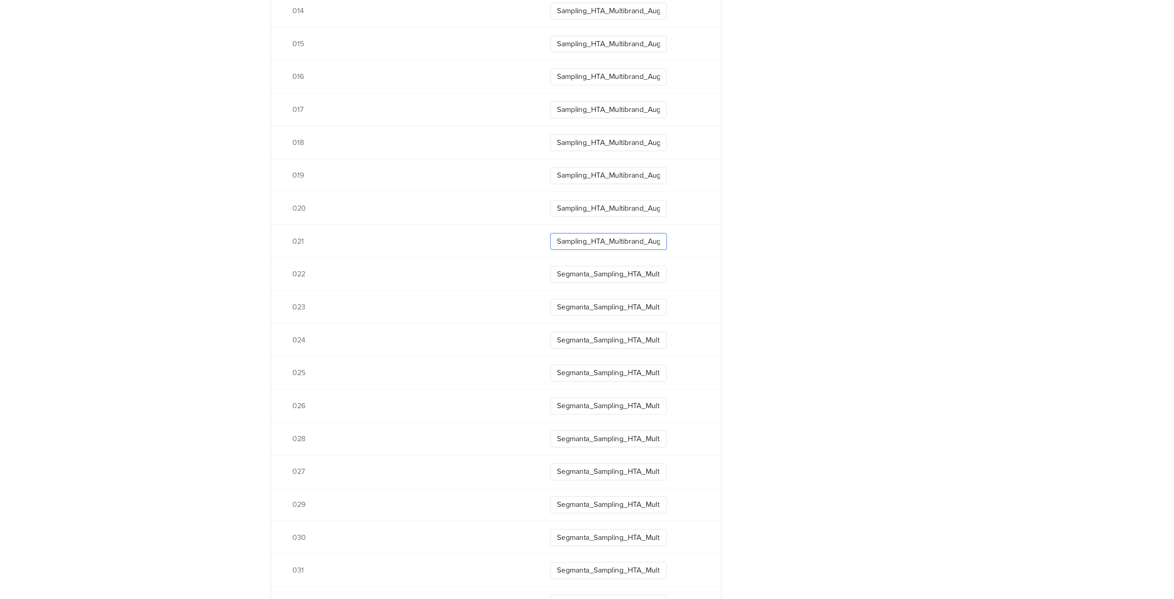
scroll to position [641, 0]
type input "Sampling_HTA_Multibrand_Aug25_021"
drag, startPoint x: 666, startPoint y: 267, endPoint x: 627, endPoint y: 264, distance: 38.6
click at [627, 264] on div "022 Segmanta_Sampling_HTA_Multibrand_Aug25_022" at bounding box center [600, 266] width 311 height 23
type input "Sampling_HTA_Multibrand_Aug25_022"
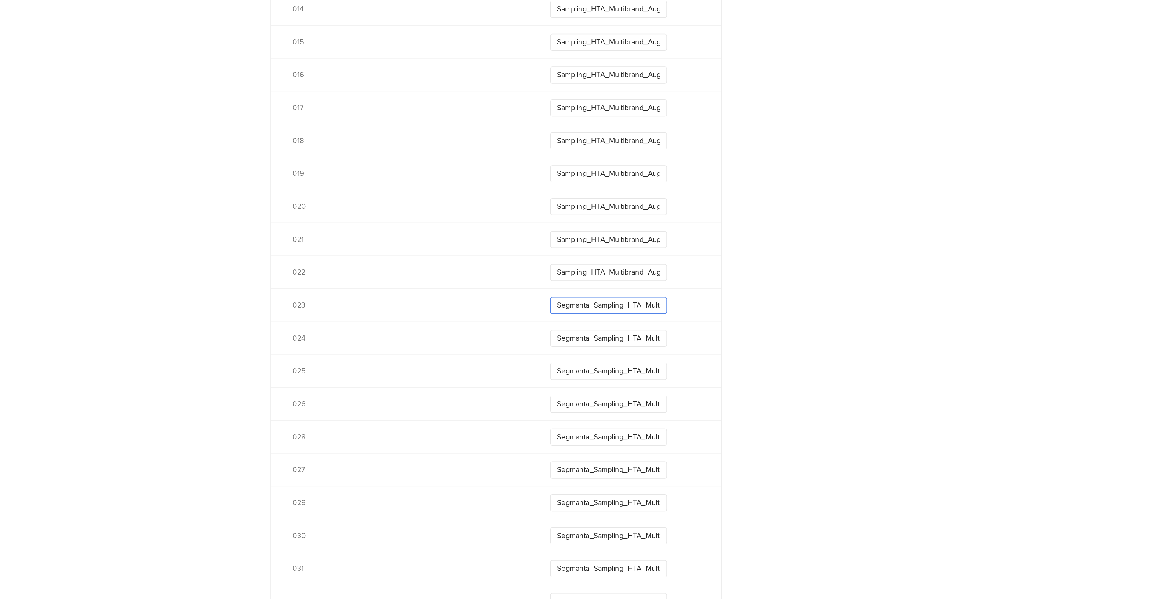
drag, startPoint x: 665, startPoint y: 289, endPoint x: 617, endPoint y: 286, distance: 48.1
click at [617, 286] on div "023 Segmanta_Sampling_HTA_Multibrand_Aug25_023" at bounding box center [600, 289] width 311 height 23
type input "Sampling_HTA_Multibrand_Aug25_023"
drag, startPoint x: 665, startPoint y: 313, endPoint x: 625, endPoint y: 311, distance: 40.8
click at [625, 311] on div "024 Segmanta_Sampling_HTA_Multibrand_Aug25_024" at bounding box center [600, 311] width 311 height 23
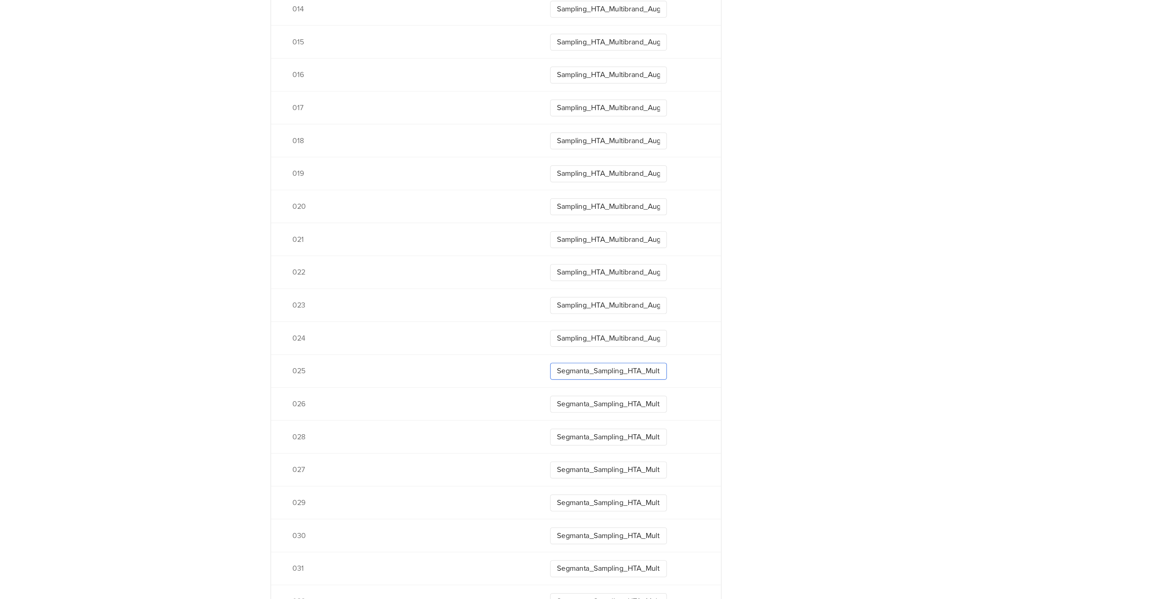
drag, startPoint x: 666, startPoint y: 335, endPoint x: 619, endPoint y: 333, distance: 47.7
click at [619, 333] on div "025 Segmanta_Sampling_HTA_Multibrand_Aug25_025" at bounding box center [600, 334] width 311 height 23
type input "Segmanta_Sampling_HTA_Multibrand_Aug25_024"
type input "Segmanta_Sampling_HTA_Multibrand_Aug25_023"
type input "Segmanta_Sampling_HTA_Multibrand_Aug25_022"
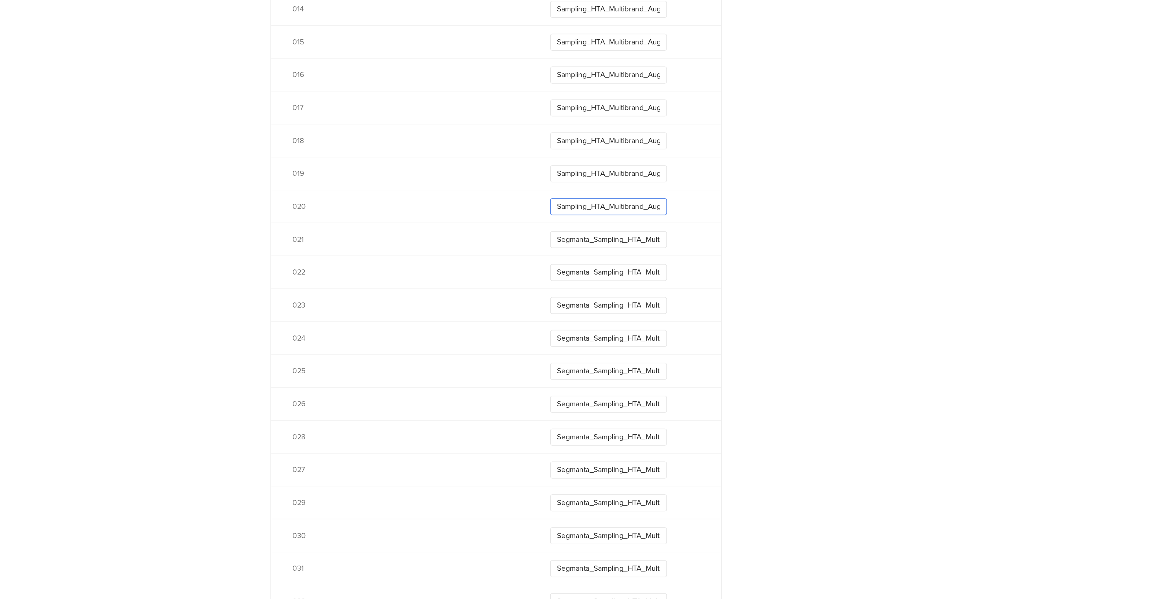
type input "Segmanta_Sampling_HTA_Multibrand_Aug25_021"
type input "Segmanta_Sampling_HTA_Multibrand_Aug25_020"
type input "Segmanta_Sampling_HTA_Multibrand_Aug25_019"
type input "Segmanta_Sampling_HTA_Multibrand_Aug25_018"
type input "Segmanta_Sampling_HTA_Multibrand_Aug25_017"
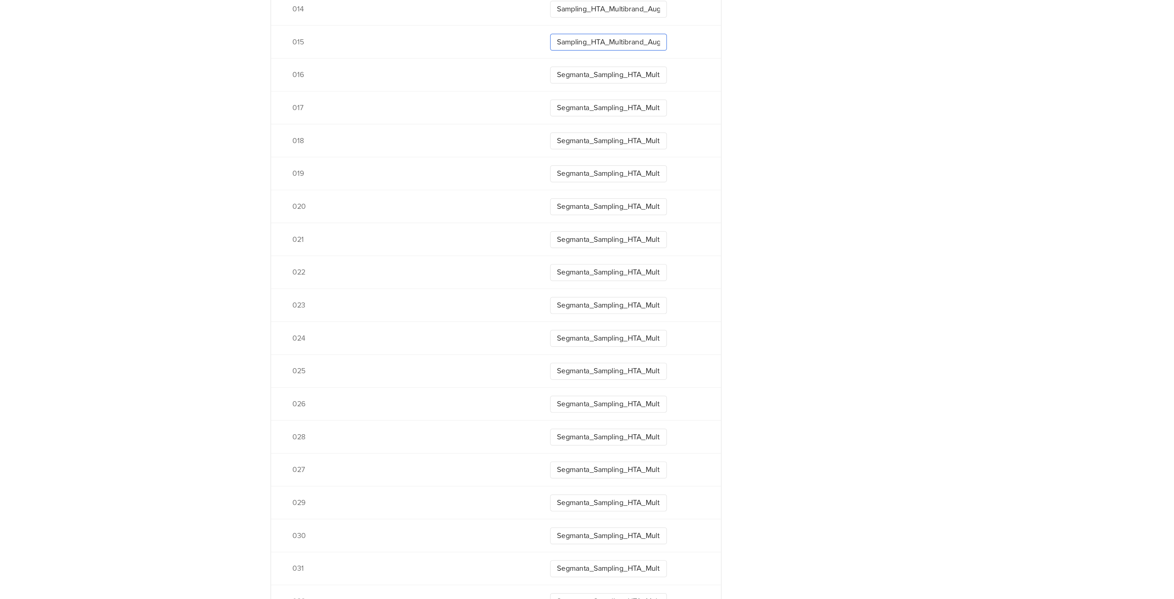
type input "Segmanta_Sampling_HTA_Multibrand_Aug25_016"
type input "Segmanta_Sampling_HTA_Multibrand_Aug25_015"
type input "Segmanta_Sampling_HTA_Multibrand_Aug25_014"
type input "Segmanta_Sampling_HTA_Multibrand_Aug25_013"
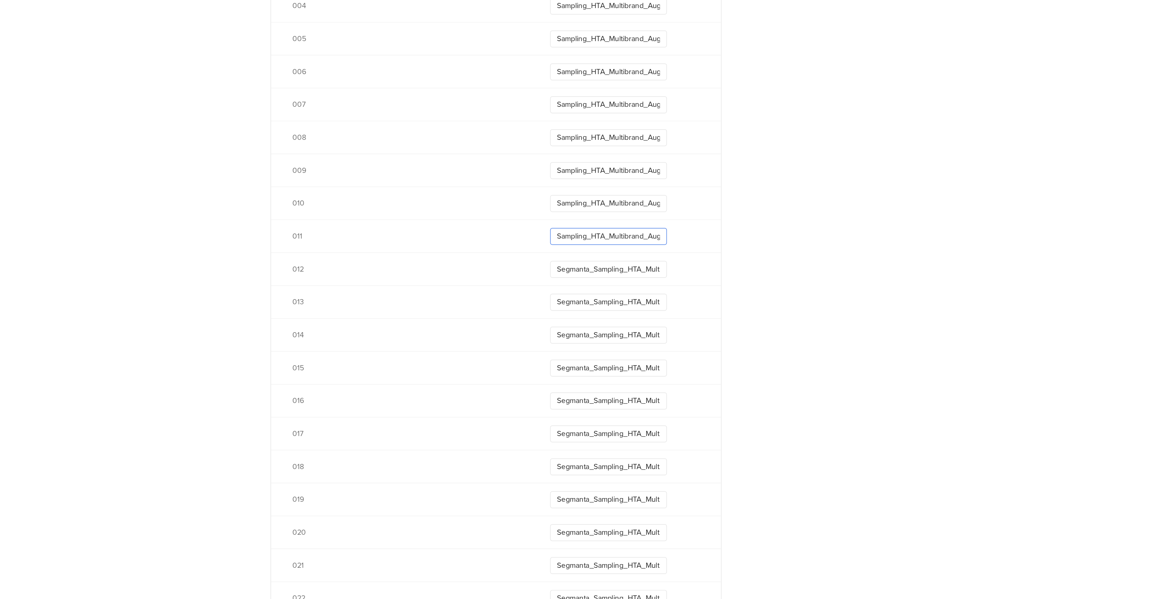
type input "Segmanta_Sampling_HTA_Multibrand_Aug25_012"
type input "Segmanta_Sampling_HTA_Multibrand_Aug25_011"
type input "Segmanta_Sampling_HTA_Multibrand_Aug25_010"
type input "Segmanta_Sampling_HTA_Multibrand_Aug25_009"
type input "Segmanta_Sampling_HTA_Multibrand_Aug25_008"
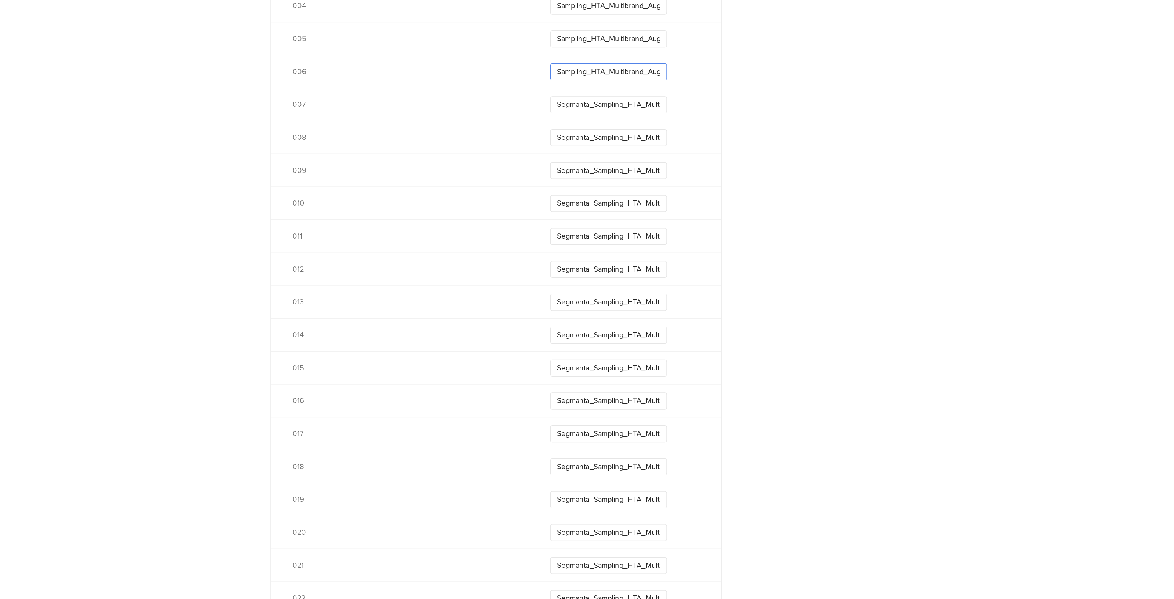
type input "Segmanta_Sampling_HTA_Multibrand_Aug25_007"
type input "Segmanta_Sampling_HTA_Multibrand_Aug25_006"
type input "Segmanta_Sampling_HTA_Multibrand_Aug25_005"
type input "Segmanta_Sampling_HTA_Multibrand_Aug25_004"
type input "Segmanta_Sampling_HTA_Multibrand_Aug25_003"
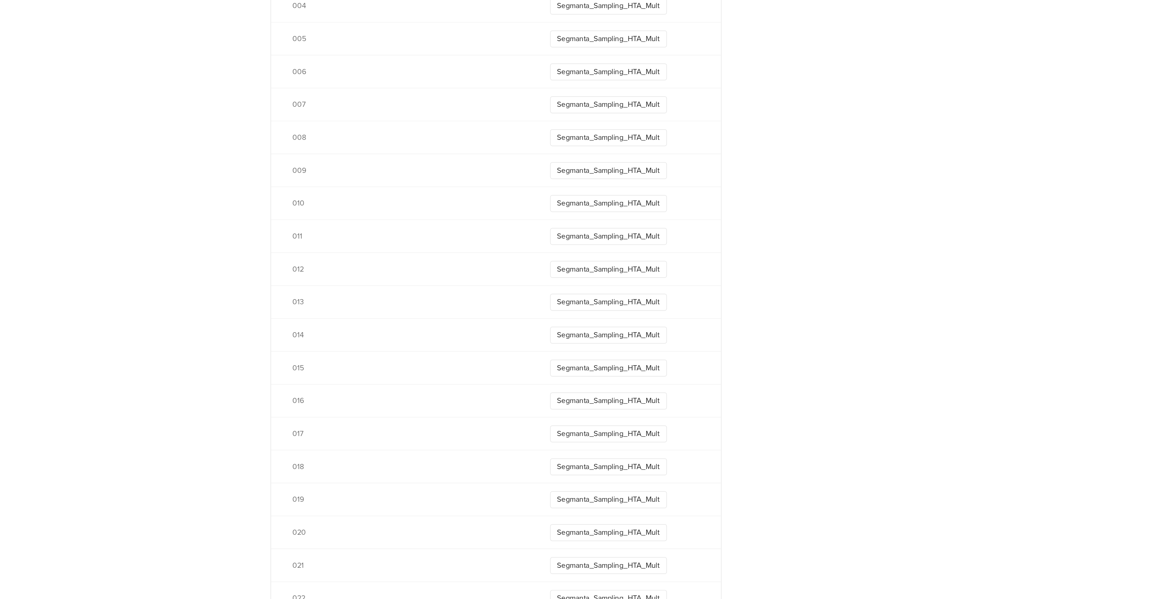
type input "Segmanta_Sampling_HTA_Multibrand_Aug25_002"
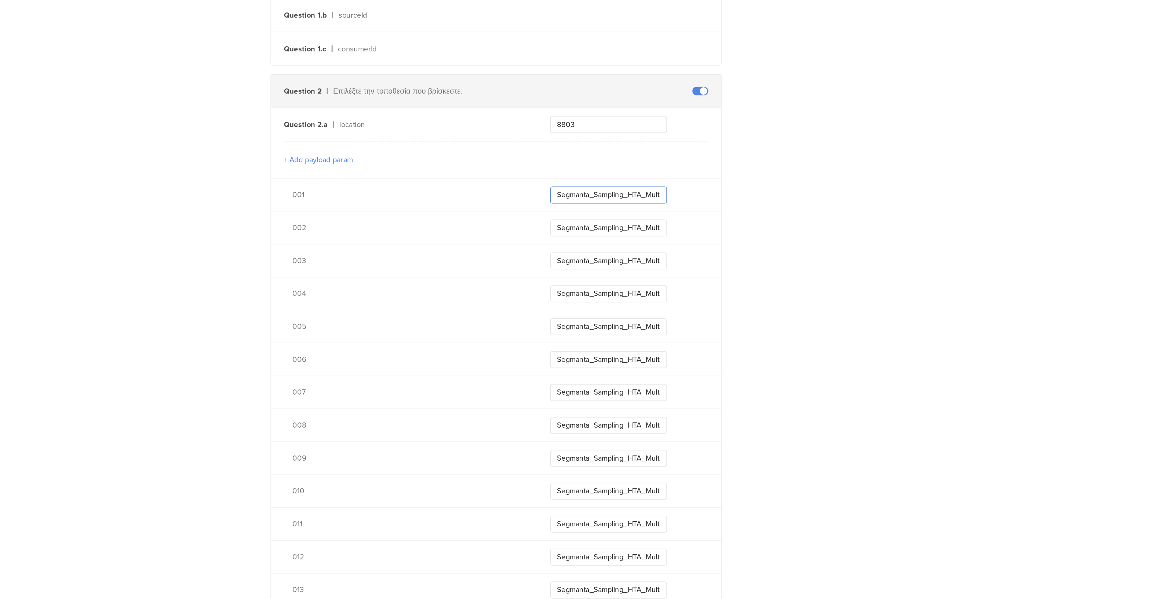
scroll to position [213, 0]
type input "Segmanta_Sampling_HTA_Multibrand_Aug25_001"
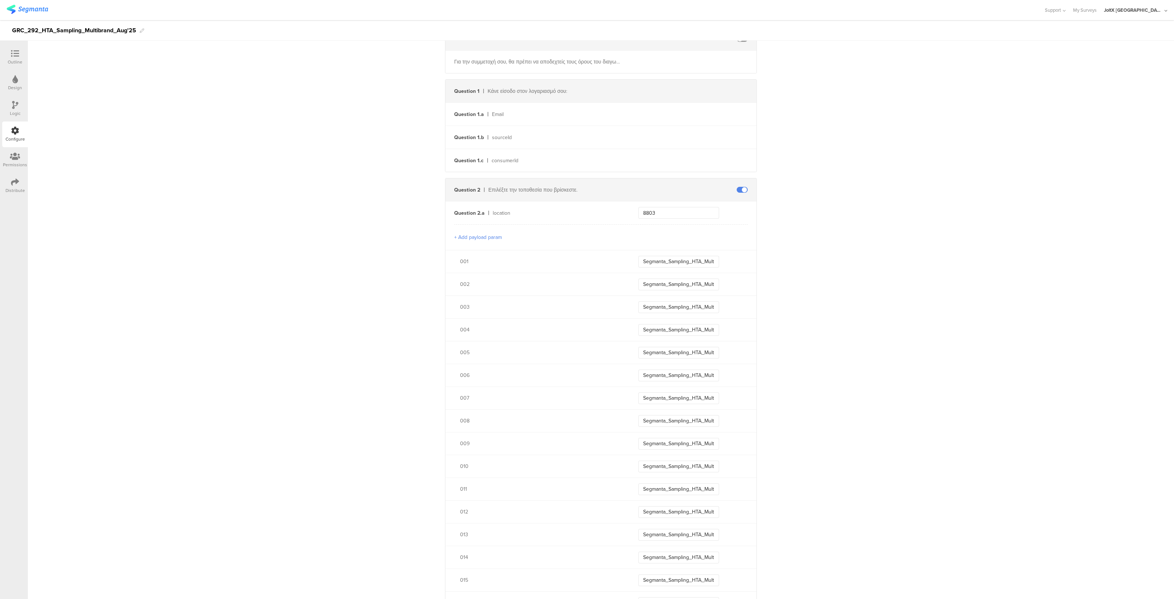
scroll to position [0, 0]
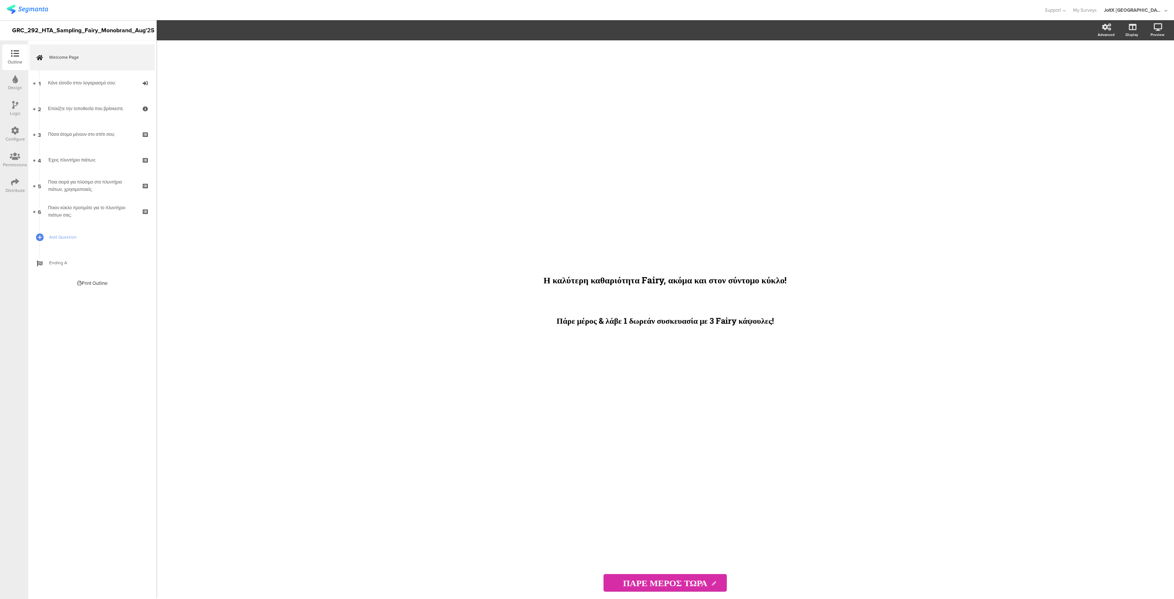
click at [17, 106] on icon at bounding box center [15, 105] width 6 height 8
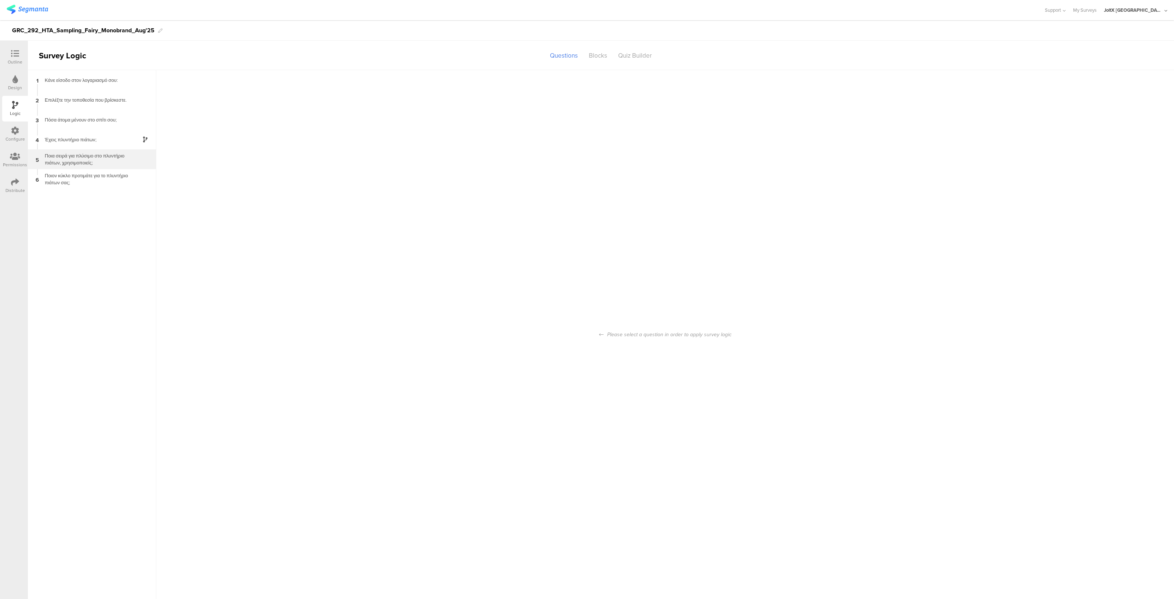
click at [70, 155] on div "Ποια σειρά για πλύσιμο στο πλυντήριο πιάτων, χρησιμοποιείς;" at bounding box center [86, 159] width 92 height 14
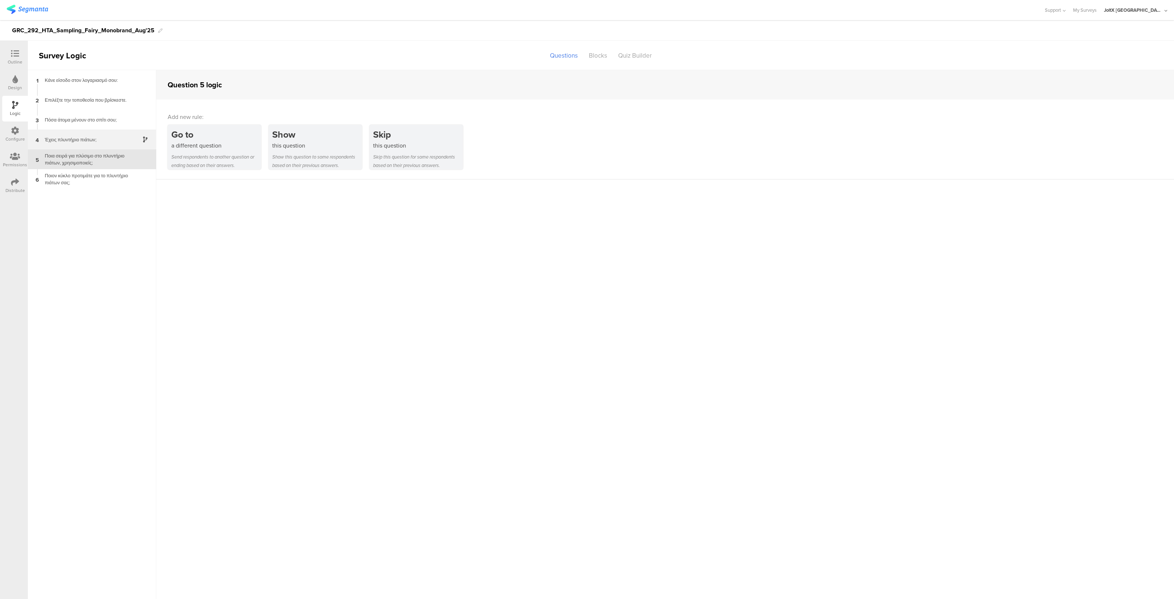
click at [73, 138] on div "Έχεις πλυντήριο πιάτων;" at bounding box center [86, 139] width 92 height 7
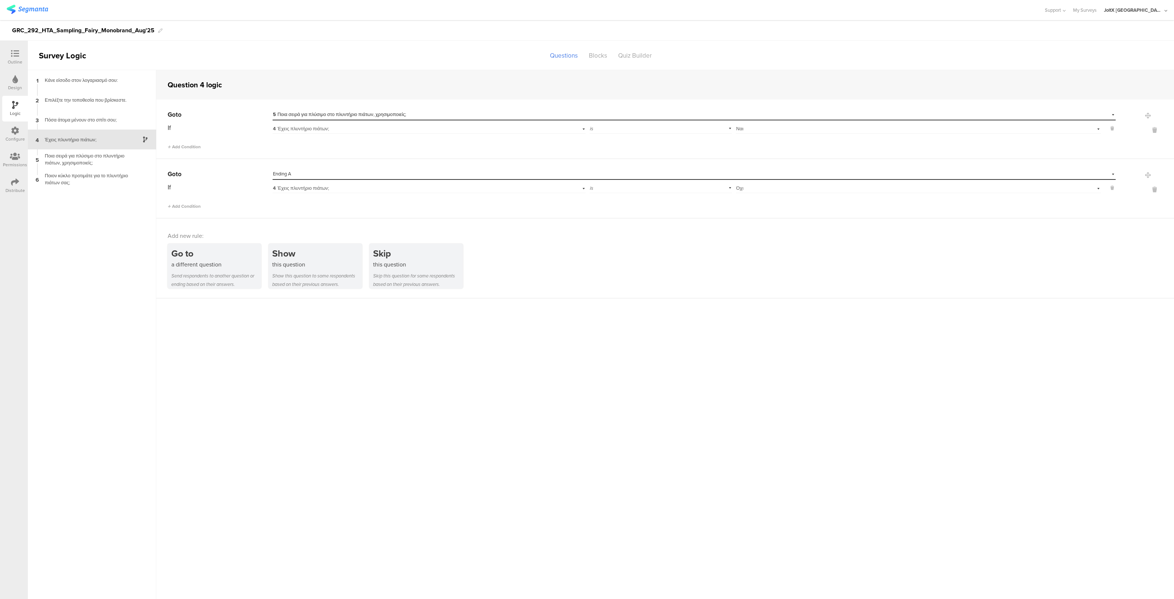
click at [17, 58] on div at bounding box center [15, 54] width 15 height 9
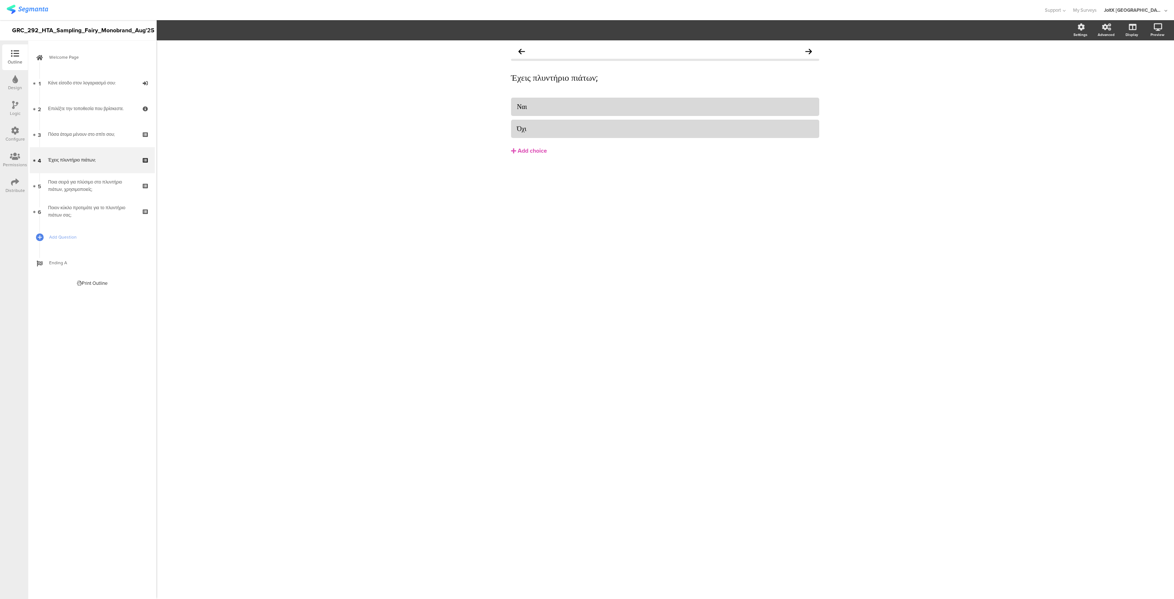
click at [18, 123] on div "Configure" at bounding box center [15, 134] width 26 height 26
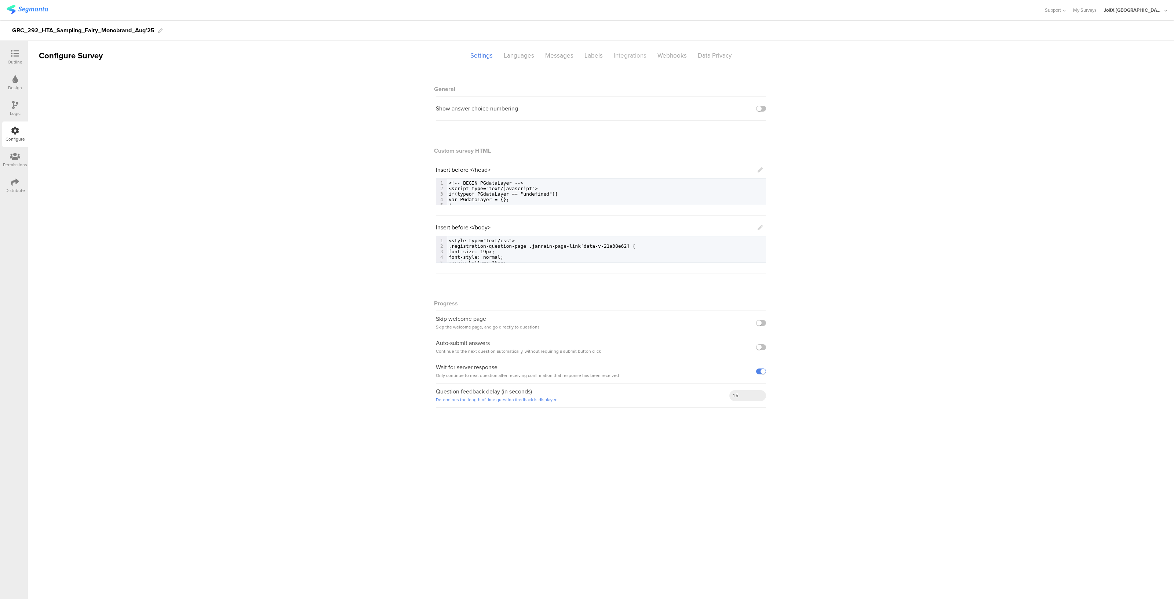
click at [625, 56] on div "Integrations" at bounding box center [630, 55] width 44 height 13
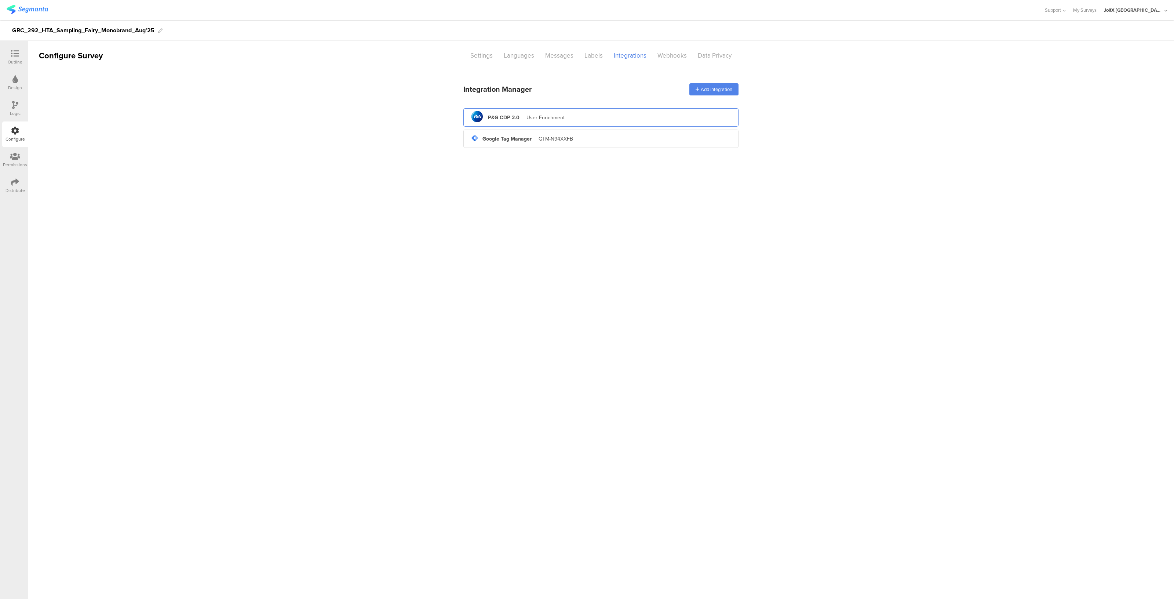
click at [559, 116] on div "User Enrichment" at bounding box center [545, 118] width 38 height 8
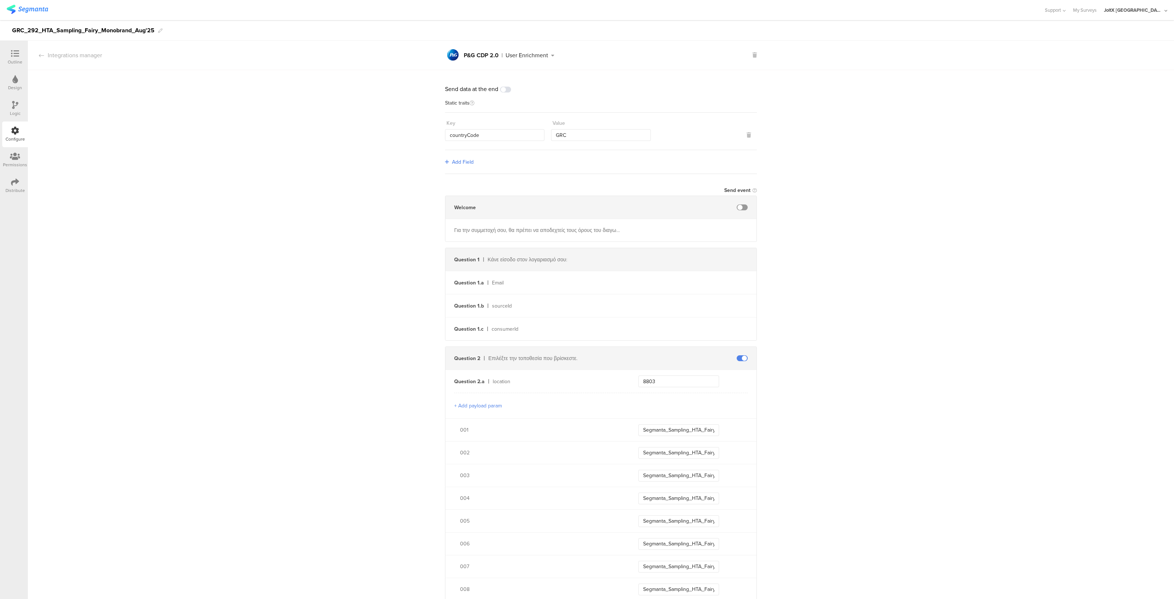
scroll to position [187, 0]
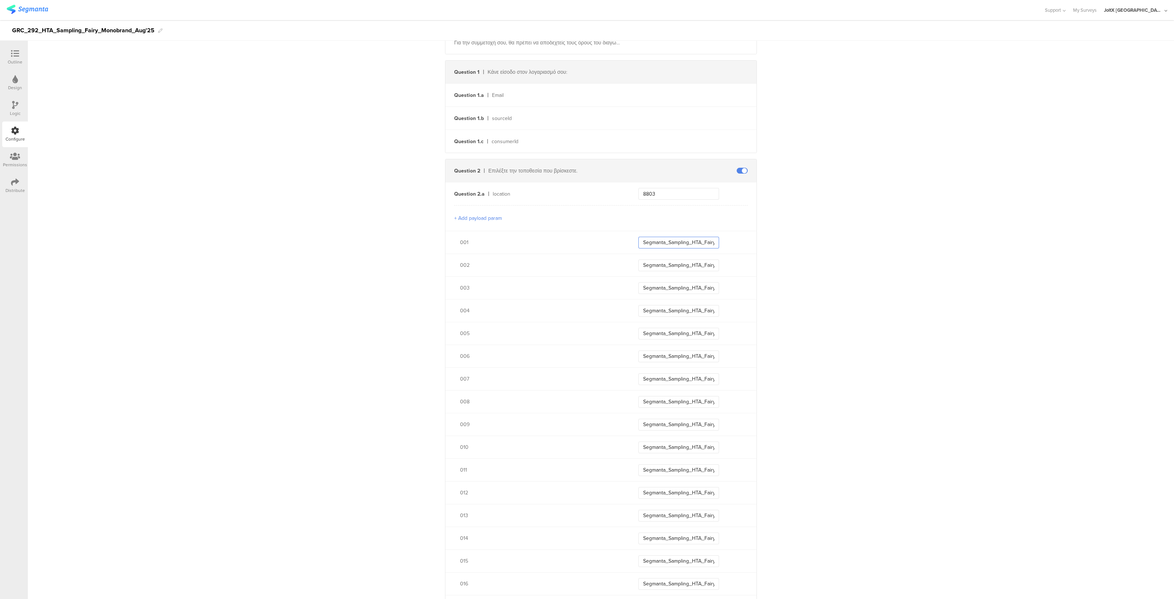
click at [648, 238] on input "Segmanta_Sampling_HTA_Fairy_Aug25_001" at bounding box center [678, 243] width 81 height 12
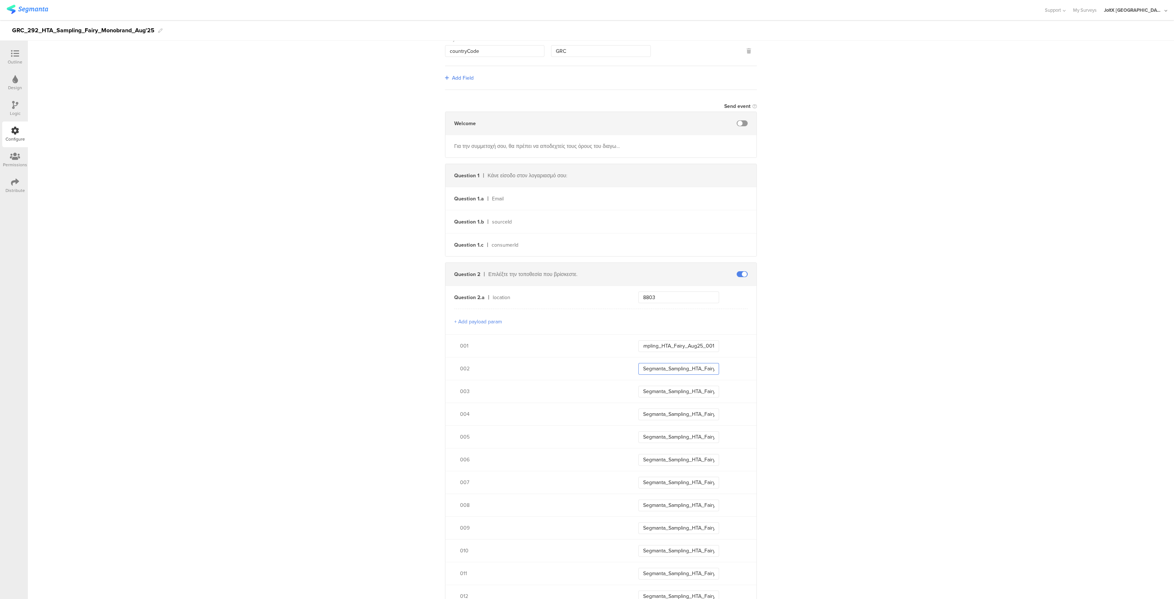
scroll to position [0, 0]
click at [662, 370] on input "Segmanta_Sampling_HTA_Fairy_Aug25_002" at bounding box center [678, 369] width 81 height 12
click at [674, 394] on input "Segmanta_Sampling_HTA_Fairy_Aug25_003" at bounding box center [678, 391] width 81 height 12
click at [685, 410] on input "Segmanta_Sampling_HTA_Fairy_Aug25_004" at bounding box center [678, 414] width 81 height 12
click at [687, 435] on input "Segmanta_Sampling_HTA_Fairy_Aug25_005" at bounding box center [678, 437] width 81 height 12
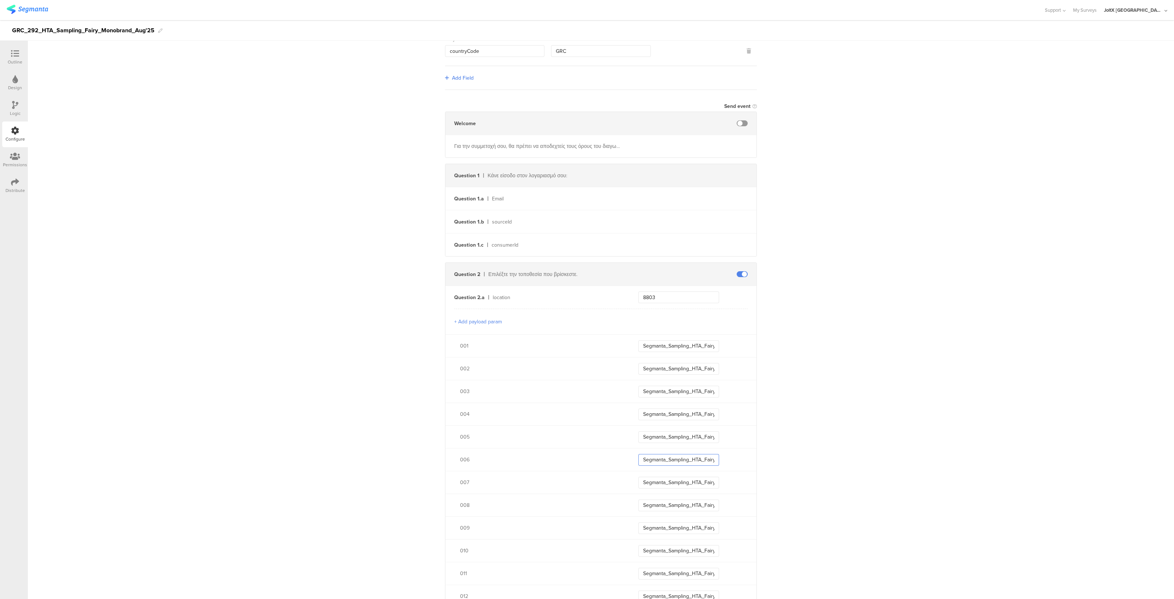
click at [692, 464] on input "Segmanta_Sampling_HTA_Fairy_Aug25_006" at bounding box center [678, 460] width 81 height 12
click at [693, 478] on input "Segmanta_Sampling_HTA_Fairy_Aug25_007" at bounding box center [678, 482] width 81 height 12
click at [694, 503] on input "Segmanta_Sampling_HTA_Fairy_Aug25_008" at bounding box center [678, 505] width 81 height 12
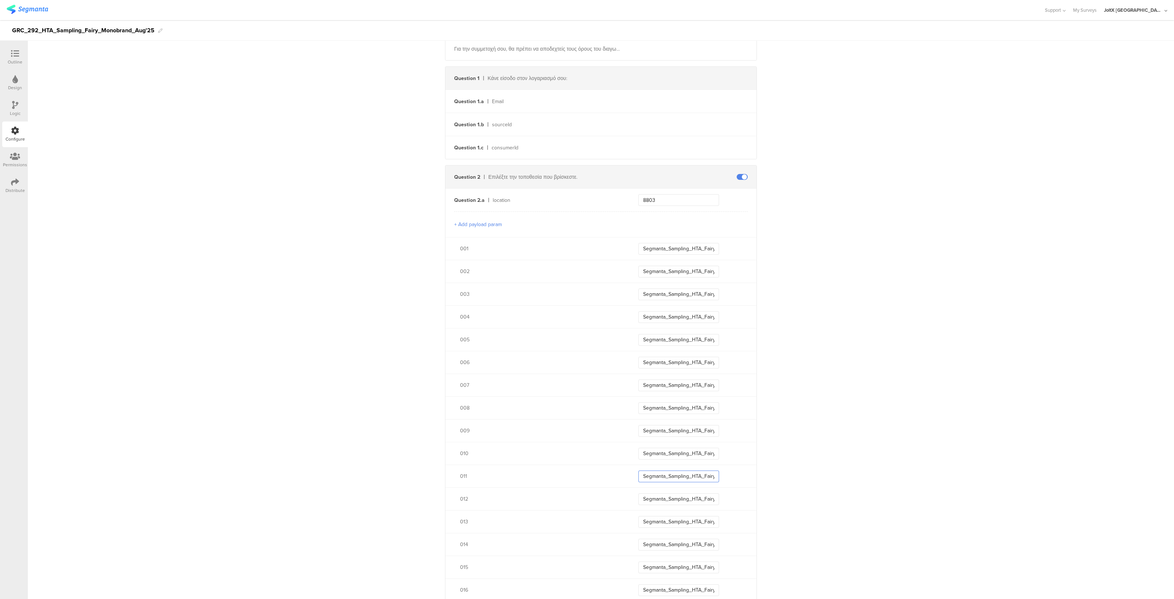
click at [685, 474] on input "Segmanta_Sampling_HTA_Fairy_Aug25_011" at bounding box center [678, 476] width 81 height 12
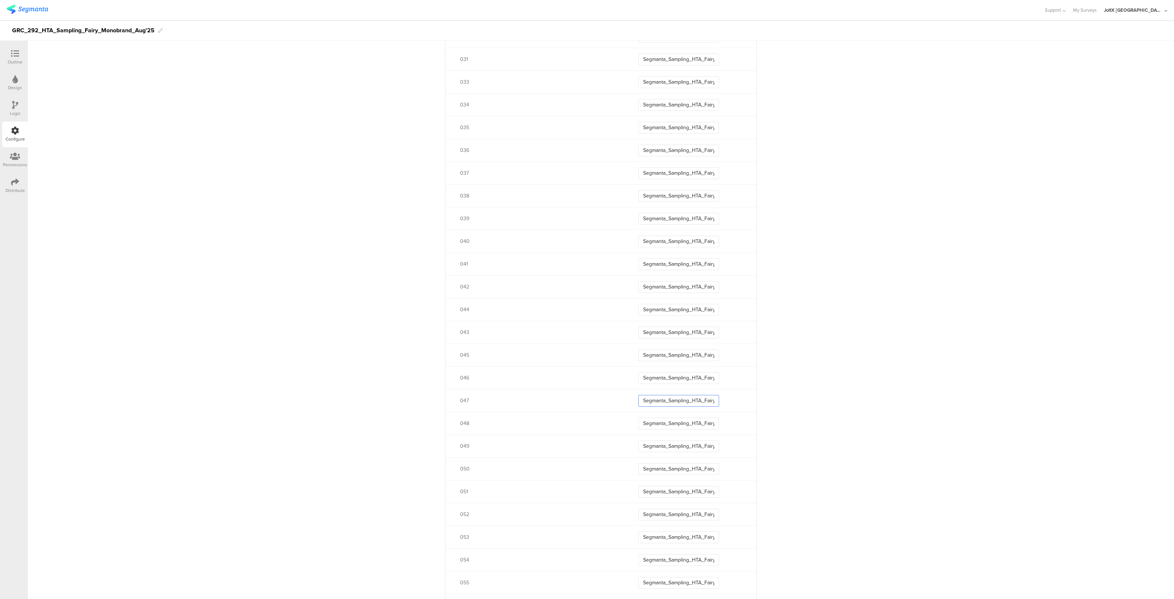
click at [679, 401] on input "Segmanta_Sampling_HTA_Fairy_Aug25_047" at bounding box center [678, 401] width 81 height 12
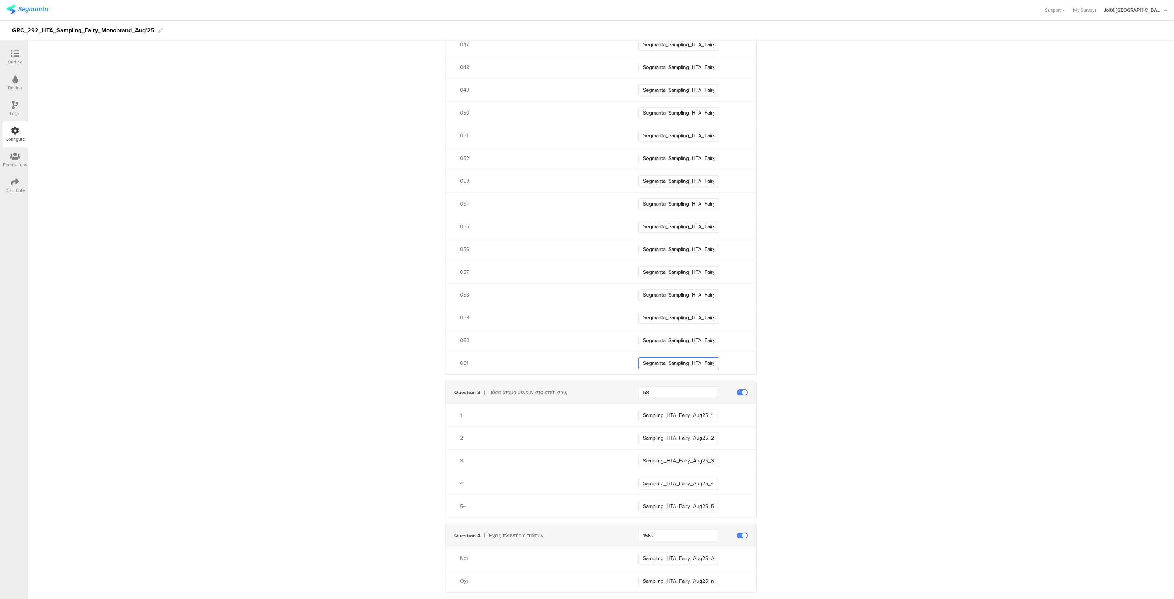
click at [680, 359] on input "Segmanta_Sampling_HTA_Fairy_Aug25_061" at bounding box center [678, 363] width 81 height 12
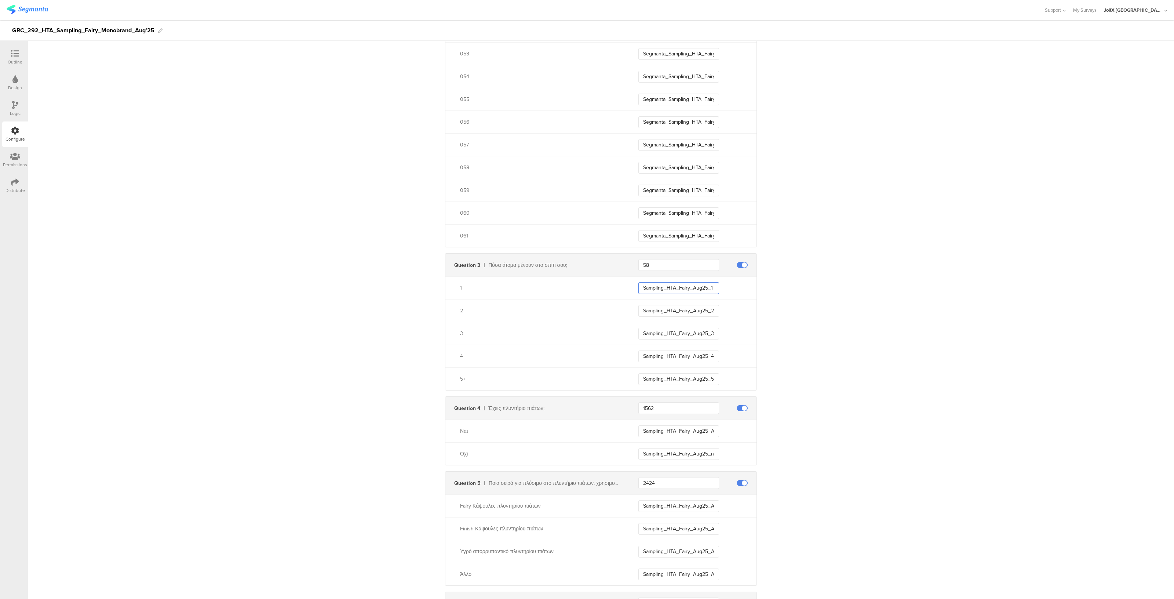
click at [692, 282] on input "Sampling_HTA_Fairy_Aug25_1" at bounding box center [678, 288] width 81 height 12
click at [691, 376] on input "Sampling_HTA_Fairy_Aug25_5+" at bounding box center [678, 379] width 81 height 12
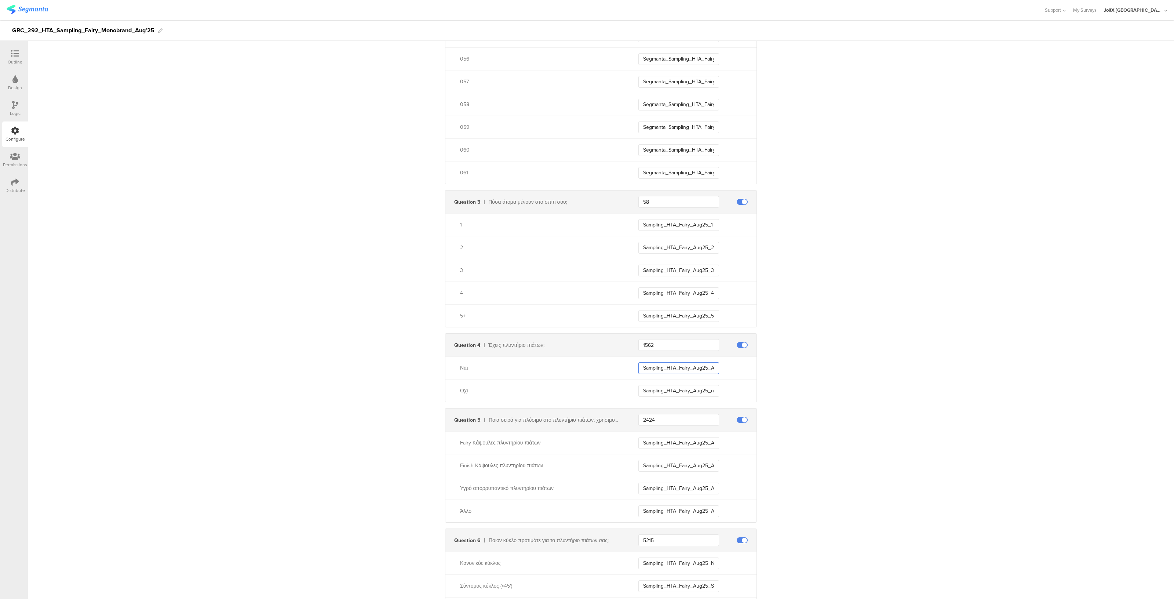
click at [655, 369] on input "Sampling_HTA_Fairy_Aug25_ADW_Owner" at bounding box center [678, 368] width 81 height 12
click at [660, 387] on input "Sampling_HTA_Fairy_Aug25_non_ADW_Owner" at bounding box center [678, 391] width 81 height 12
click at [658, 443] on input "Sampling_HTA_Fairy_Aug25_ADW_Fairy" at bounding box center [678, 443] width 81 height 12
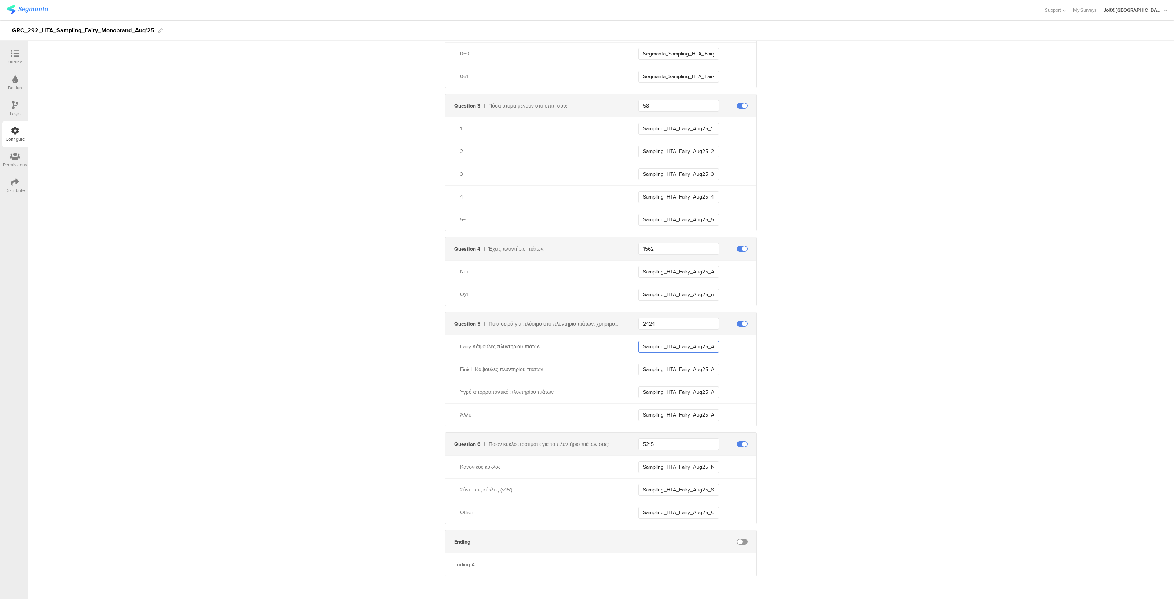
click at [687, 348] on input "Sampling_HTA_Fairy_Aug25_ADW_Fairy" at bounding box center [678, 347] width 81 height 12
click at [690, 364] on input "Sampling_HTA_Fairy_Aug25_ADW_Finish" at bounding box center [678, 369] width 81 height 12
click at [699, 344] on input "Sampling_HTA_Fairy_Aug25_ADW_Fairy" at bounding box center [678, 347] width 81 height 12
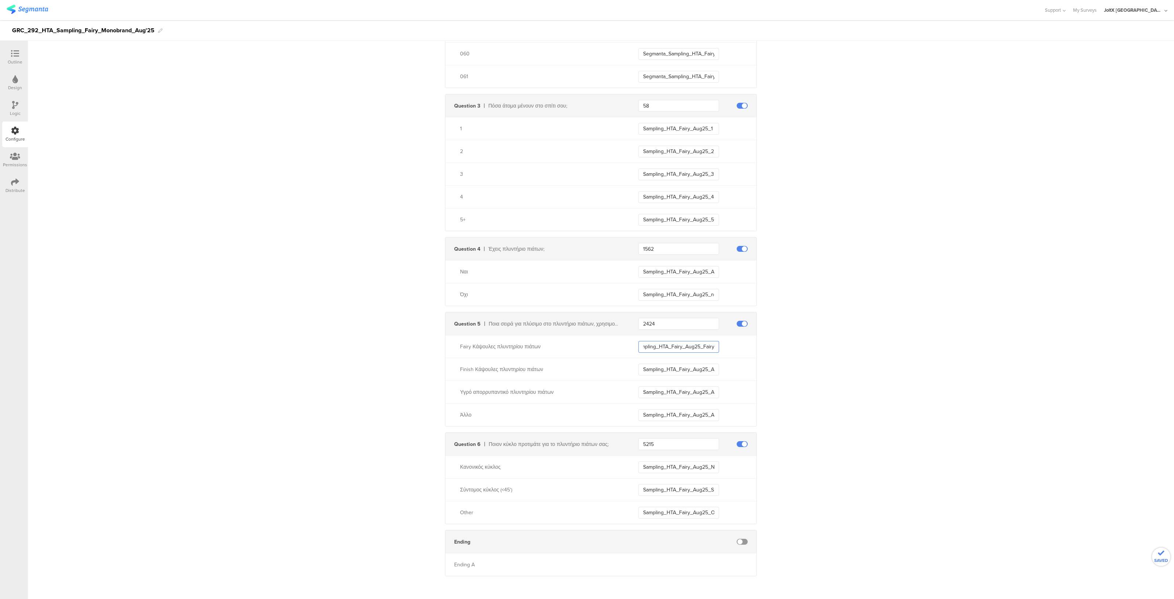
type input "Sampling_HTA_Fairy_Aug25_Fairy"
click at [694, 368] on input "Sampling_HTA_Fairy_Aug25_ADW_Finish" at bounding box center [678, 369] width 81 height 12
click at [694, 393] on input "Sampling_HTA_Fairy_Aug25_ADW_Liquid" at bounding box center [678, 392] width 81 height 12
type input "Sampling_HTA_Fairy_Aug25_ADW_Finish"
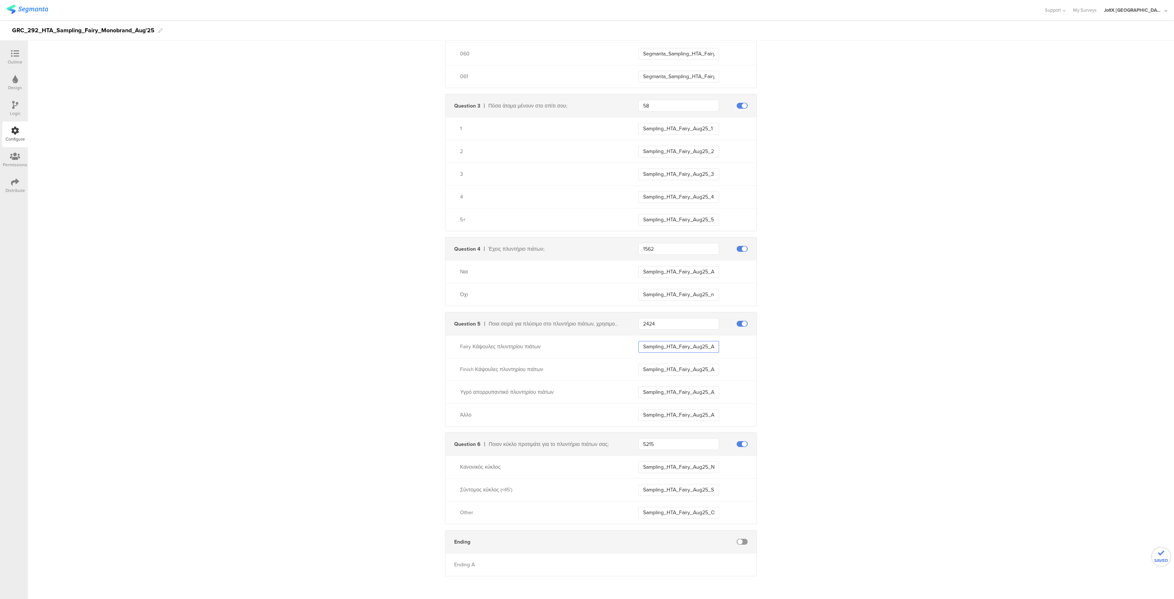
type input "Sampling_HTA_Fairy_Aug25_ADW_Fairy"
click at [703, 345] on input "Sampling_HTA_Fairy_Aug25_ADW_Fairy" at bounding box center [678, 347] width 81 height 12
click at [693, 366] on input "Sampling_HTA_Fairy_Aug25_ADW_Finish" at bounding box center [678, 369] width 81 height 12
click at [698, 387] on input "Sampling_HTA_Fairy_Aug25_ADW_Liquid" at bounding box center [678, 392] width 81 height 12
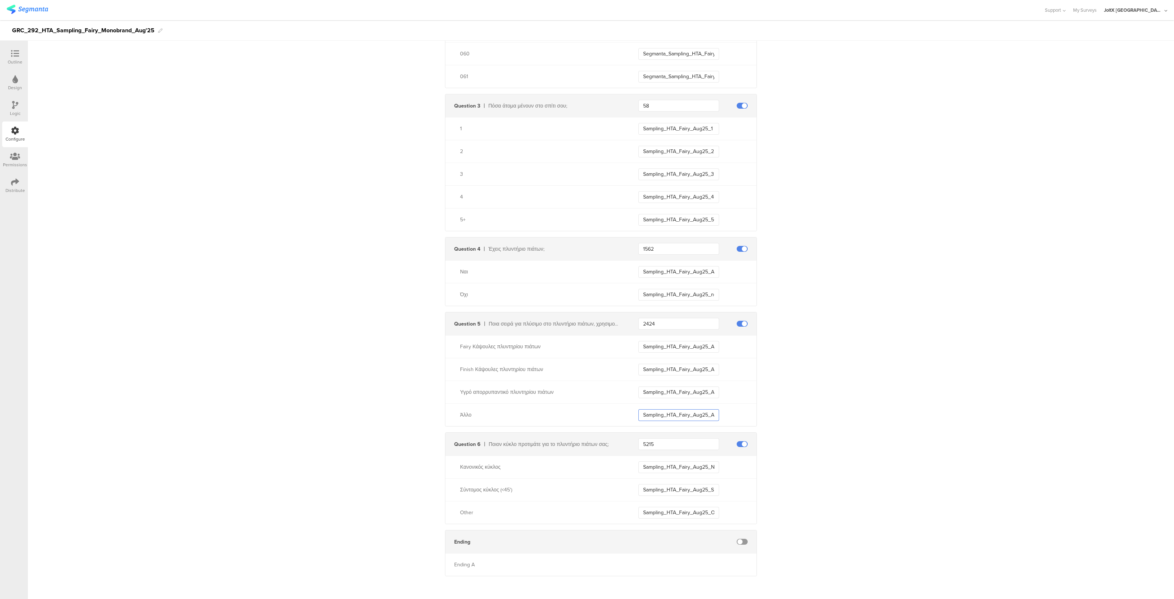
click at [690, 416] on input "Sampling_HTA_Fairy_Aug25_ADW_Other" at bounding box center [678, 415] width 81 height 12
click at [693, 467] on input "Sampling_HTA_Fairy_Aug25_NormalCycle" at bounding box center [678, 467] width 81 height 12
click at [694, 486] on input "Sampling_HTA_Fairy_Aug25_ShortCycle" at bounding box center [678, 490] width 81 height 12
click at [691, 511] on input "Sampling_HTA_Fairy_Aug25_OtherCycle" at bounding box center [678, 513] width 81 height 12
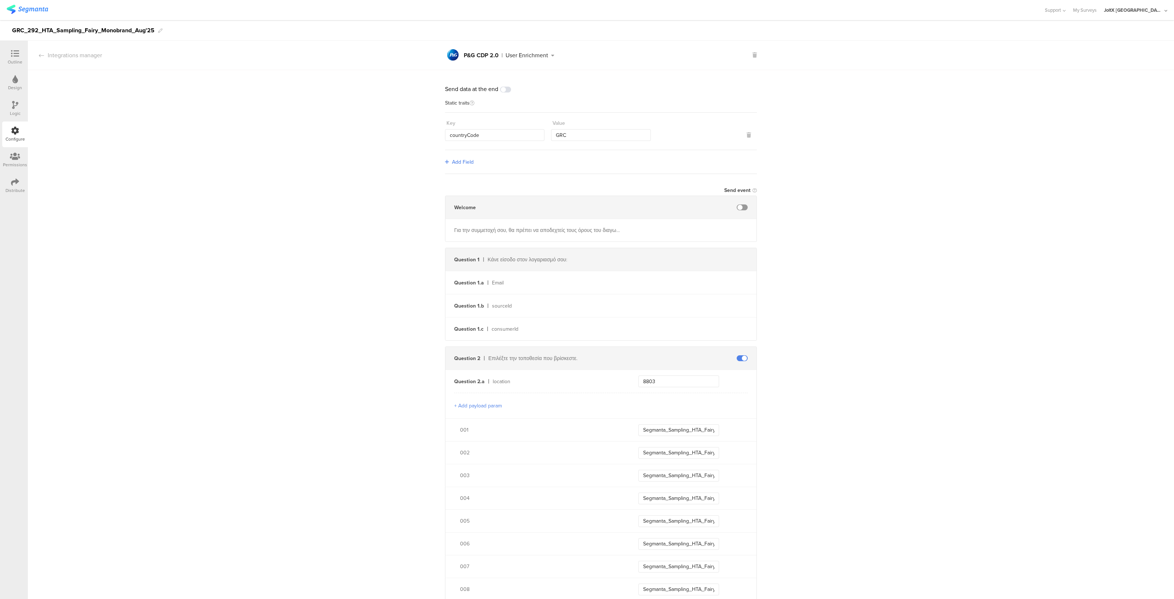
click at [17, 187] on div "Distribute" at bounding box center [15, 190] width 19 height 7
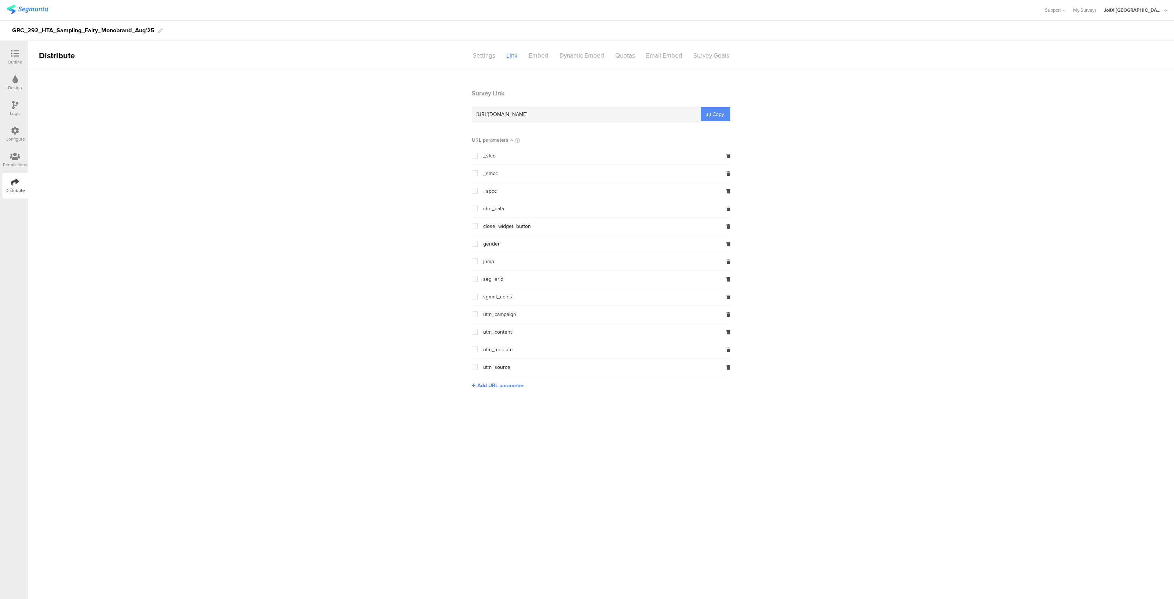
click at [724, 111] on span "Copy" at bounding box center [718, 114] width 12 height 8
click at [487, 59] on div "Settings" at bounding box center [483, 55] width 33 height 13
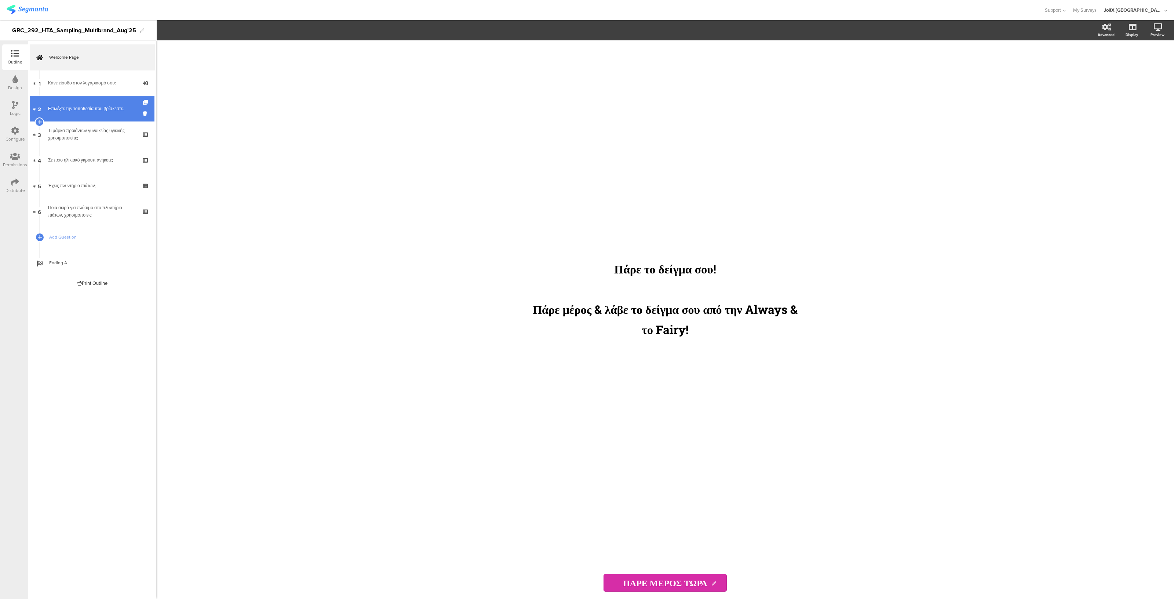
click at [73, 116] on link "2 Επιλέξτε την τοποθεσία που βρίσκεστε." at bounding box center [92, 109] width 125 height 26
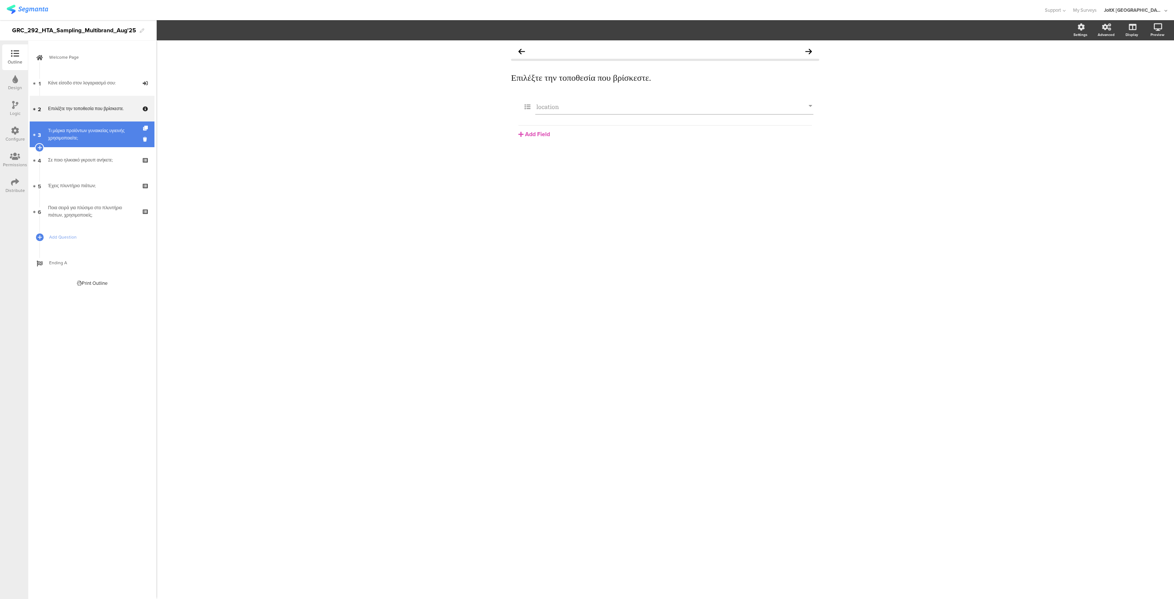
click at [73, 129] on div "Τι μάρκα προϊόντων γυναικείας υγιεινής χρησιμοποιείτε;" at bounding box center [92, 134] width 88 height 15
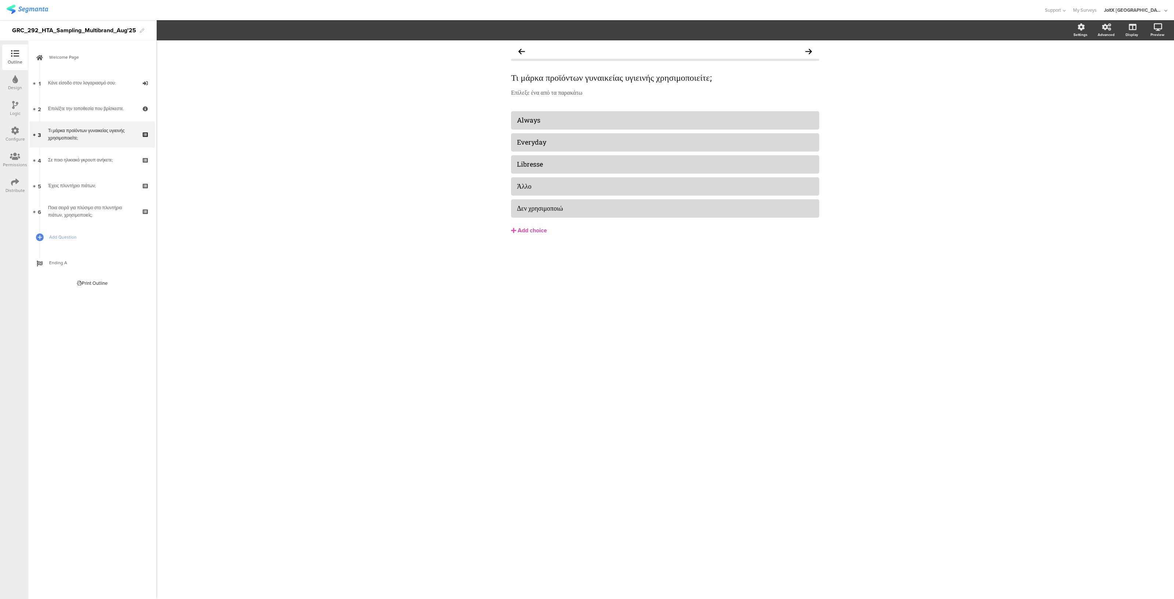
click at [15, 139] on div "Configure" at bounding box center [15, 139] width 19 height 7
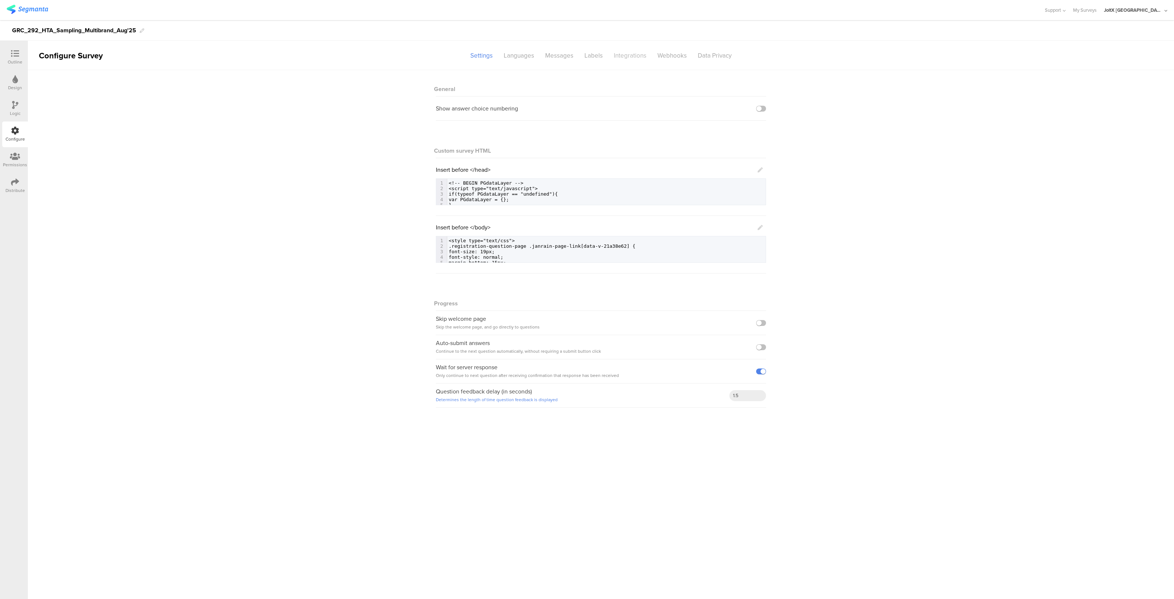
click at [632, 57] on div "Integrations" at bounding box center [630, 55] width 44 height 13
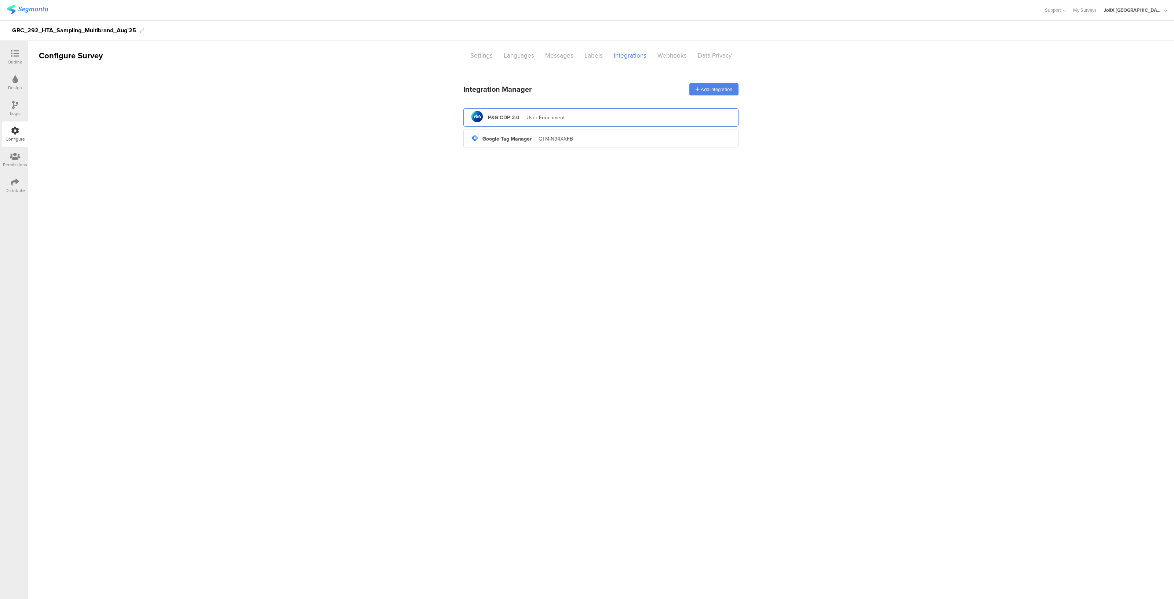
click at [543, 121] on div "pg logo P&G CDP 2.0 | User Enrichment" at bounding box center [600, 118] width 263 height 18
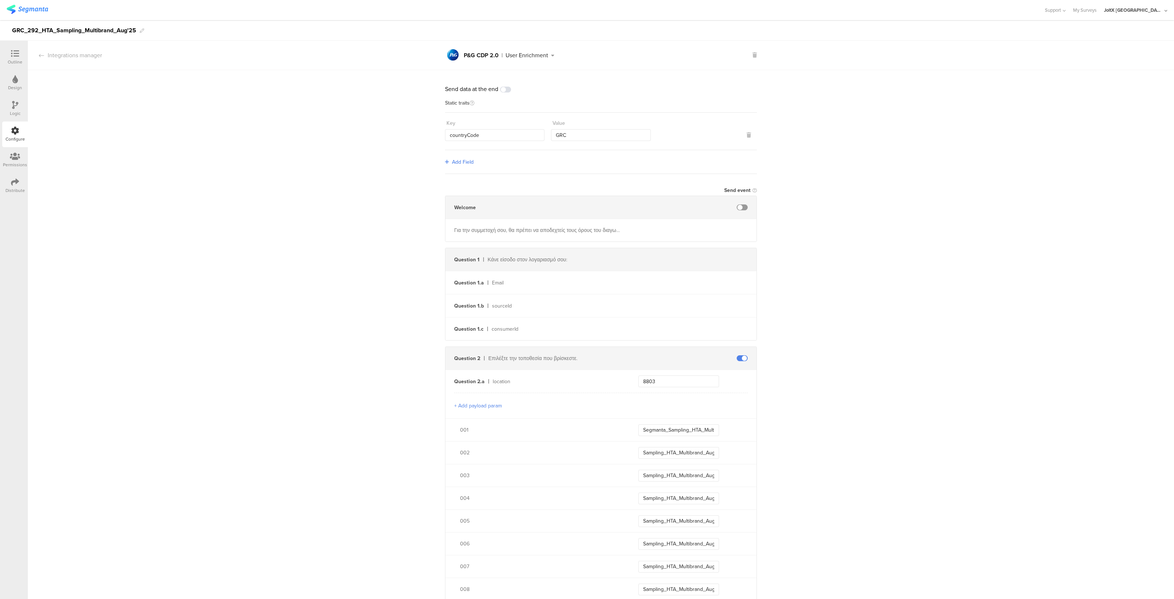
scroll to position [208, 0]
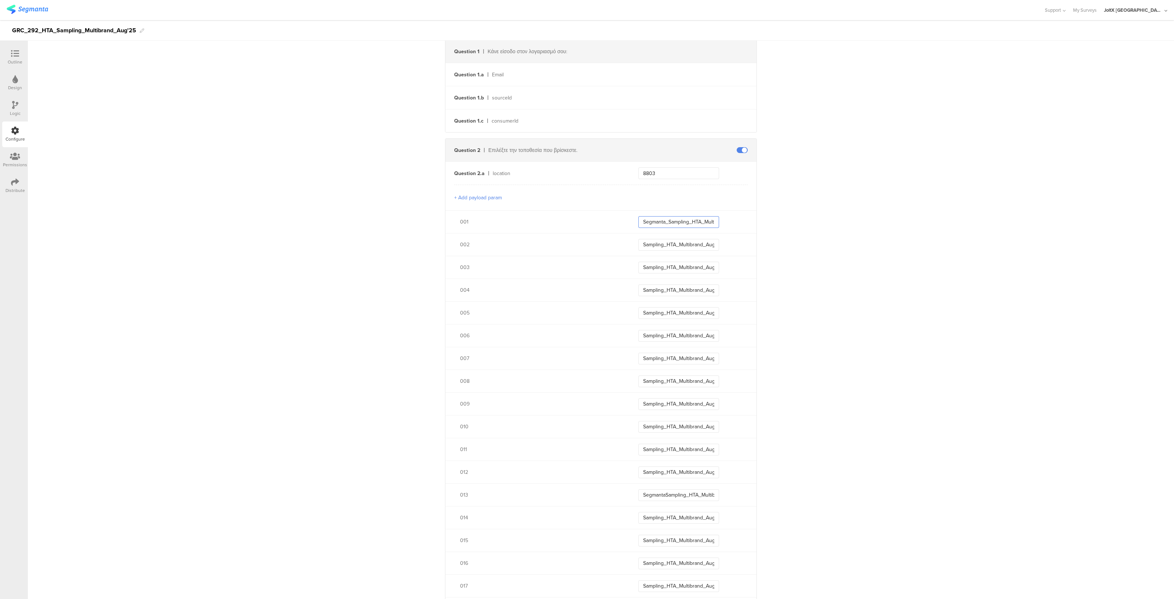
click at [648, 220] on input "Segmanta_Sampling_HTA_Multibrand_Aug25_001" at bounding box center [678, 222] width 81 height 12
click at [643, 241] on input "Sampling_HTA_Multibrand_Aug25_002" at bounding box center [678, 245] width 81 height 12
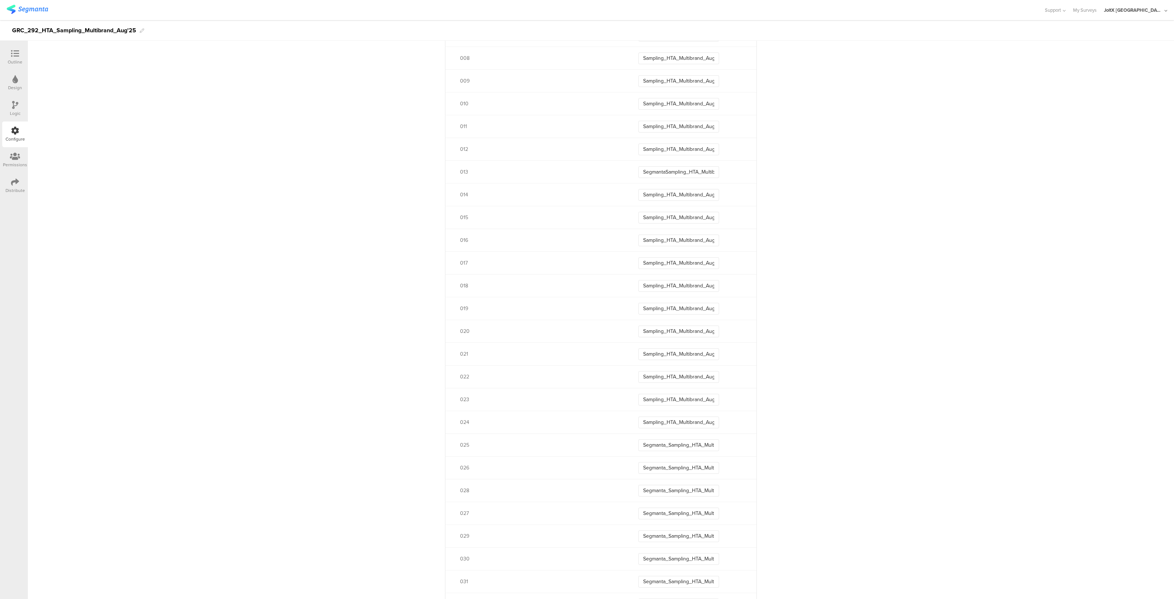
scroll to position [532, 0]
drag, startPoint x: 664, startPoint y: 442, endPoint x: 627, endPoint y: 444, distance: 37.1
click at [627, 444] on div "025 Segmanta_Sampling_HTA_Multibrand_Aug25_025" at bounding box center [600, 443] width 311 height 23
click at [640, 423] on input "Sampling_HTA_Multibrand_Aug25_024" at bounding box center [678, 421] width 81 height 12
paste input "Segmanta_"
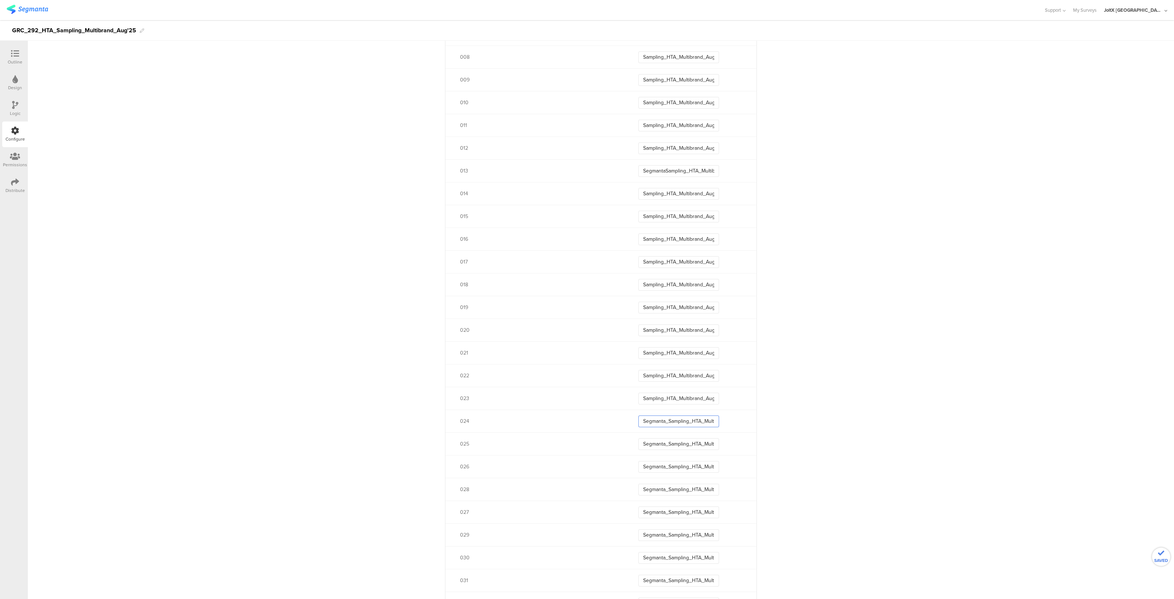
type input "Segmanta_Sampling_HTA_Multibrand_Aug25_024"
click at [639, 399] on input "Sampling_HTA_Multibrand_Aug25_023" at bounding box center [678, 398] width 81 height 12
paste input "Segmanta_"
type input "Segmanta_Sampling_HTA_Multibrand_Aug25_023"
click at [640, 373] on input "Sampling_HTA_Multibrand_Aug25_022" at bounding box center [678, 376] width 81 height 12
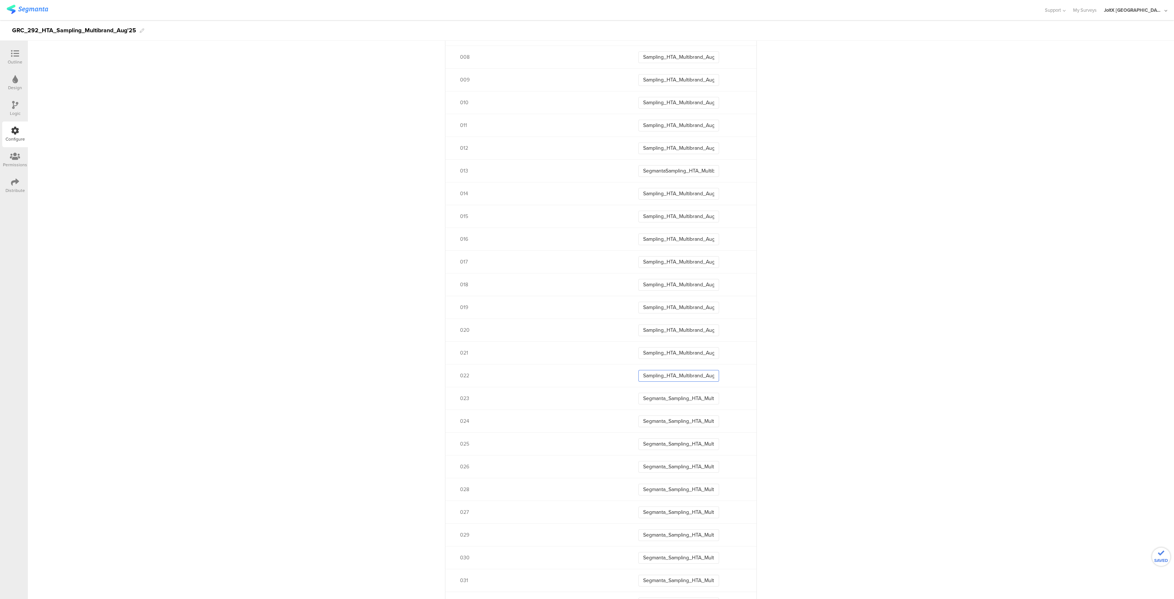
paste input "Segmanta_"
type input "Segmanta_Sampling_HTA_Multibrand_Aug25_022"
click at [640, 353] on input "Sampling_HTA_Multibrand_Aug25_021" at bounding box center [678, 353] width 81 height 12
paste input "Segmanta_"
type input "Segmanta_Sampling_HTA_Multibrand_Aug25_021"
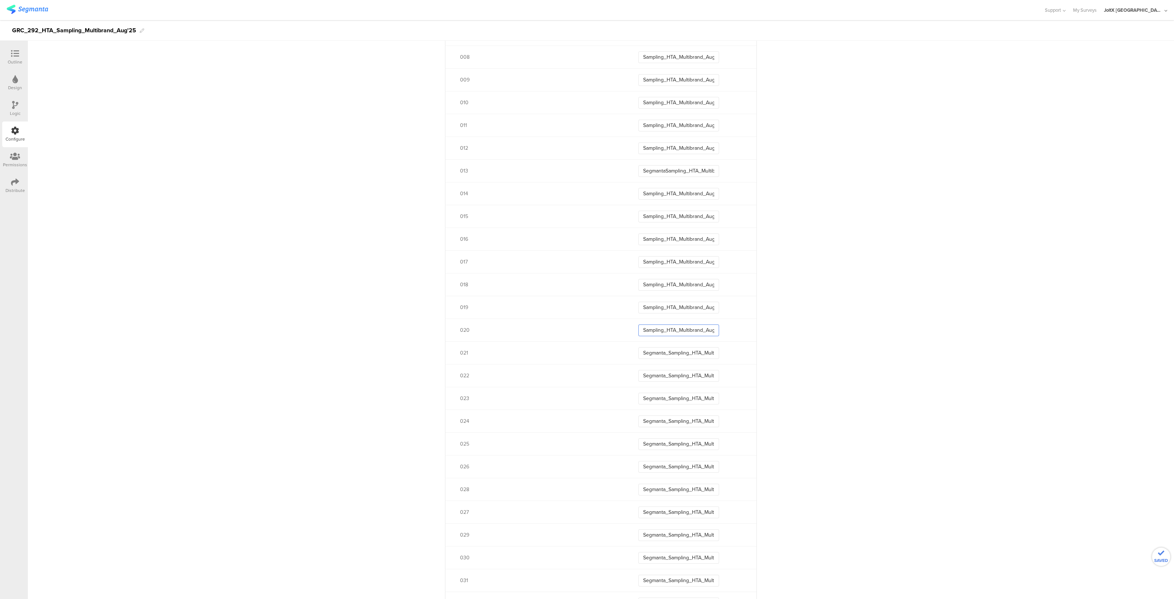
click at [640, 331] on input "Sampling_HTA_Multibrand_Aug25_020" at bounding box center [678, 330] width 81 height 12
paste input "Segmanta_"
type input "Segmanta_Sampling_HTA_Multibrand_Aug25_020"
click at [638, 301] on input "Sampling_HTA_Multibrand_Aug25_019" at bounding box center [678, 307] width 81 height 12
paste input "Segmanta_"
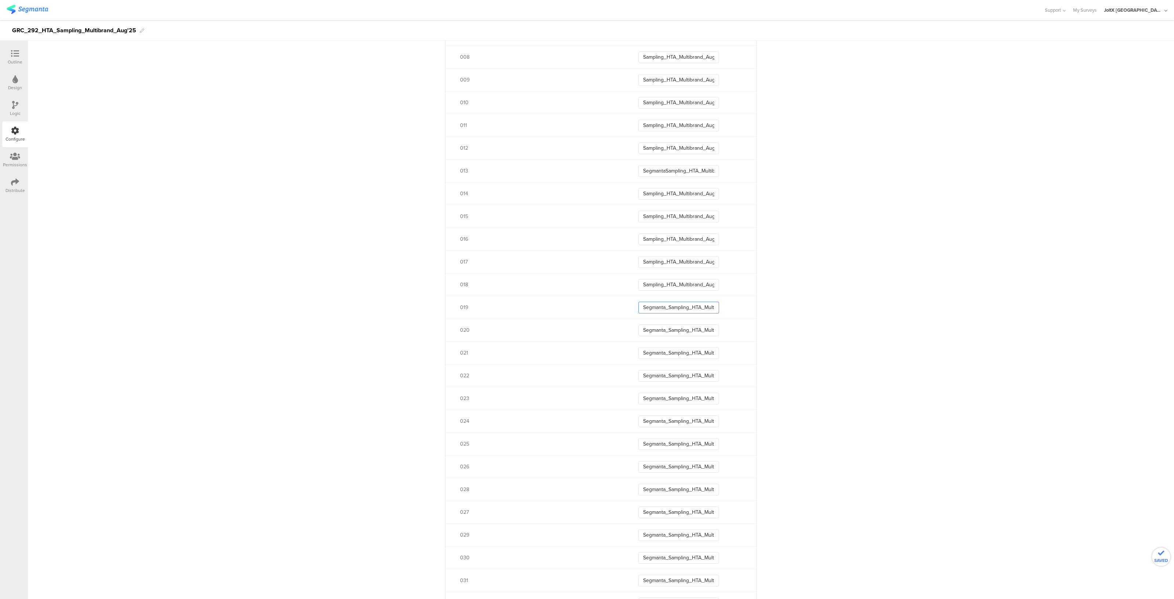
type input "Segmanta_Sampling_HTA_Multibrand_Aug25_019"
click at [638, 283] on input "Sampling_HTA_Multibrand_Aug25_018" at bounding box center [678, 285] width 81 height 12
paste input "Segmanta_"
type input "Segmanta_Sampling_HTA_Multibrand_Aug25_018"
click at [638, 261] on input "Sampling_HTA_Multibrand_Aug25_017" at bounding box center [678, 262] width 81 height 12
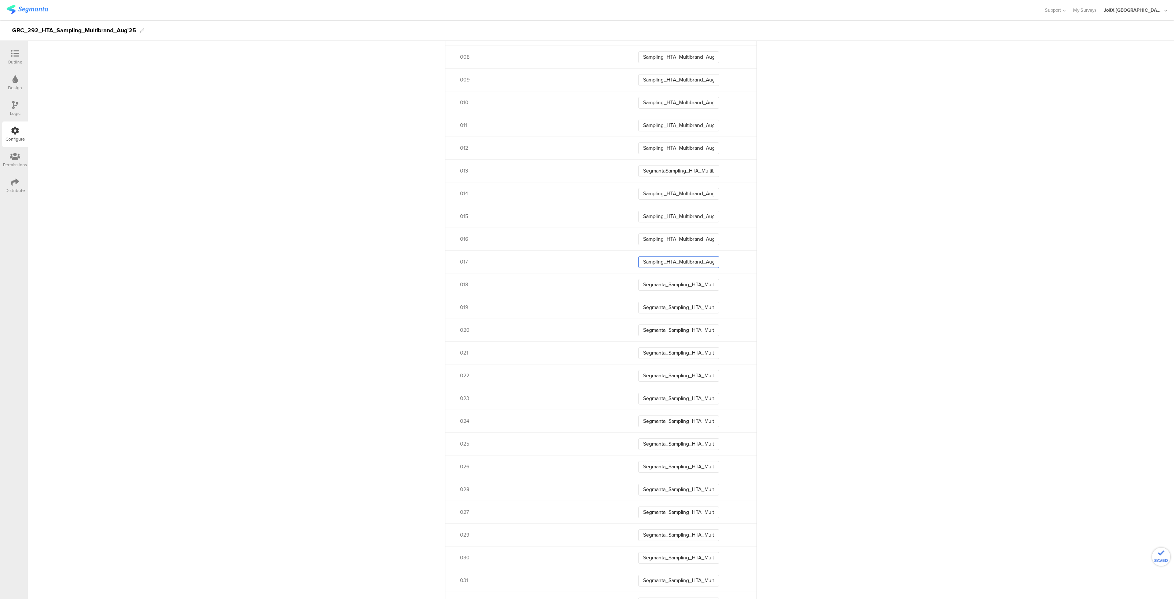
paste input "Segmanta_"
type input "Segmanta_Sampling_HTA_Multibrand_Aug25_017"
click at [639, 238] on input "Sampling_HTA_Multibrand_Aug25_016" at bounding box center [678, 239] width 81 height 12
paste input "Segmanta_"
type input "Segmanta_Sampling_HTA_Multibrand_Aug25_016"
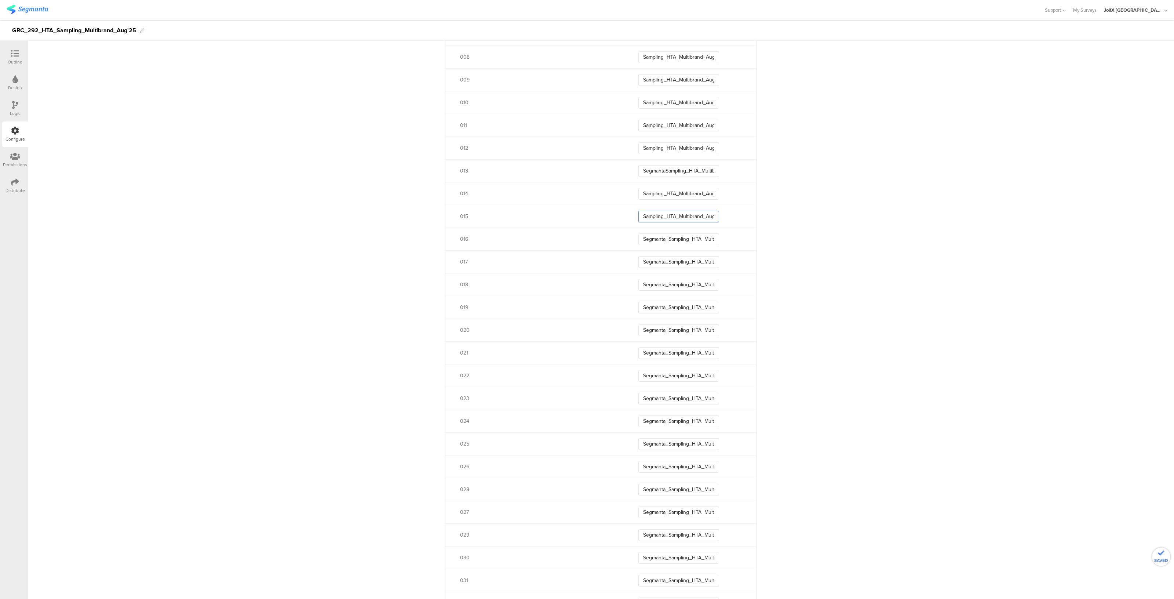
click at [639, 215] on input "Sampling_HTA_Multibrand_Aug25_015" at bounding box center [678, 217] width 81 height 12
paste input "Segmanta_"
type input "Segmanta_Sampling_HTA_Multibrand_Aug25_015"
click at [638, 192] on input "Sampling_HTA_Multibrand_Aug25_014" at bounding box center [678, 194] width 81 height 12
paste input "Segmanta_"
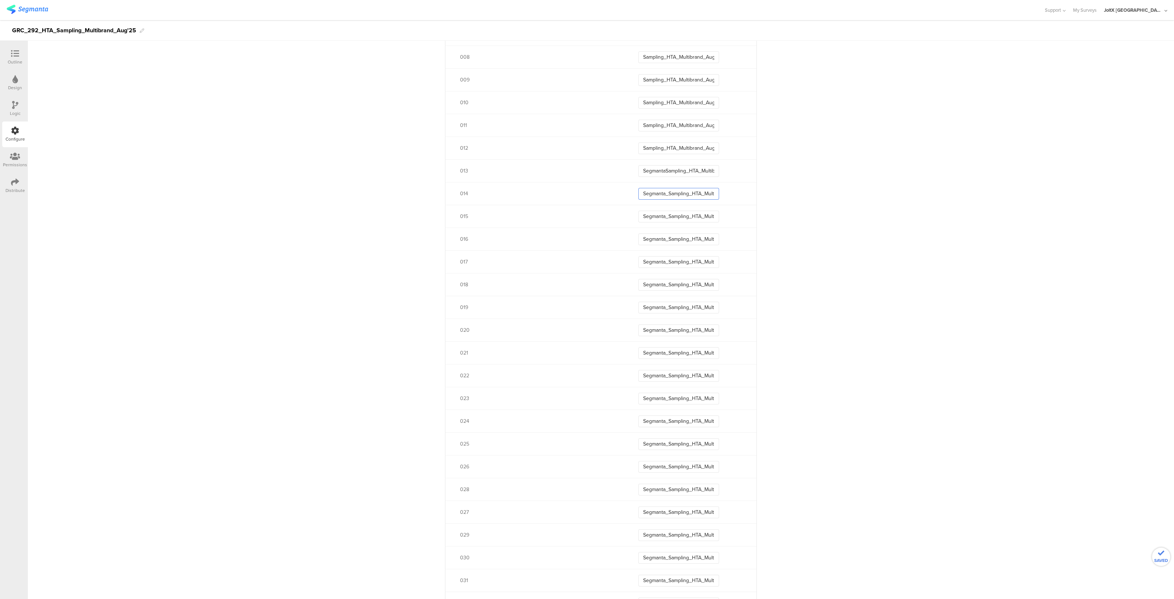
type input "Segmanta_Sampling_HTA_Multibrand_Aug25_014"
click at [639, 169] on input "SegmantaSampling_HTA_Multibrand_Aug25_013" at bounding box center [678, 171] width 81 height 12
paste input "Segmanta_"
type input "Segmanta_SegmantaSampling_HTA_Multibrand_Aug25_013"
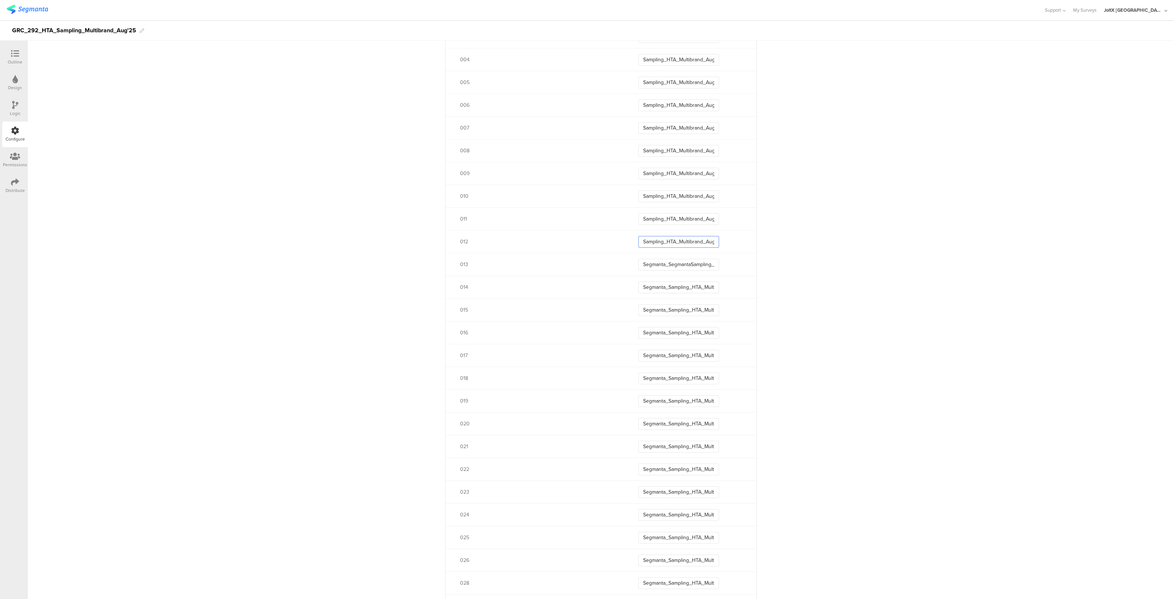
click at [638, 240] on input "Sampling_HTA_Multibrand_Aug25_012" at bounding box center [678, 242] width 81 height 12
paste input "Segmanta_"
type input "Segmanta_Sampling_HTA_Multibrand_Aug25_012"
click at [640, 217] on input "Sampling_HTA_Multibrand_Aug25_011" at bounding box center [678, 219] width 81 height 12
paste input "Segmanta_"
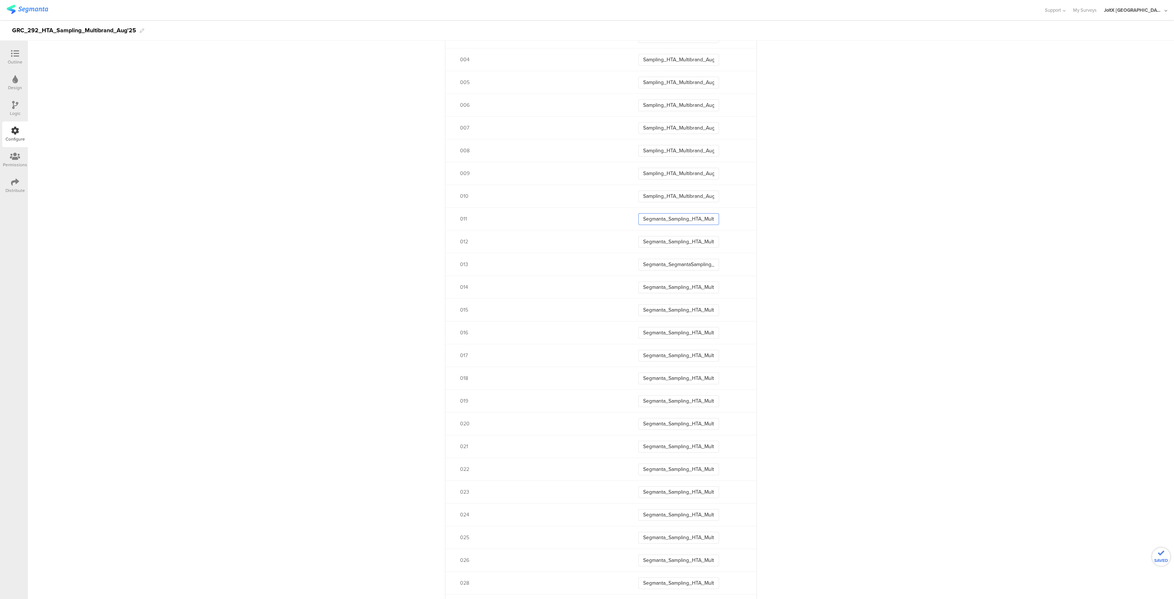
type input "Segmanta_Sampling_HTA_Multibrand_Aug25_011"
click at [640, 197] on input "Sampling_HTA_Multibrand_Aug25_010" at bounding box center [678, 196] width 81 height 12
paste input "Segmanta_"
type input "Segmanta_Sampling_HTA_Multibrand_Aug25_010"
click at [638, 174] on input "Sampling_HTA_Multibrand_Aug25_009" at bounding box center [678, 174] width 81 height 12
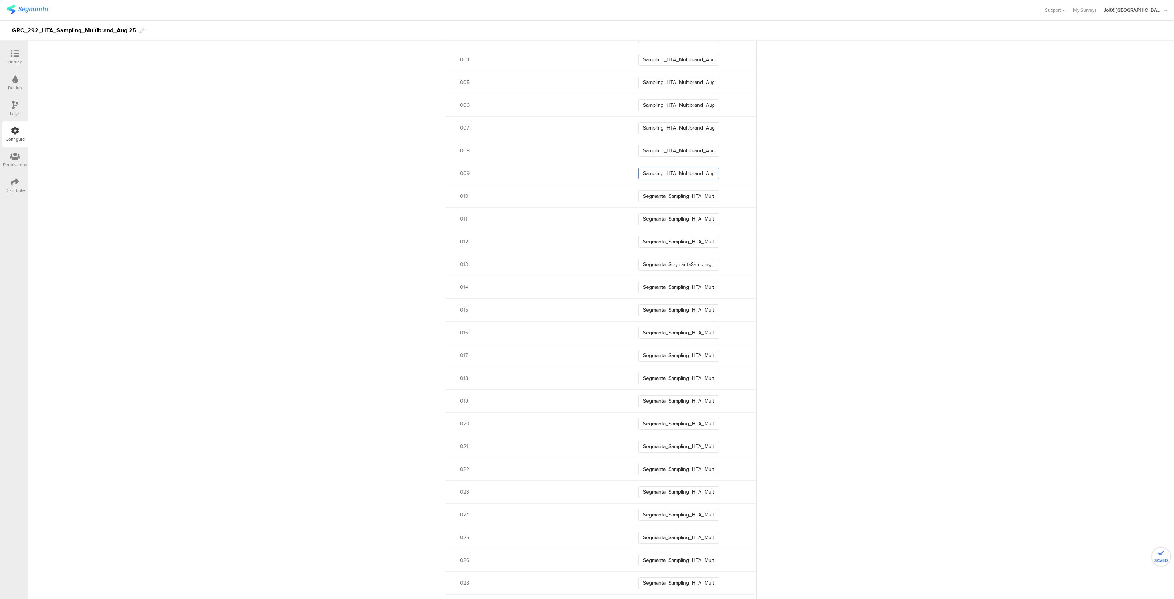
paste input "Segmanta_"
type input "Segmanta_Sampling_HTA_Multibrand_Aug25_009"
click at [638, 145] on input "Sampling_HTA_Multibrand_Aug25_008" at bounding box center [678, 151] width 81 height 12
paste input "Segmanta_"
type input "Segmanta_Sampling_HTA_Multibrand_Aug25_008"
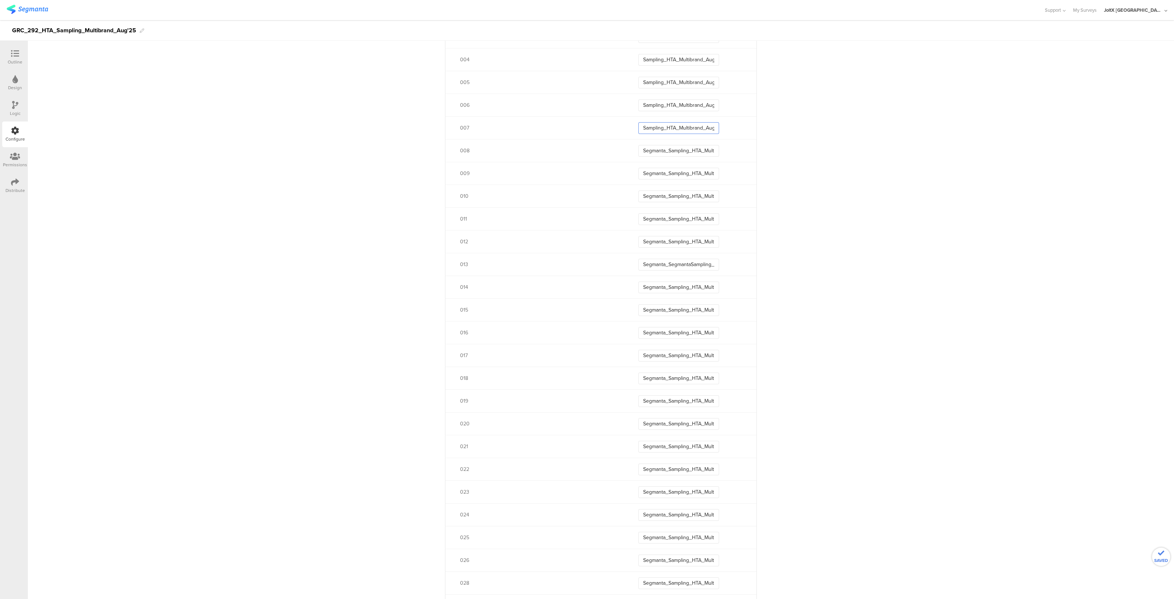
click at [638, 123] on input "Sampling_HTA_Multibrand_Aug25_007" at bounding box center [678, 128] width 81 height 12
paste input "Segmanta_"
type input "Segmanta_Sampling_HTA_Multibrand_Aug25_007"
click at [639, 105] on input "Sampling_HTA_Multibrand_Aug25_006" at bounding box center [678, 105] width 81 height 12
paste input "Segmanta_"
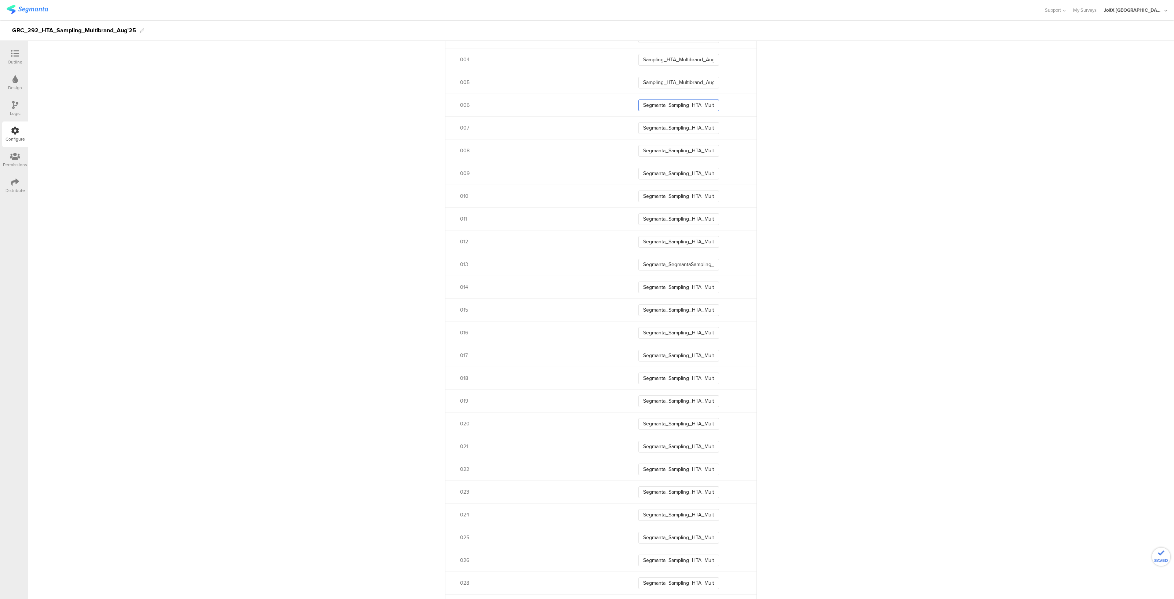
type input "Segmanta_Sampling_HTA_Multibrand_Aug25_006"
click at [638, 81] on input "Sampling_HTA_Multibrand_Aug25_005" at bounding box center [678, 83] width 81 height 12
paste input "Segmanta_"
type input "Segmanta_Sampling_HTA_Multibrand_Aug25_005"
click at [640, 59] on input "Sampling_HTA_Multibrand_Aug25_004" at bounding box center [678, 60] width 81 height 12
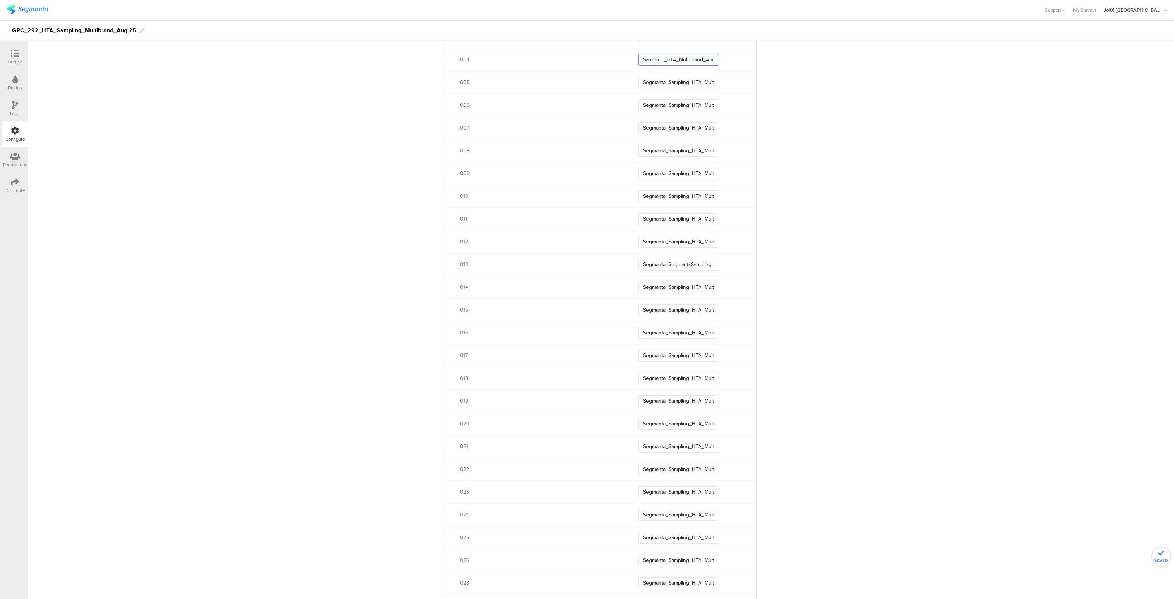
paste input "Segmanta_"
type input "Segmanta_Sampling_HTA_Multibrand_Aug25_004"
click at [638, 165] on input "Sampling_HTA_Multibrand_Aug25_003" at bounding box center [678, 168] width 81 height 12
paste input "Segmanta_"
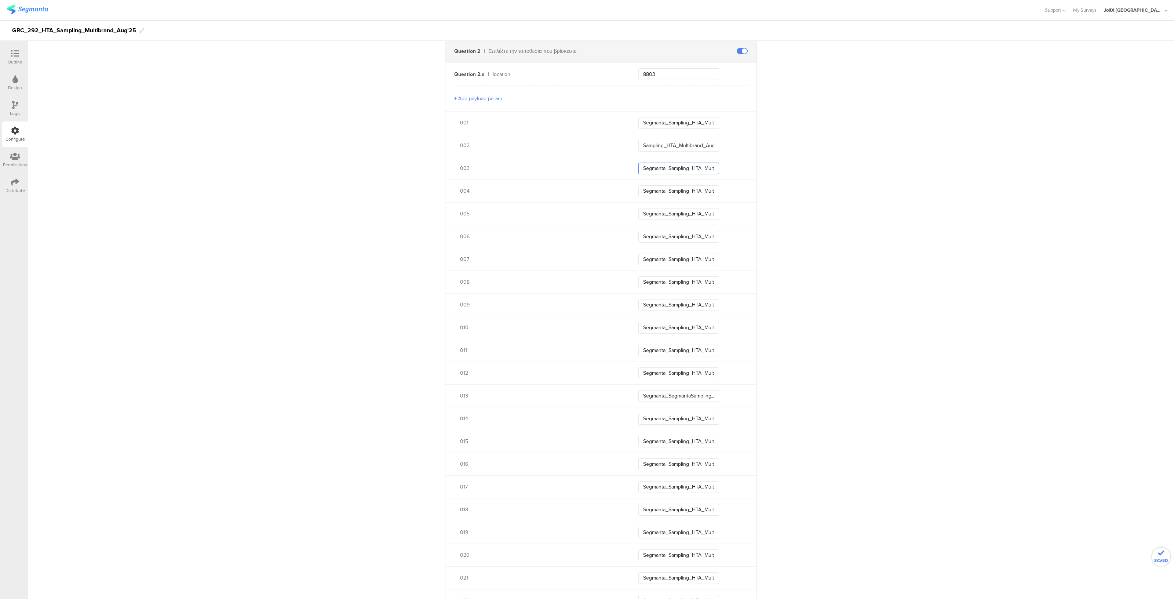
type input "Segmanta_Sampling_HTA_Multibrand_Aug25_003"
click at [639, 140] on input "Sampling_HTA_Multibrand_Aug25_002" at bounding box center [678, 146] width 81 height 12
paste input "Segmanta_"
type input "Segmanta_Sampling_HTA_Multibrand_Aug25_002"
click at [661, 120] on input "Segmanta_Sampling_HTA_Multibrand_Aug25_001" at bounding box center [678, 123] width 81 height 12
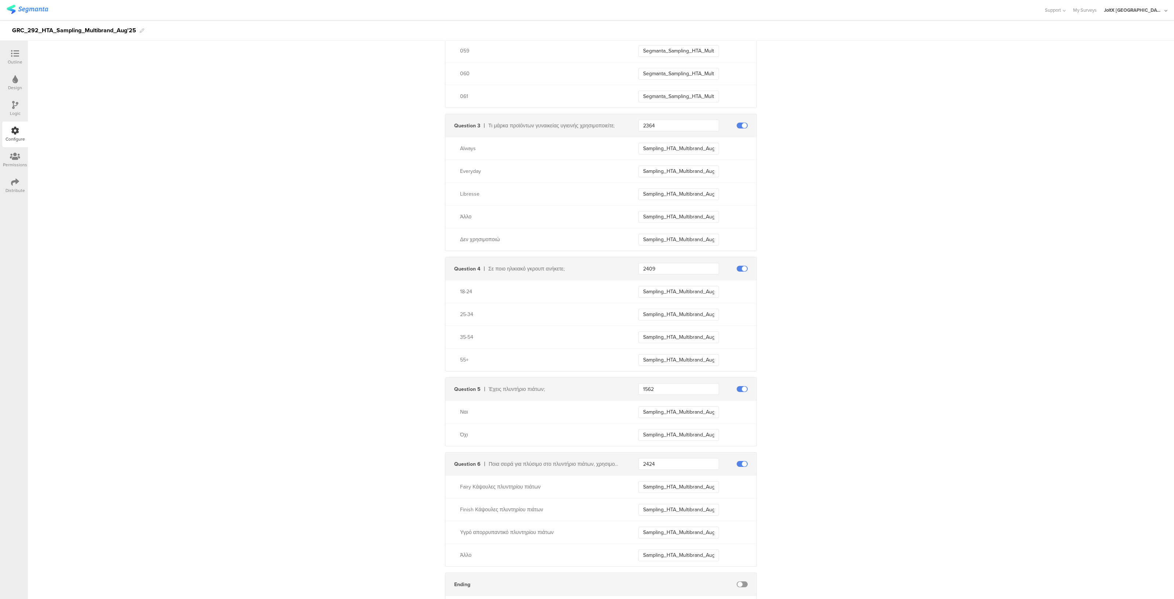
scroll to position [1740, 0]
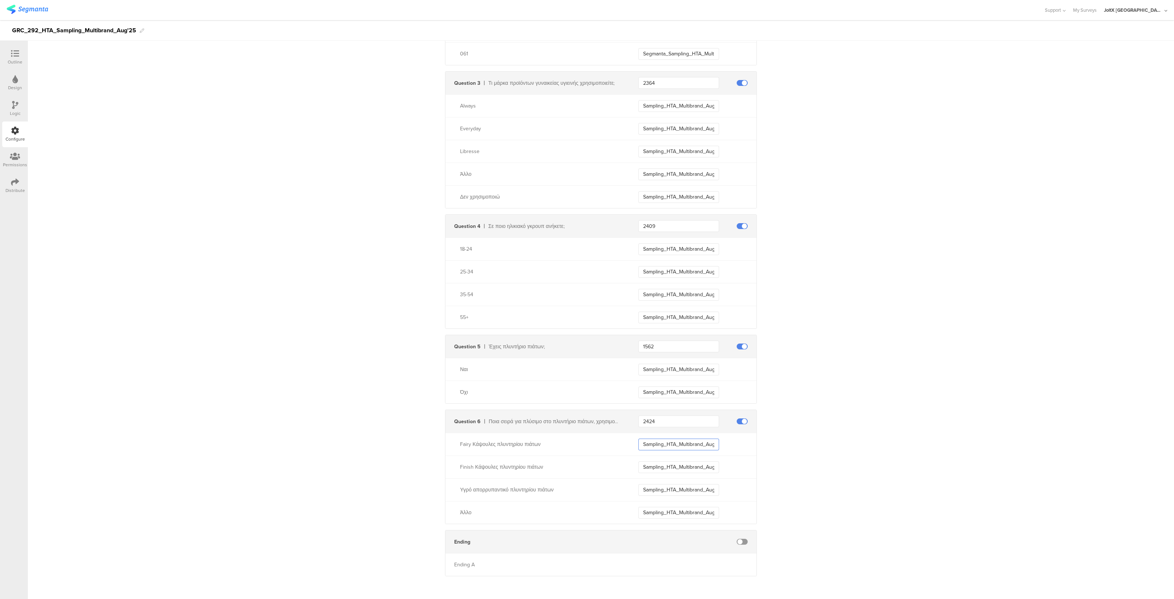
click at [679, 444] on input "Sampling_HTA_Multibrand_Aug25_Fairy" at bounding box center [678, 444] width 81 height 12
click at [682, 463] on input "Sampling_HTA_Multibrand_Aug25_Finish" at bounding box center [678, 467] width 81 height 12
click at [687, 481] on div "Υγρό απορρυπαντικό πλυντηρίου πιάτων Sampling_HTA_Multibrand_Aug25_ADW_Liquid" at bounding box center [600, 489] width 311 height 23
